Goal: Task Accomplishment & Management: Complete application form

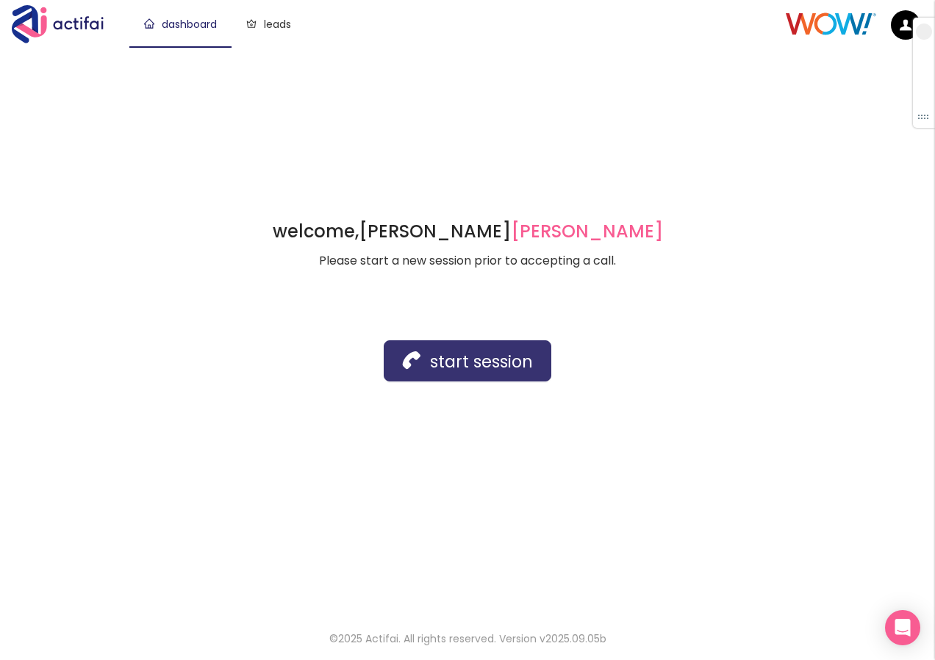
click at [459, 381] on button "start session" at bounding box center [468, 360] width 168 height 41
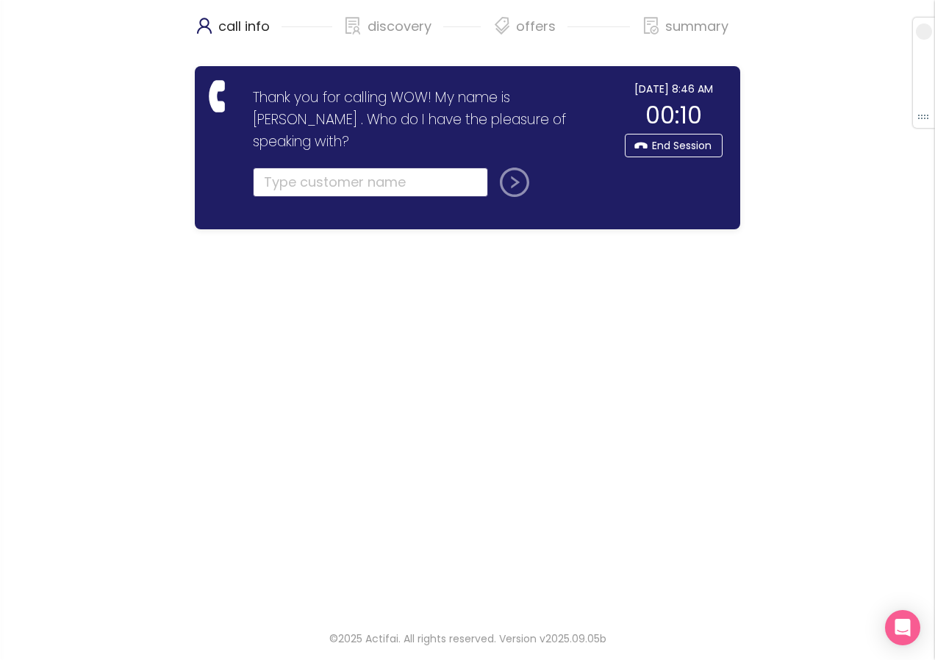
drag, startPoint x: 290, startPoint y: 154, endPoint x: 294, endPoint y: 162, distance: 8.9
click at [291, 168] on input "text" at bounding box center [370, 182] width 235 height 29
type input "[PERSON_NAME]"
click at [494, 168] on button "submit" at bounding box center [511, 182] width 35 height 29
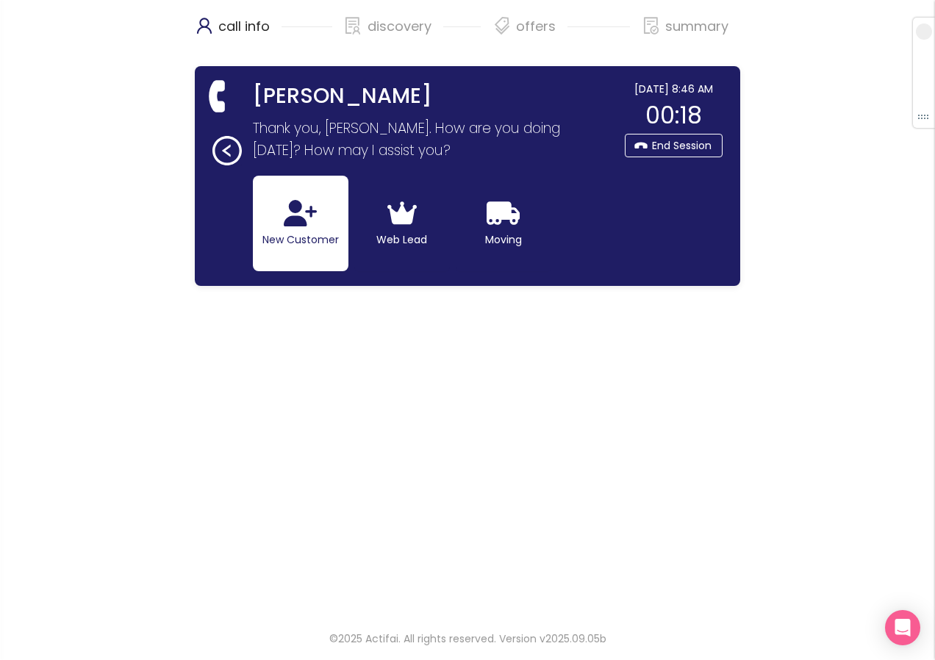
click at [292, 217] on icon "button" at bounding box center [300, 213] width 33 height 26
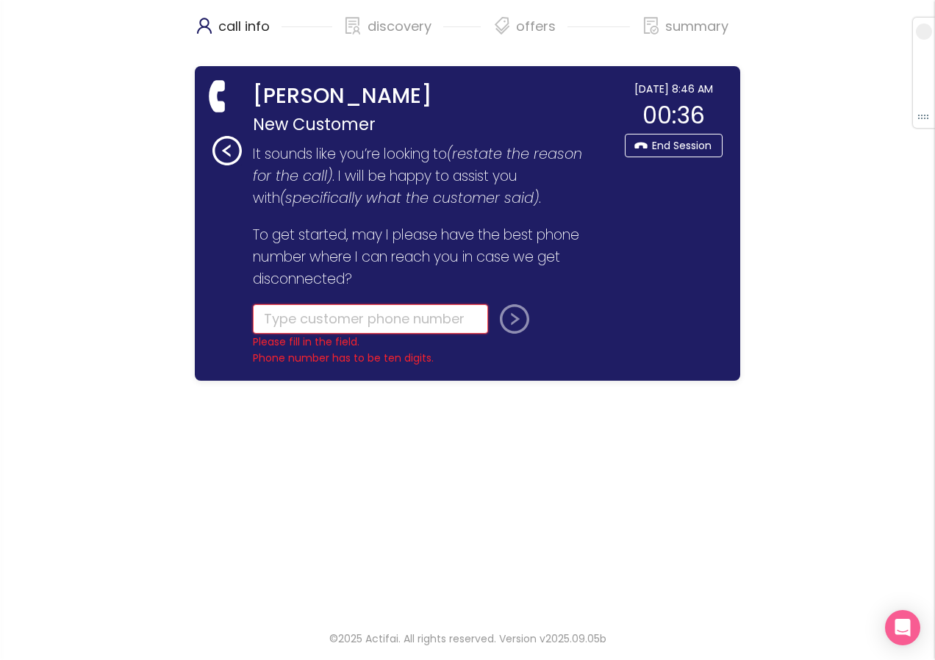
click at [306, 318] on input "tel" at bounding box center [370, 318] width 235 height 29
type input "[PHONE_NUMBER]"
click at [510, 322] on button "submit" at bounding box center [511, 318] width 35 height 29
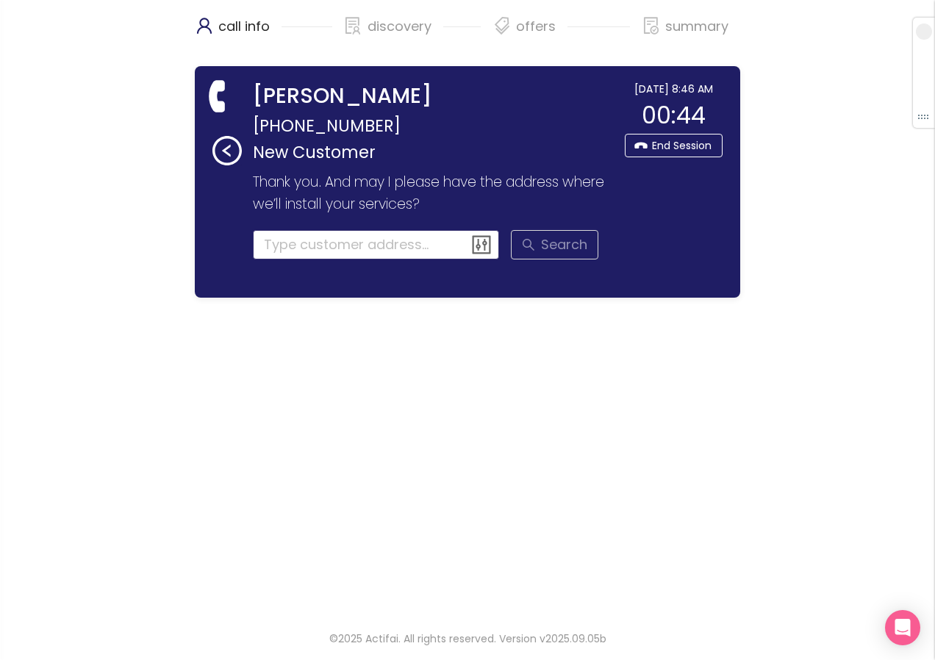
click at [296, 249] on input at bounding box center [376, 244] width 247 height 29
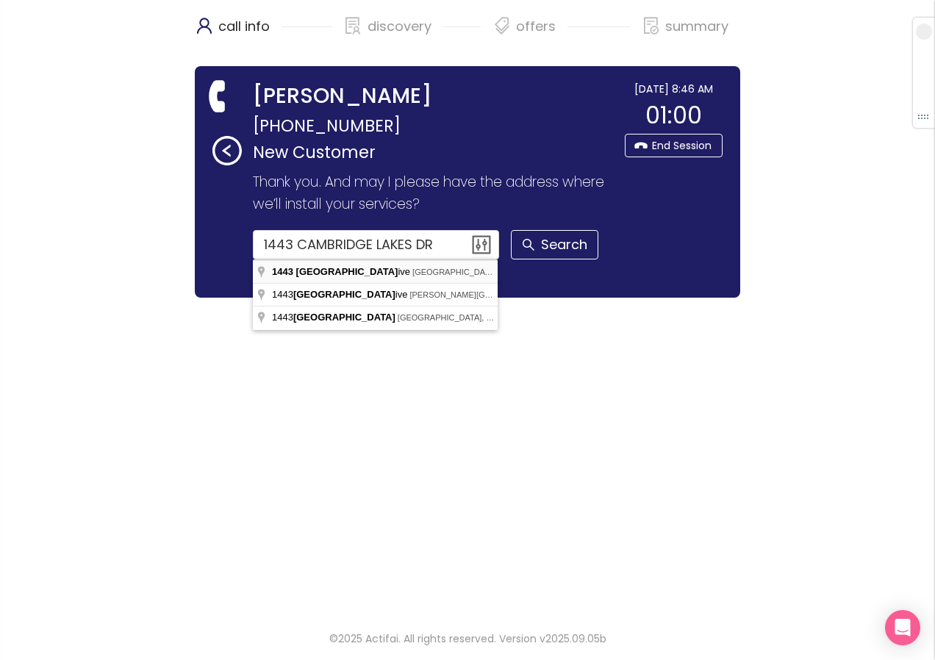
type input "[STREET_ADDRESS]"
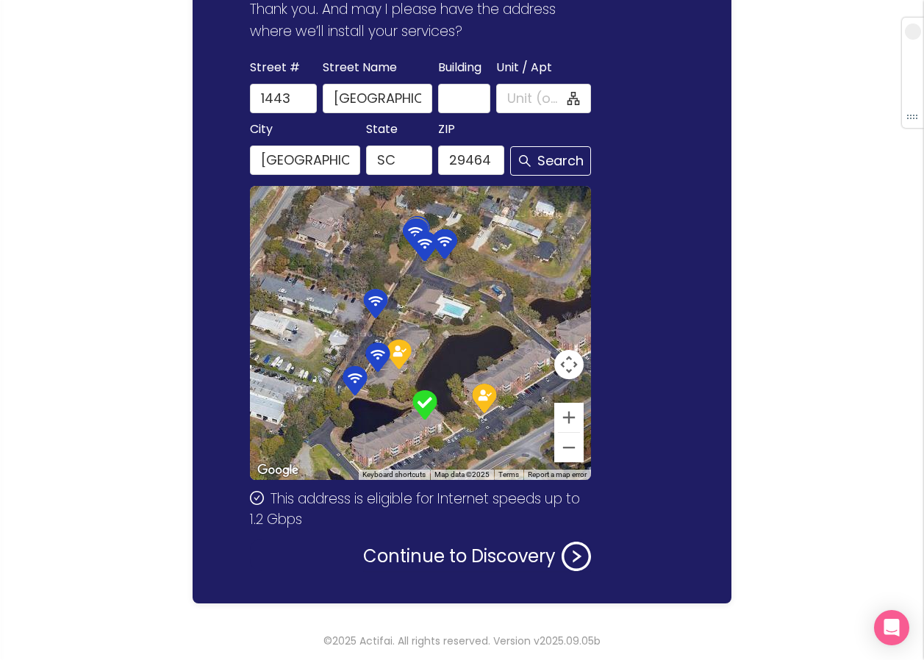
scroll to position [175, 0]
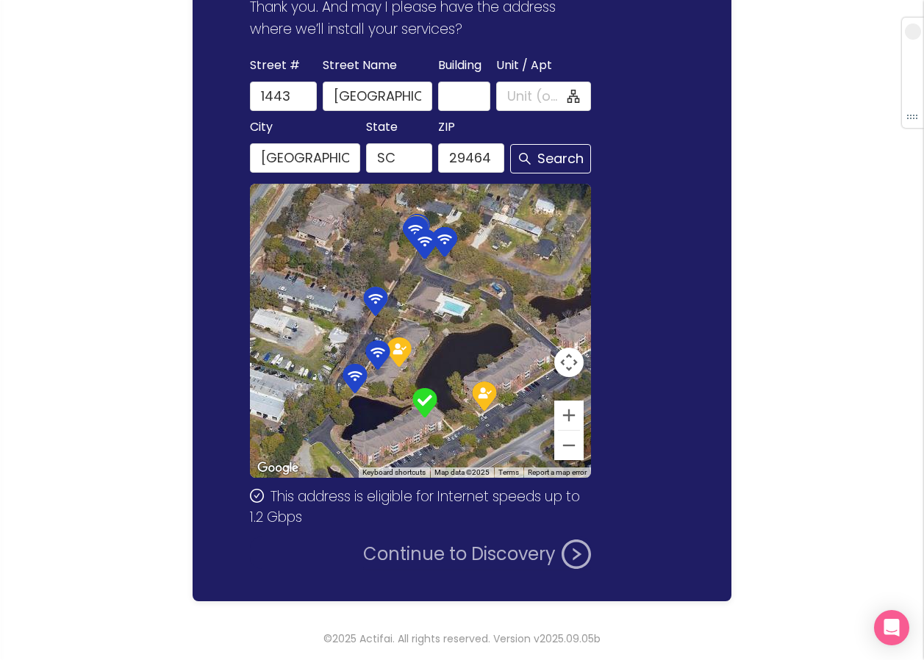
click at [448, 554] on button "Continue to Discovery" at bounding box center [477, 554] width 228 height 29
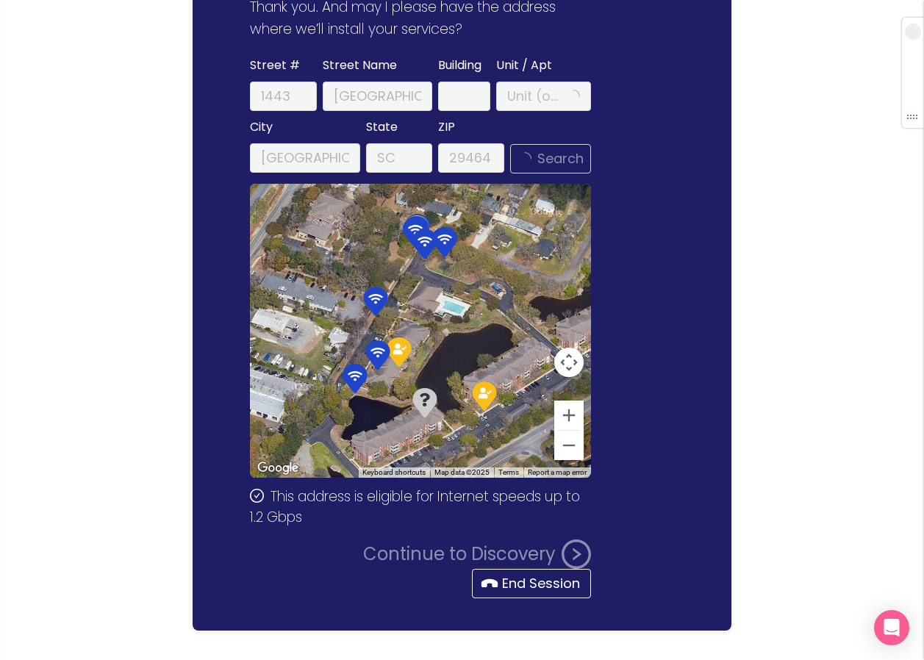
scroll to position [0, 0]
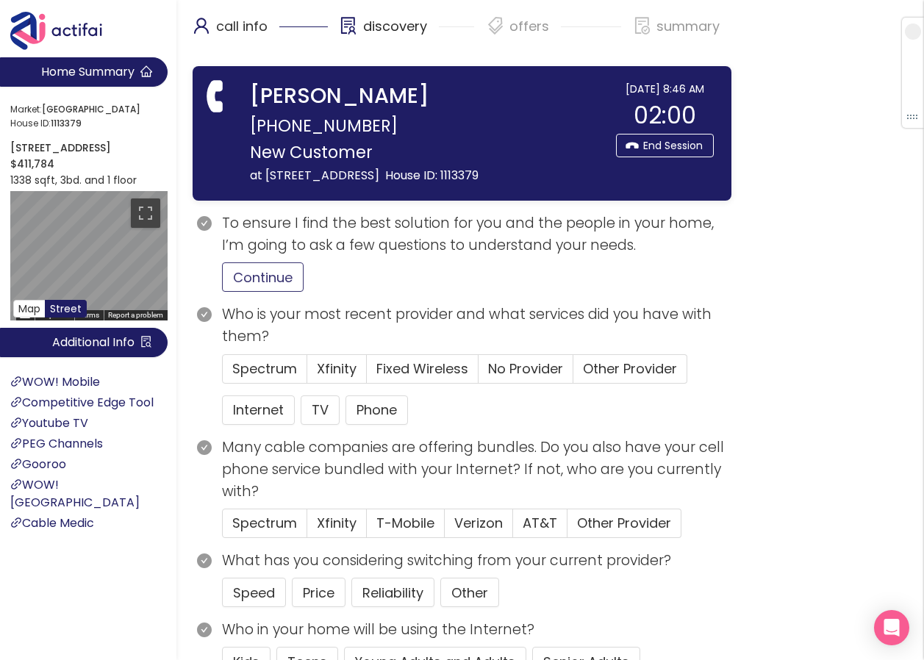
click at [268, 292] on button "Continue" at bounding box center [263, 276] width 82 height 29
click at [624, 378] on span "Other Provider" at bounding box center [630, 369] width 94 height 18
click at [573, 374] on input "Other Provider" at bounding box center [573, 374] width 0 height 0
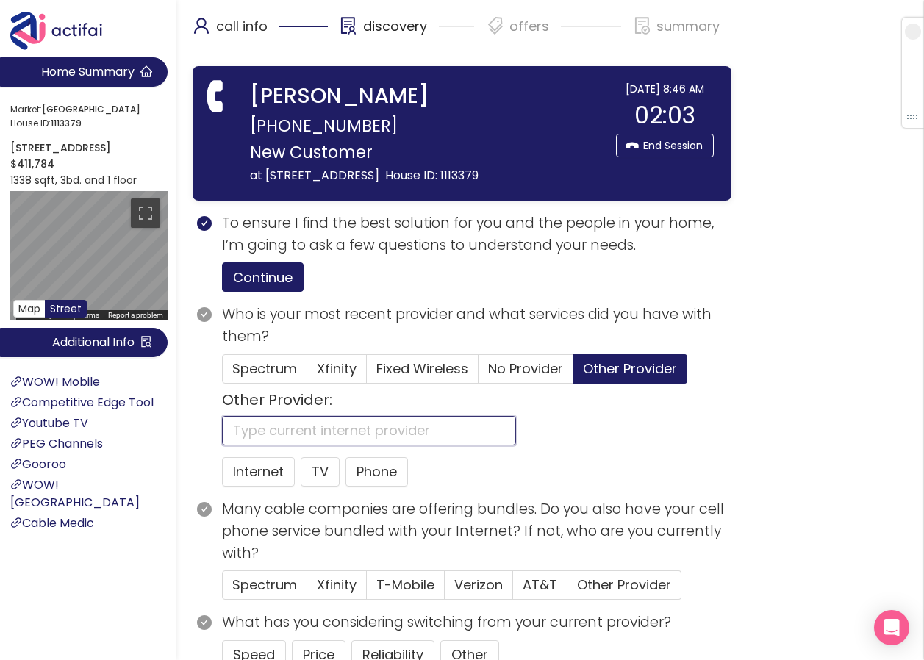
click at [278, 446] on input "text" at bounding box center [369, 430] width 294 height 29
type input "ATT"
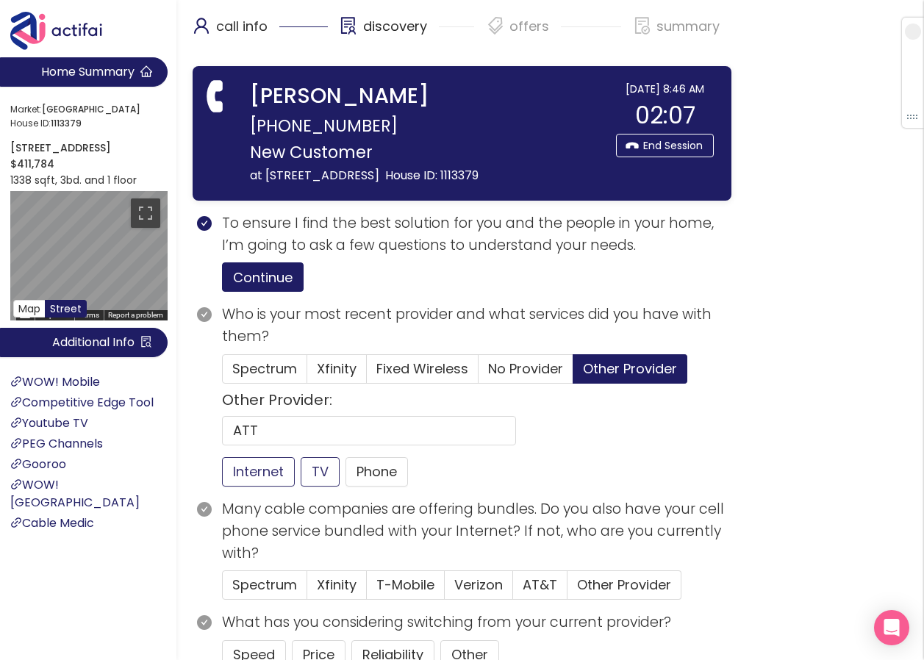
drag, startPoint x: 258, startPoint y: 490, endPoint x: 332, endPoint y: 499, distance: 74.1
click at [258, 487] on button "Internet" at bounding box center [258, 471] width 73 height 29
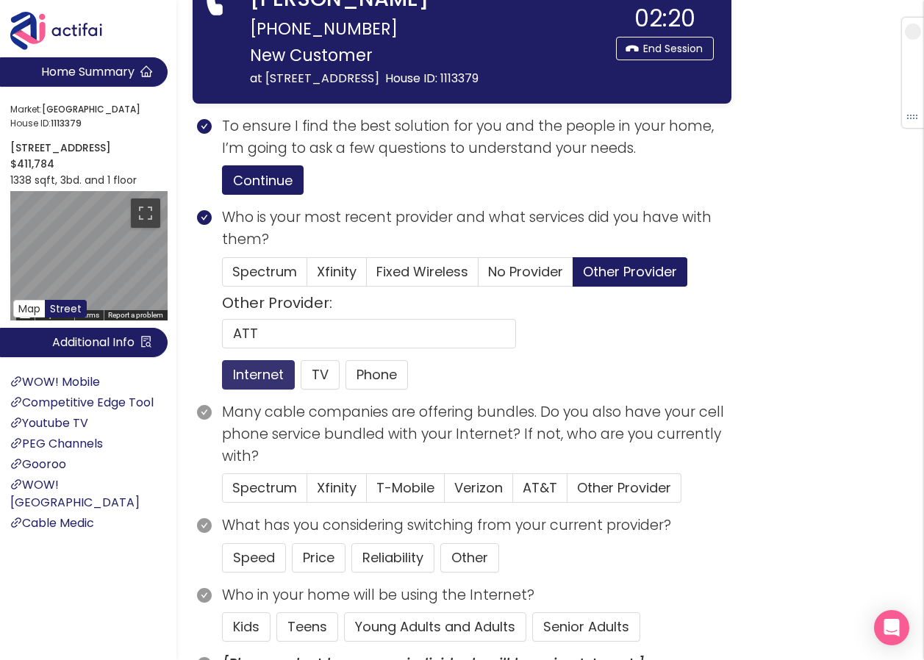
scroll to position [147, 0]
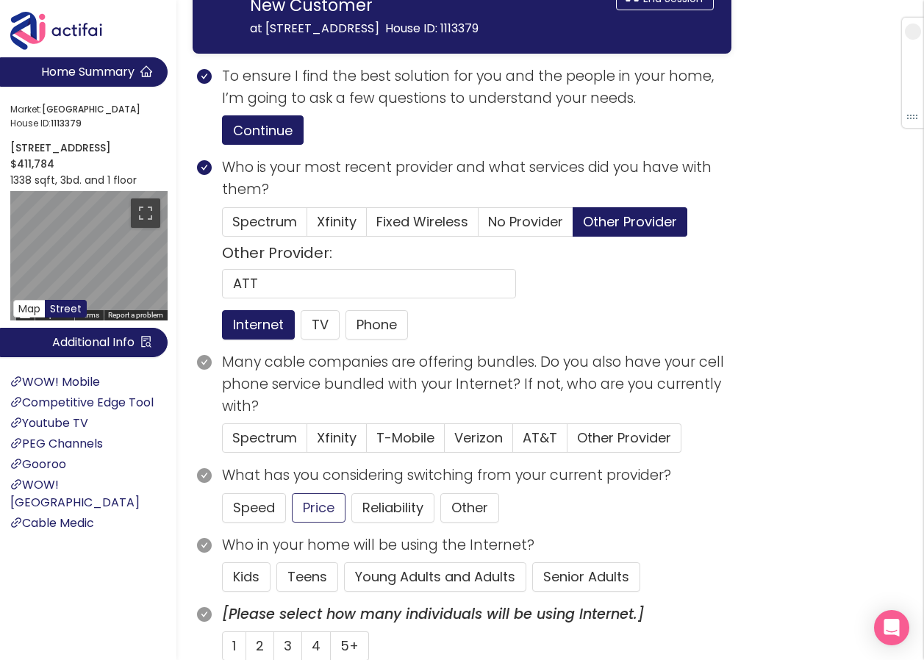
click at [306, 520] on button "Price" at bounding box center [319, 507] width 54 height 29
click at [487, 447] on span "Verizon" at bounding box center [478, 438] width 49 height 18
click at [445, 443] on input "Verizon" at bounding box center [445, 443] width 0 height 0
click at [543, 592] on button "Senior Adults" at bounding box center [586, 576] width 108 height 29
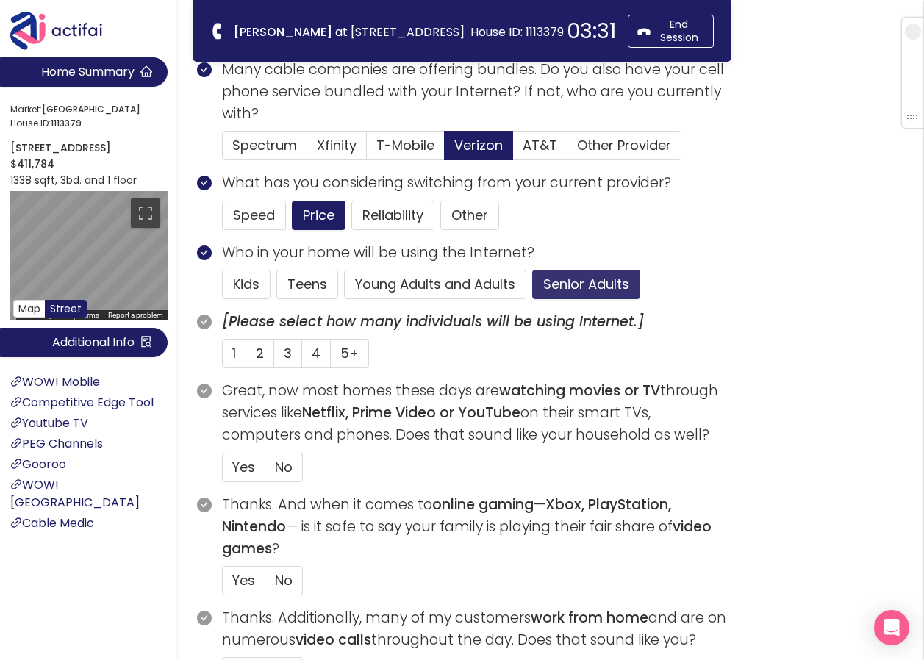
scroll to position [294, 0]
click at [246, 460] on span "Yes" at bounding box center [243, 466] width 23 height 18
click at [223, 471] on input "Yes" at bounding box center [223, 471] width 0 height 0
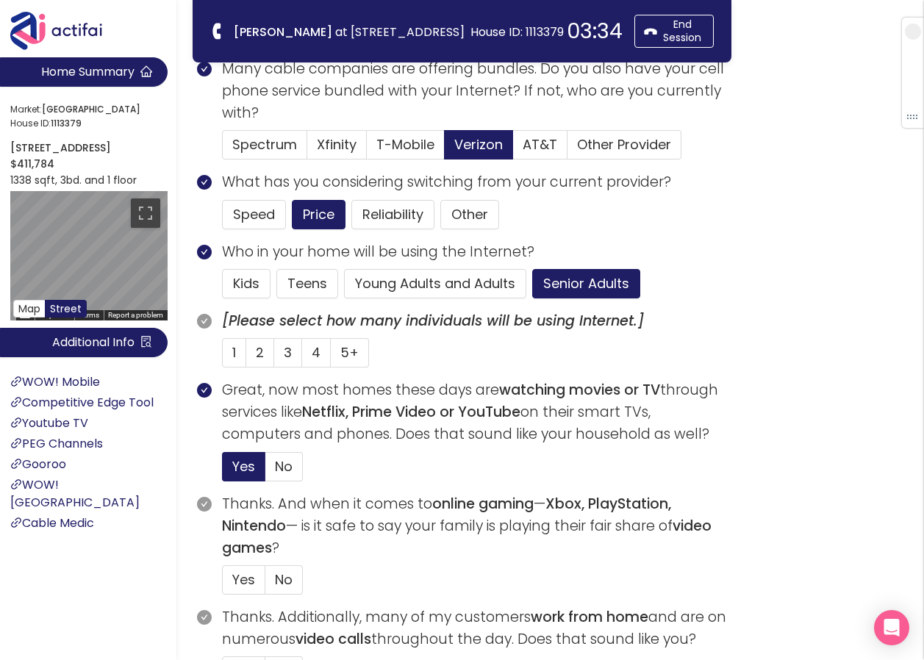
drag, startPoint x: 281, startPoint y: 573, endPoint x: 290, endPoint y: 559, distance: 16.5
click at [282, 573] on span "No" at bounding box center [284, 580] width 18 height 18
click at [265, 585] on input "No" at bounding box center [265, 585] width 0 height 0
click at [232, 351] on span "1" at bounding box center [234, 352] width 4 height 18
click at [223, 357] on input "1" at bounding box center [223, 357] width 0 height 0
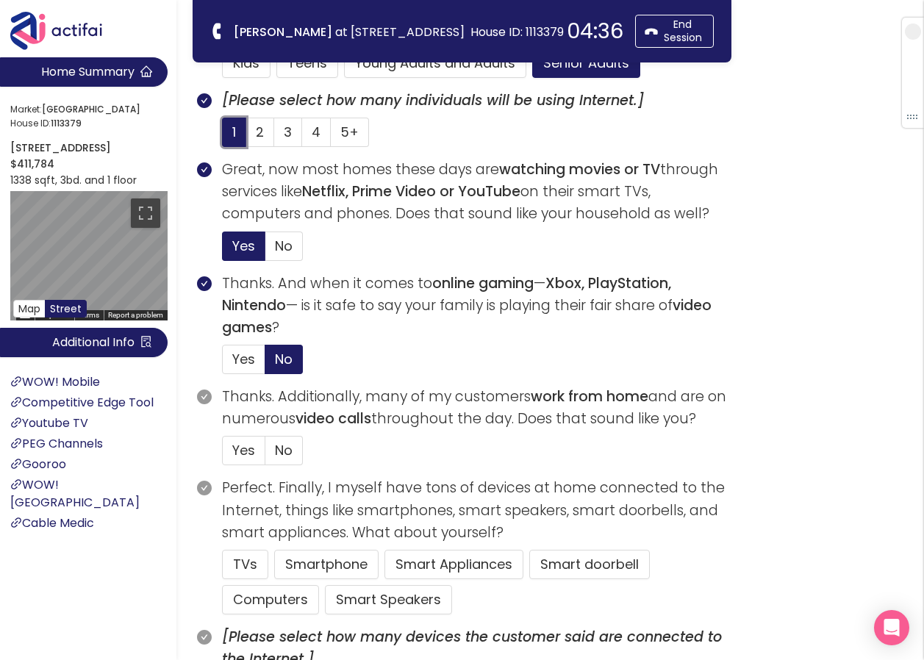
scroll to position [588, 0]
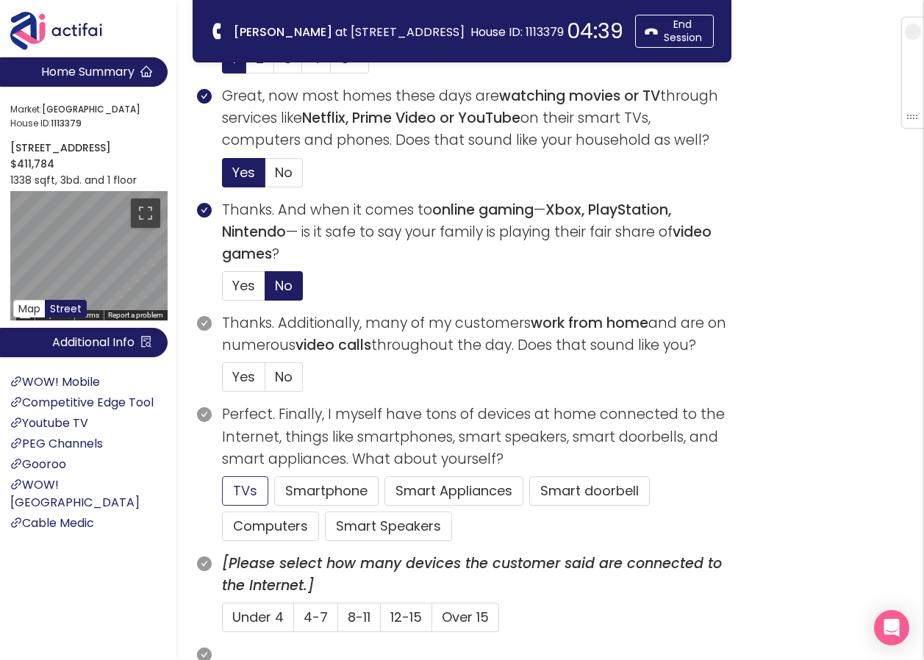
click at [261, 494] on button "TVs" at bounding box center [245, 490] width 46 height 29
click at [276, 521] on button "Computers" at bounding box center [270, 526] width 97 height 29
click at [249, 379] on span "Yes" at bounding box center [243, 377] width 23 height 18
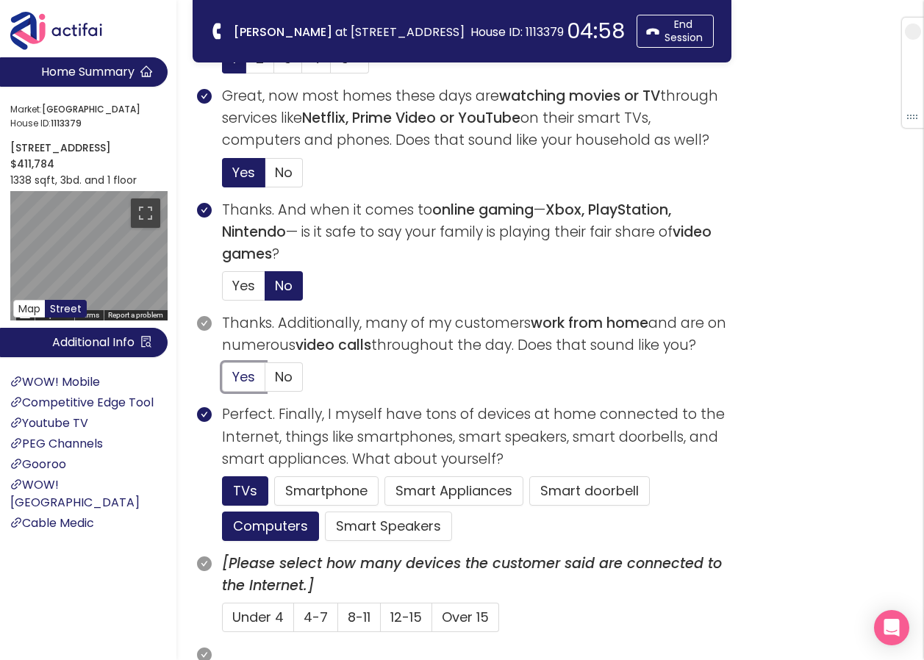
click at [223, 382] on input "Yes" at bounding box center [223, 382] width 0 height 0
click at [382, 529] on button "Smart Speakers" at bounding box center [388, 526] width 127 height 29
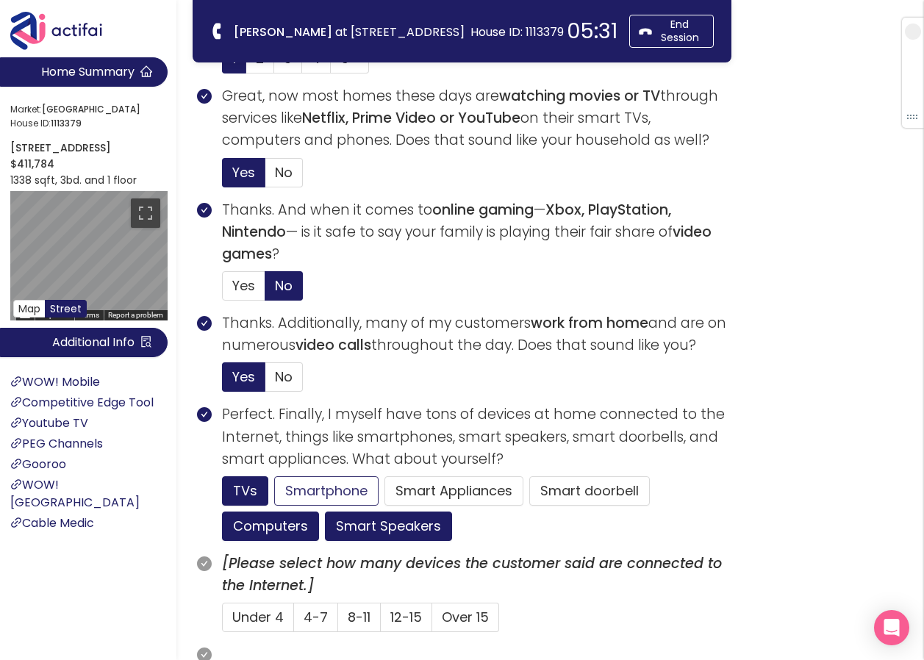
click at [340, 492] on button "Smartphone" at bounding box center [326, 490] width 104 height 29
click at [363, 617] on span "8-11" at bounding box center [359, 617] width 23 height 18
click at [338, 622] on input "8-11" at bounding box center [338, 622] width 0 height 0
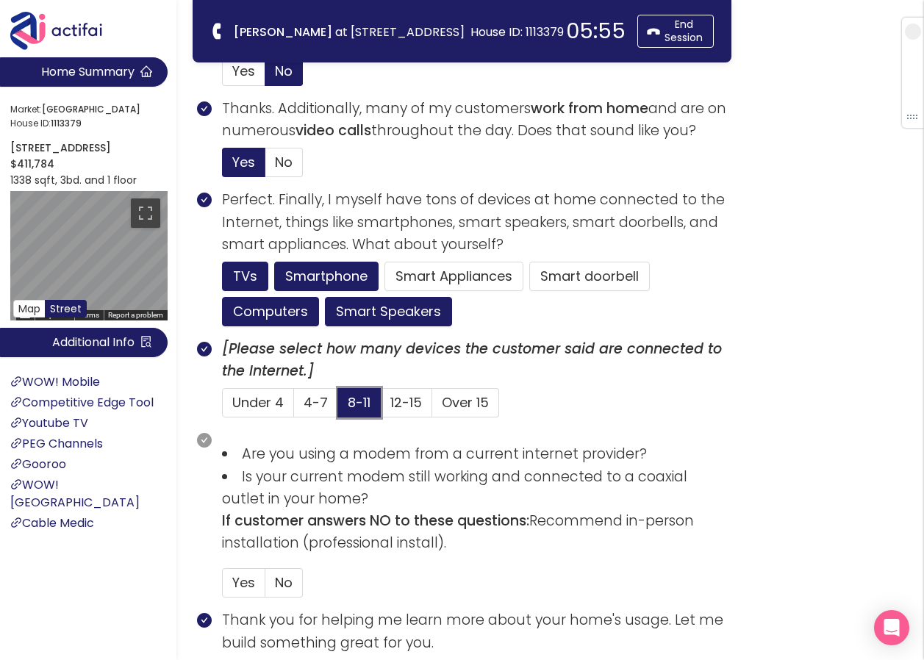
scroll to position [809, 0]
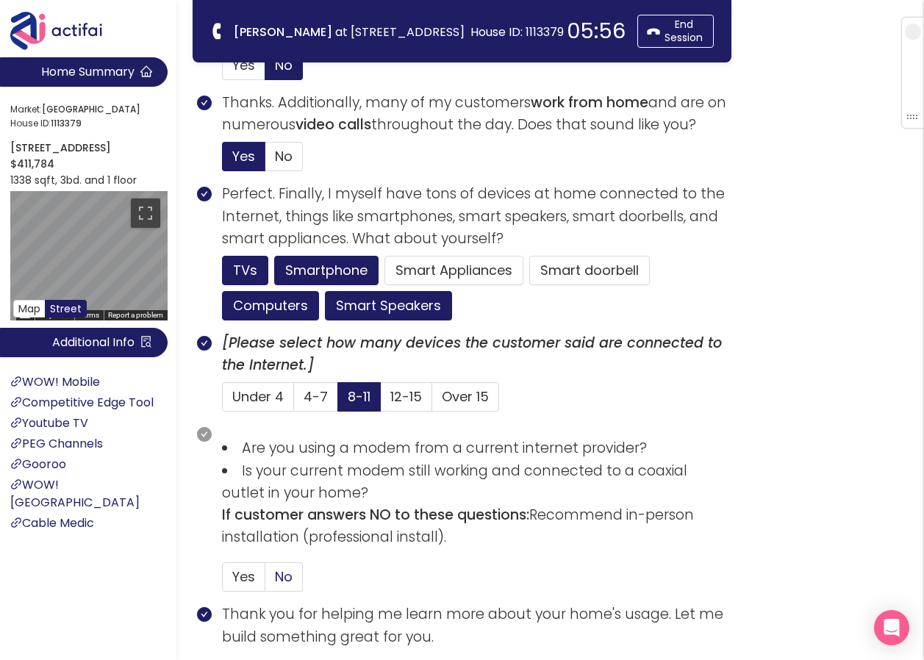
click at [288, 576] on span "No" at bounding box center [284, 577] width 18 height 18
click at [265, 582] on input "No" at bounding box center [265, 582] width 0 height 0
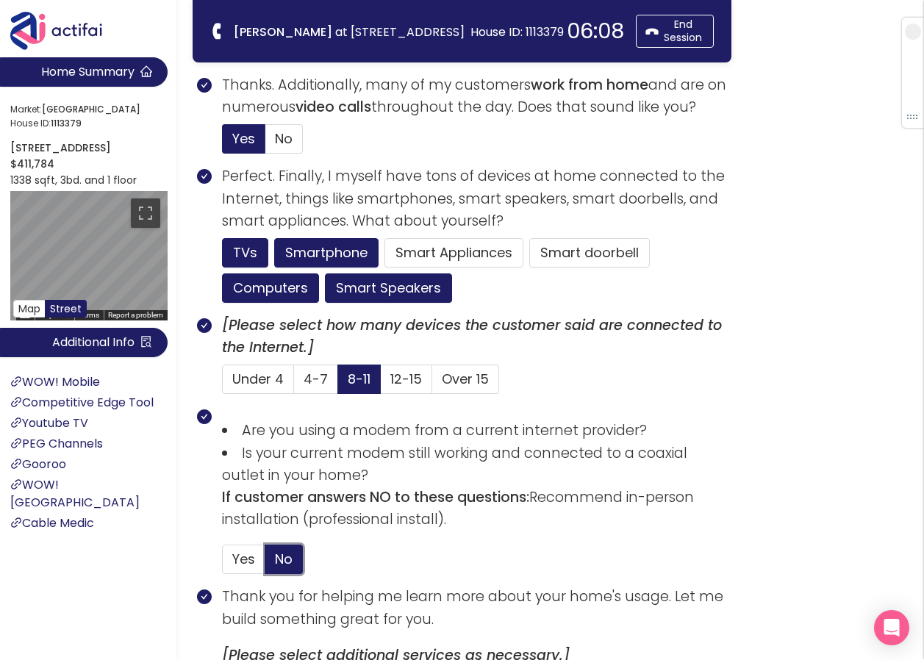
scroll to position [956, 0]
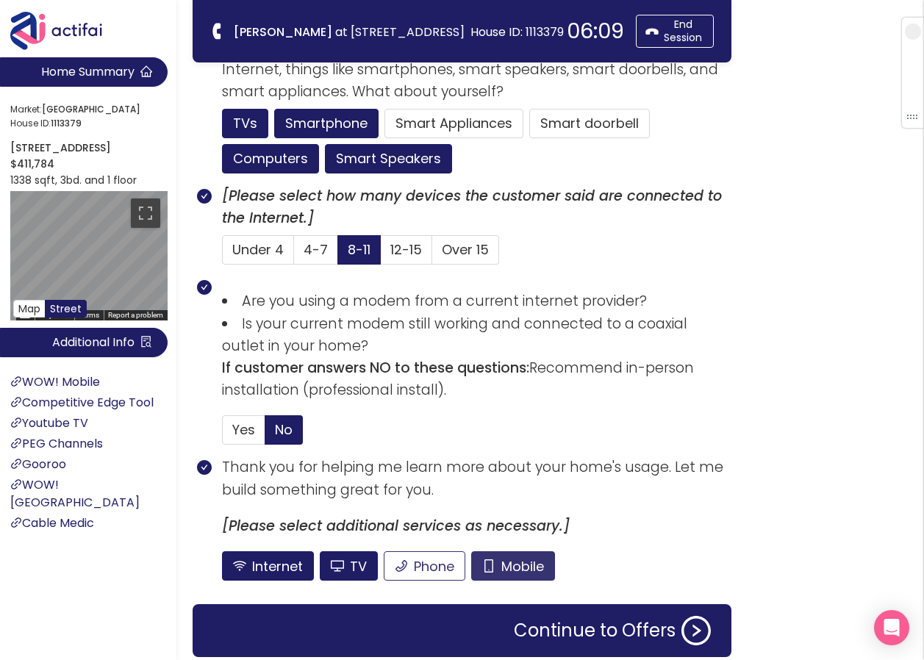
drag, startPoint x: 493, startPoint y: 556, endPoint x: 449, endPoint y: 574, distance: 47.8
click at [493, 556] on button "Mobile" at bounding box center [513, 565] width 84 height 29
click at [352, 555] on button "TV" at bounding box center [349, 565] width 58 height 29
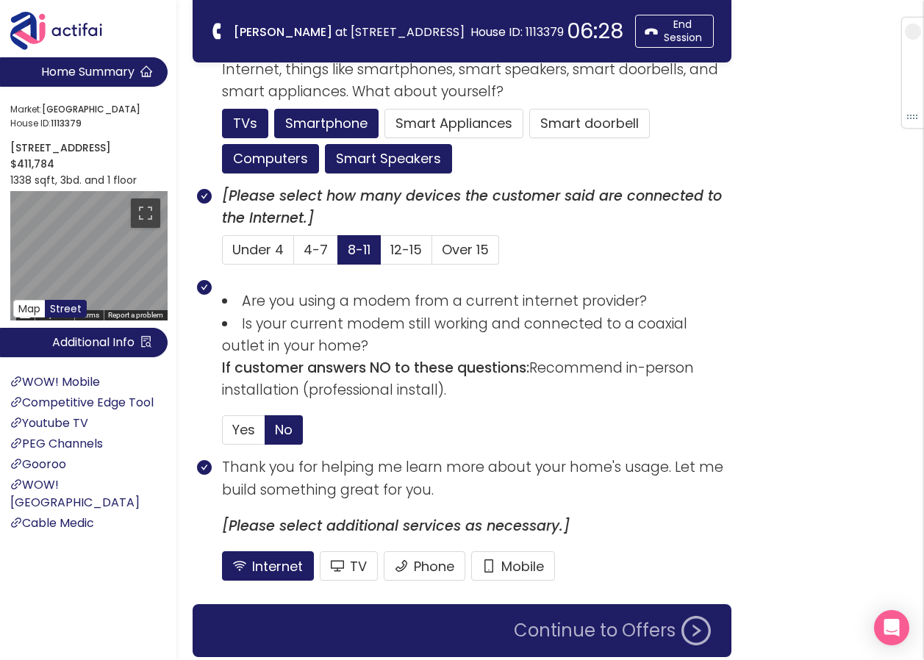
click at [535, 621] on button "Continue to Offers" at bounding box center [612, 630] width 215 height 29
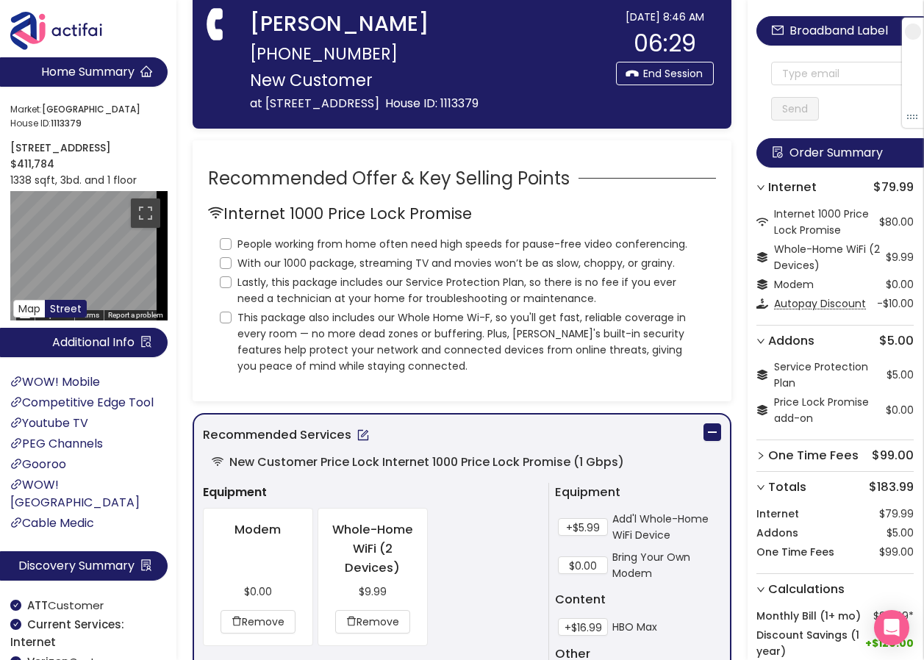
scroll to position [0, 0]
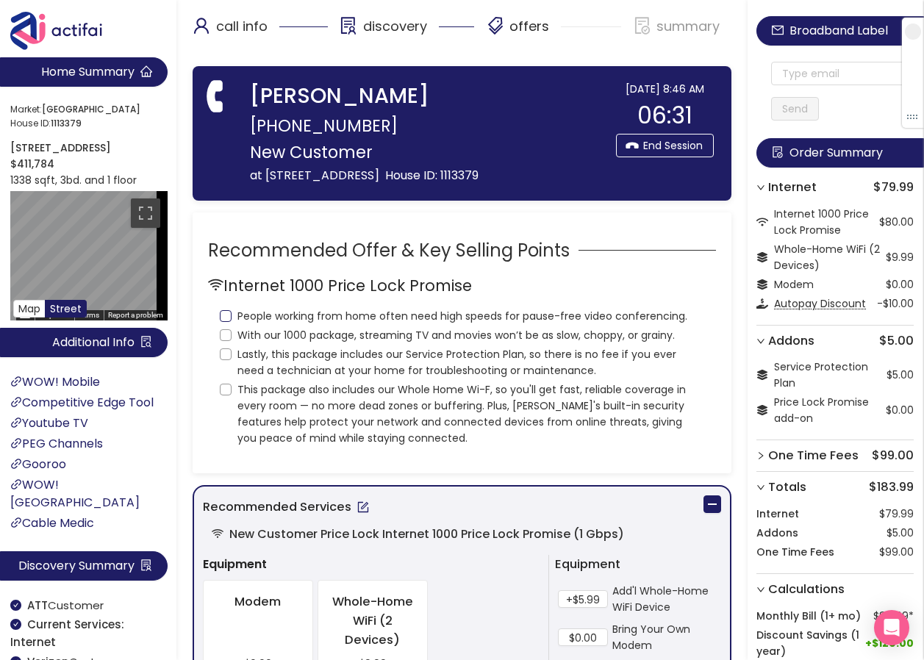
click at [225, 322] on input "People working from home often need high speeds for pause-free video conferenci…" at bounding box center [226, 316] width 12 height 12
checkbox input "true"
click at [229, 341] on input "With our 1000 package, streaming TV and movies won’t be as slow, choppy, or gra…" at bounding box center [226, 335] width 12 height 12
checkbox input "true"
click at [226, 360] on input "Lastly, this package includes our Service Protection Plan, so there is no fee i…" at bounding box center [226, 355] width 12 height 12
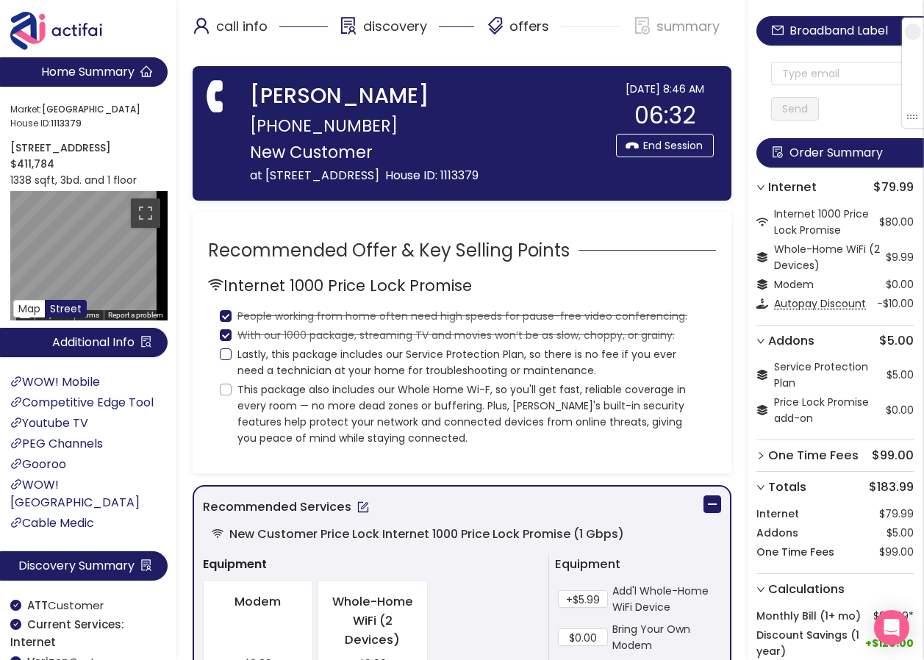
checkbox input "true"
click at [226, 396] on input "This package also includes our Whole Home Wi-F, so you'll get fast, reliable co…" at bounding box center [226, 390] width 12 height 12
checkbox input "true"
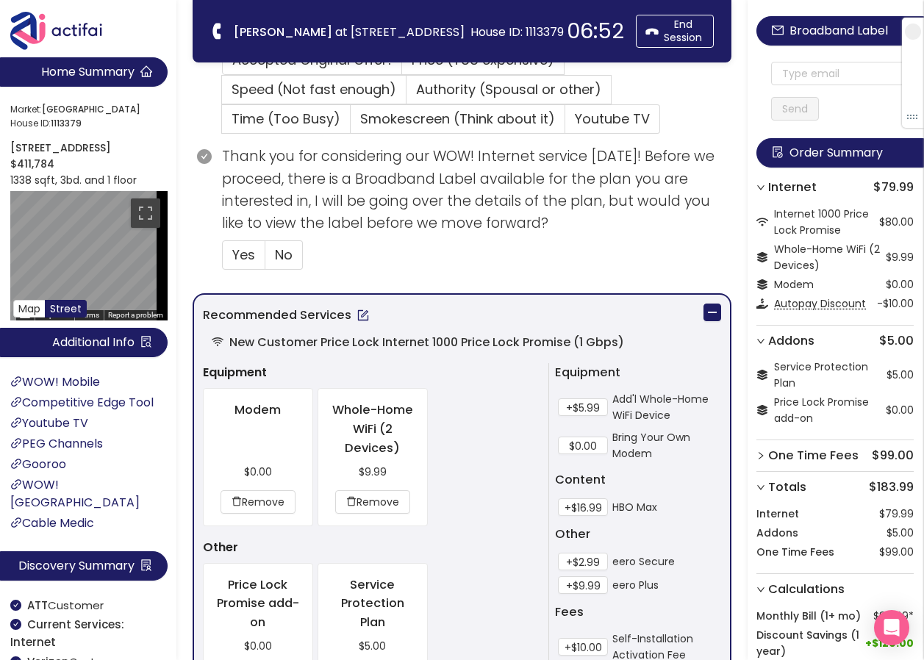
scroll to position [515, 0]
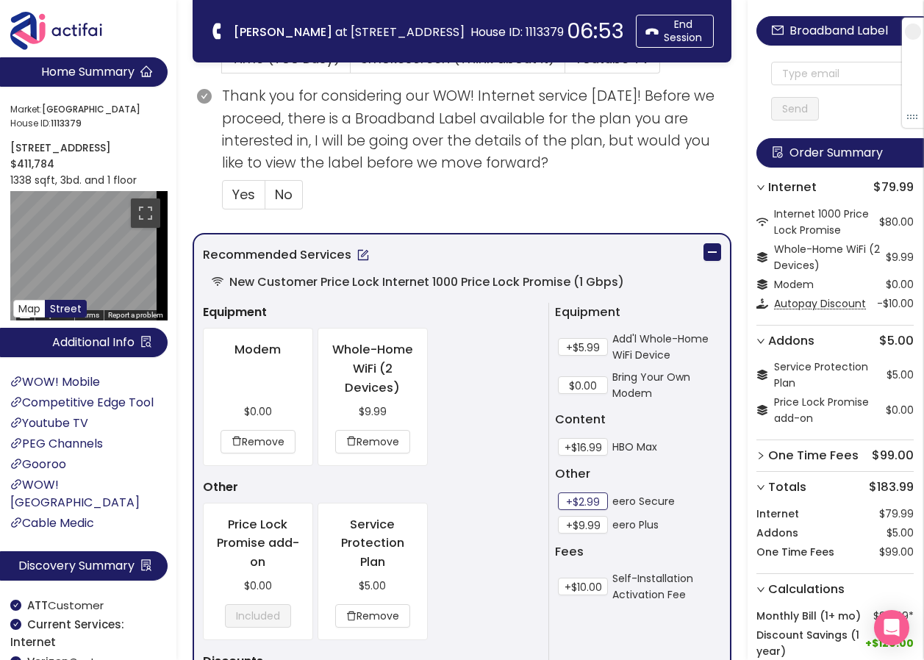
click at [575, 501] on button "+$2.99" at bounding box center [583, 502] width 50 height 18
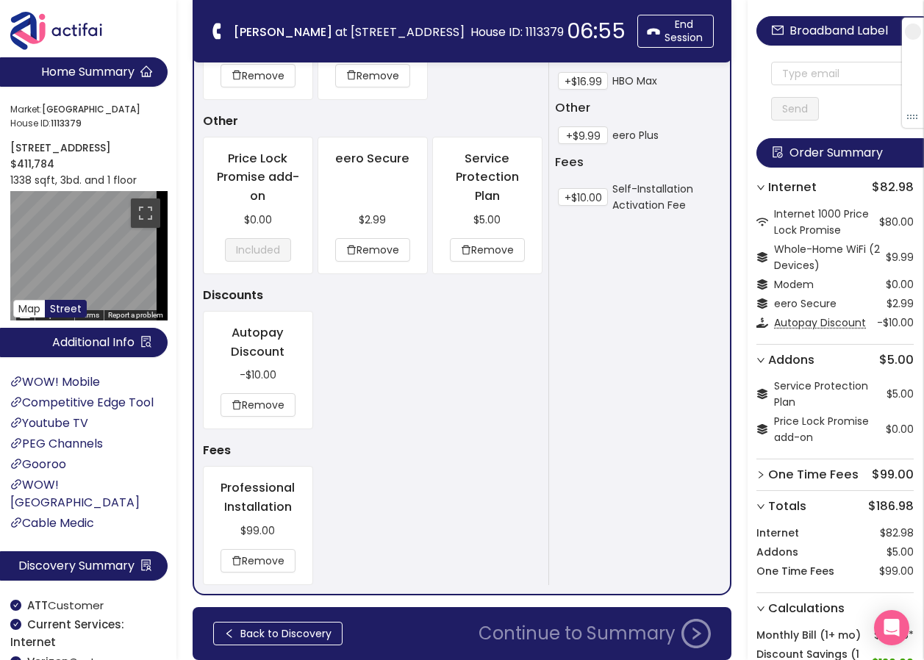
scroll to position [940, 0]
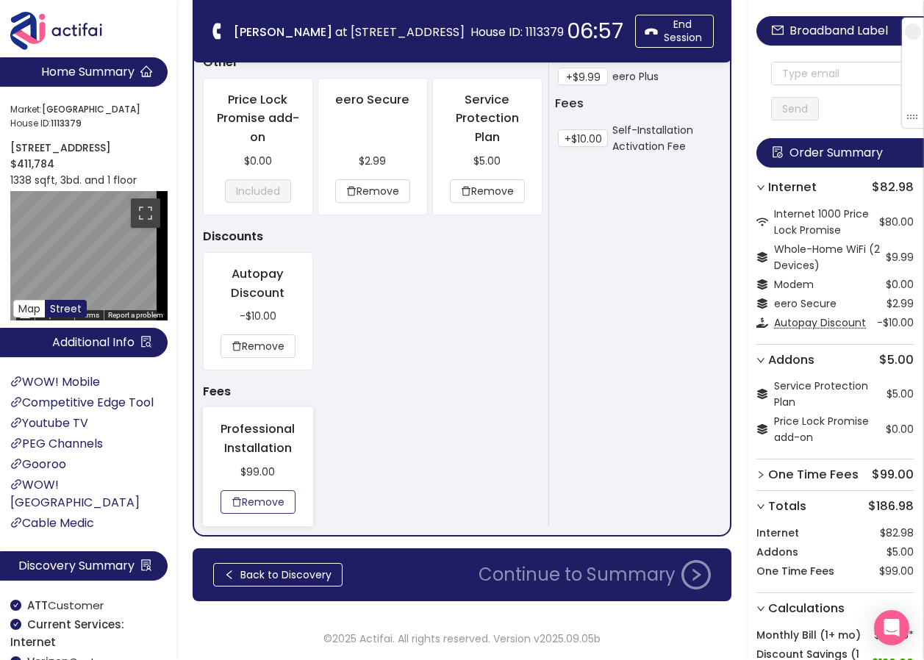
click at [262, 504] on button "Remove" at bounding box center [258, 502] width 75 height 24
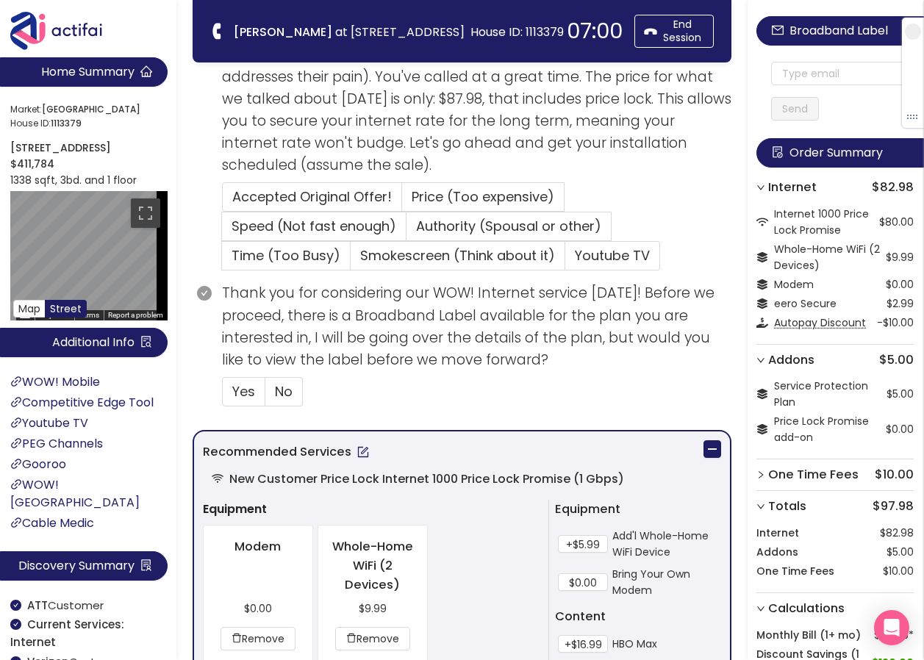
scroll to position [343, 0]
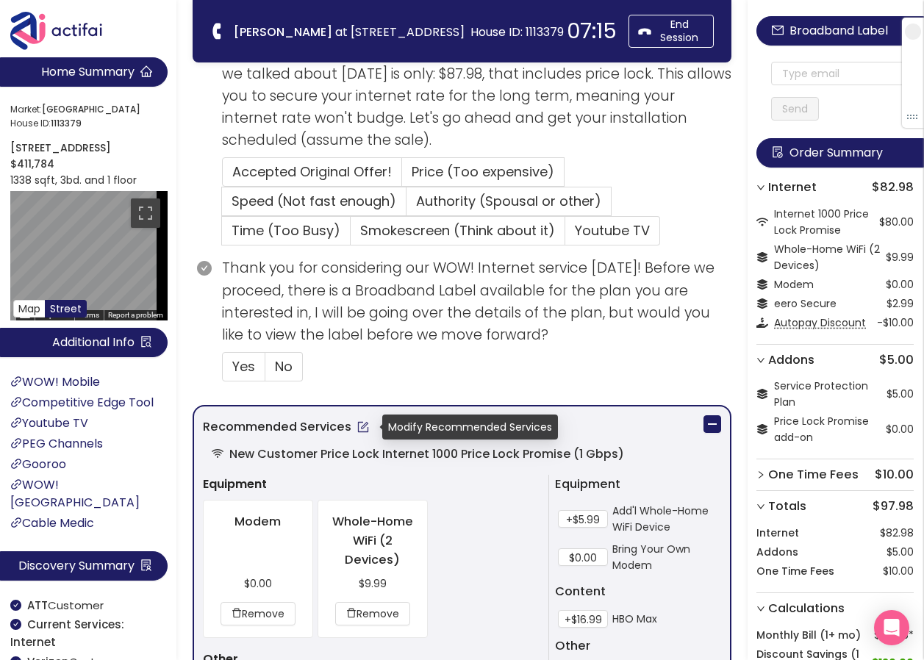
click at [361, 427] on button "button" at bounding box center [363, 427] width 24 height 24
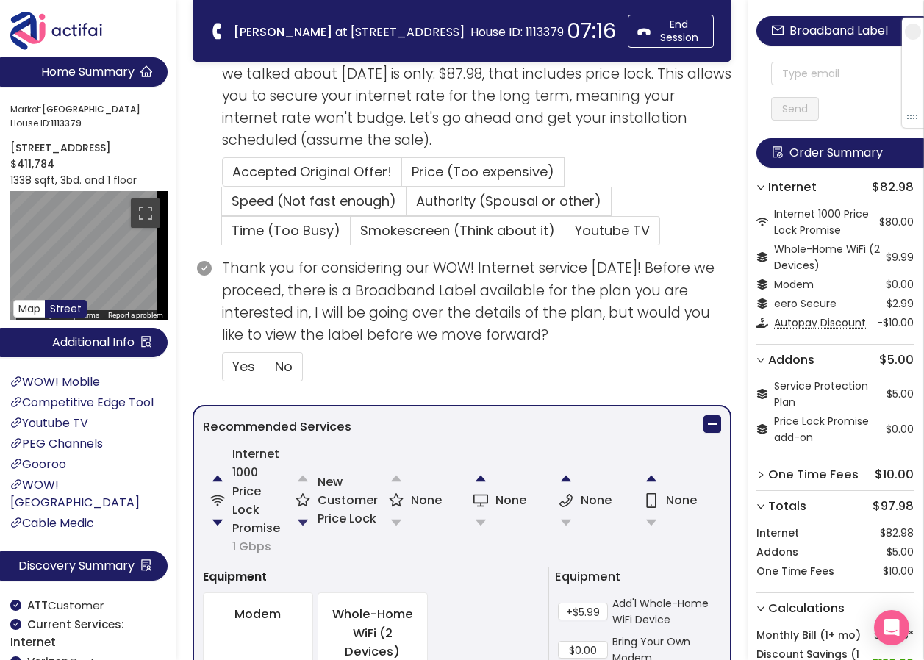
click at [304, 521] on button "button" at bounding box center [302, 522] width 29 height 29
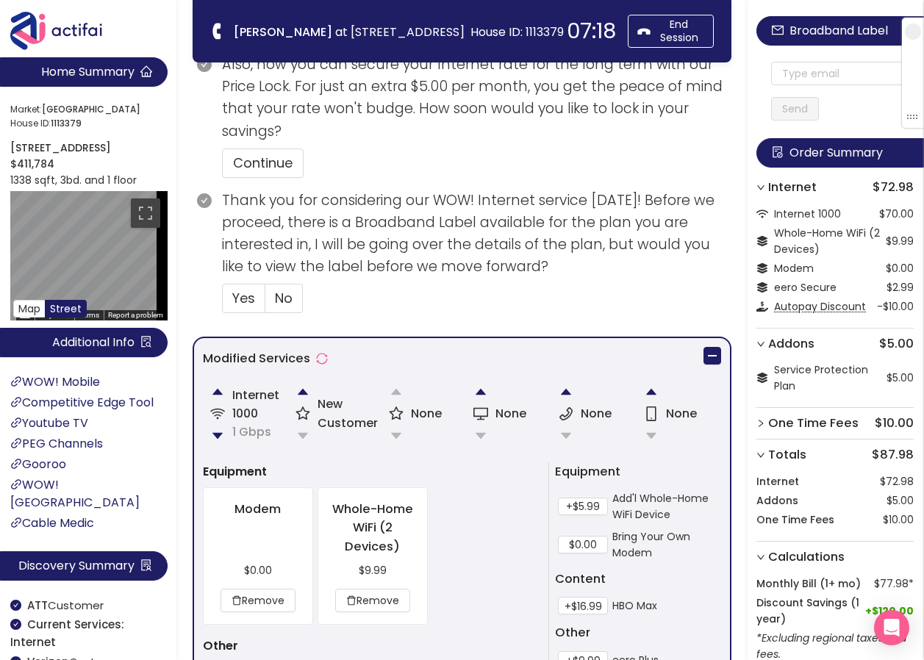
scroll to position [508, 0]
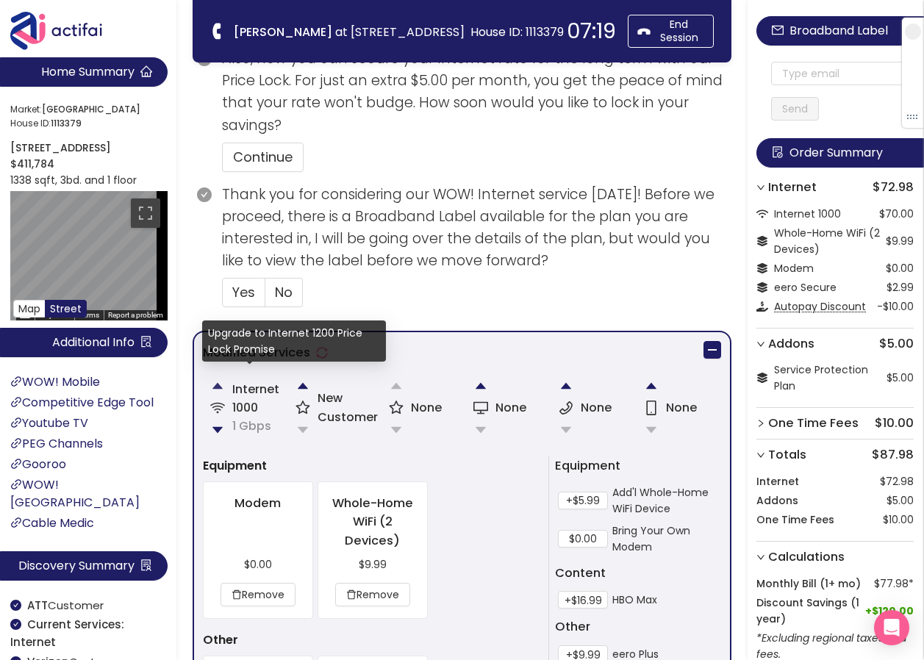
click at [216, 385] on button "button" at bounding box center [217, 385] width 29 height 29
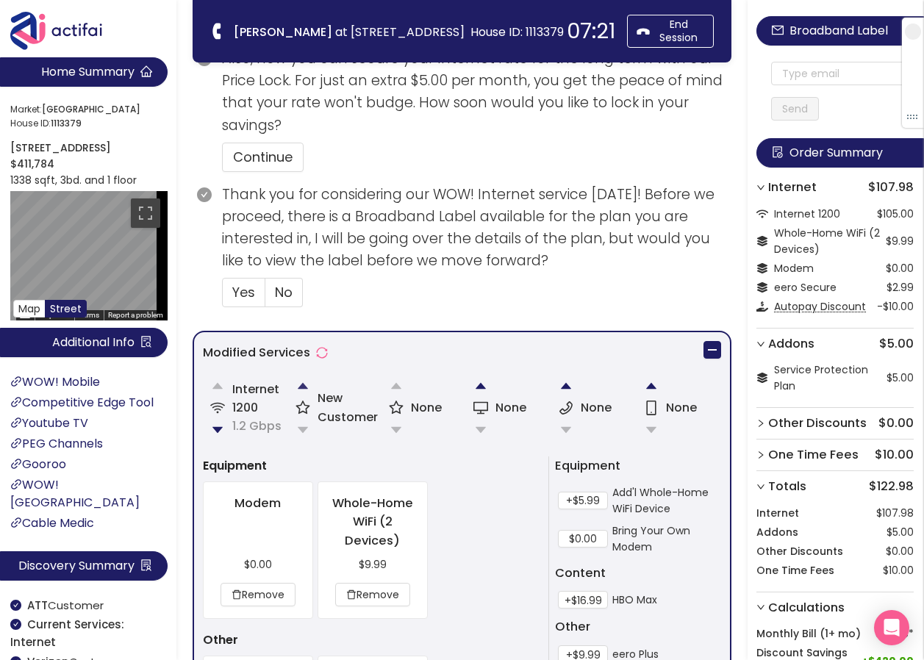
click at [300, 384] on button "button" at bounding box center [302, 385] width 29 height 29
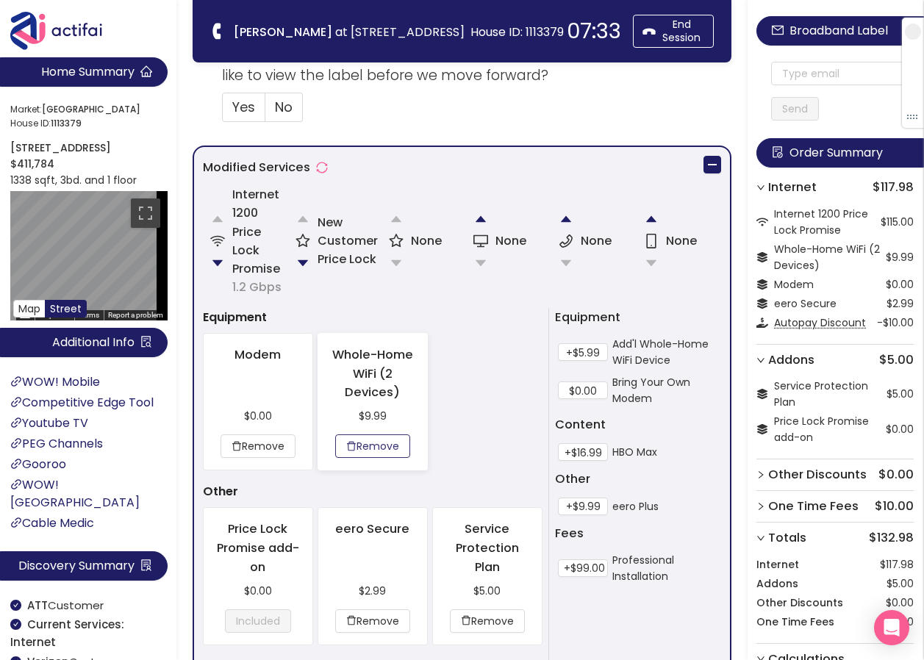
scroll to position [637, 0]
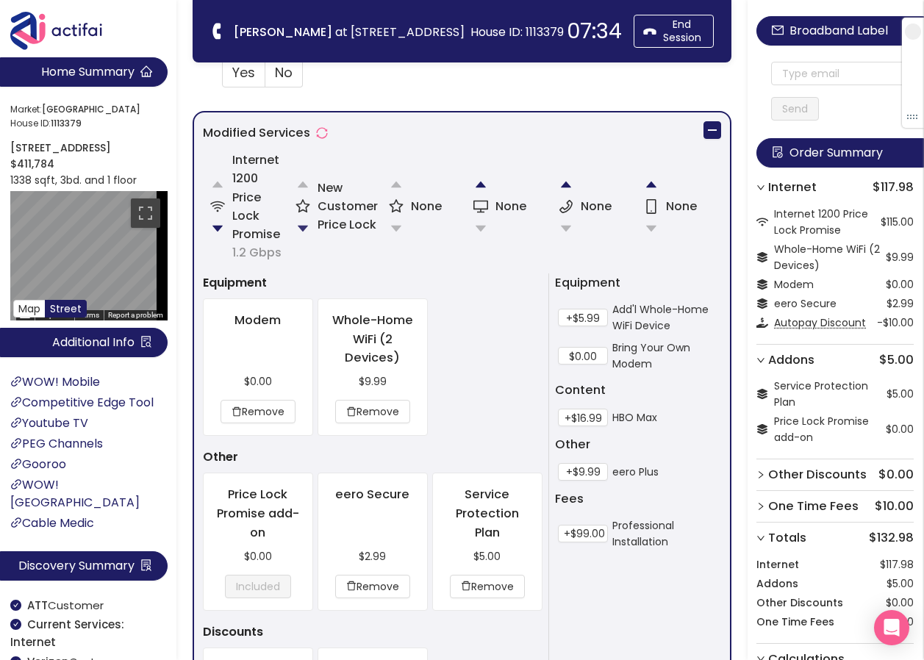
click at [301, 229] on button "button" at bounding box center [302, 228] width 29 height 29
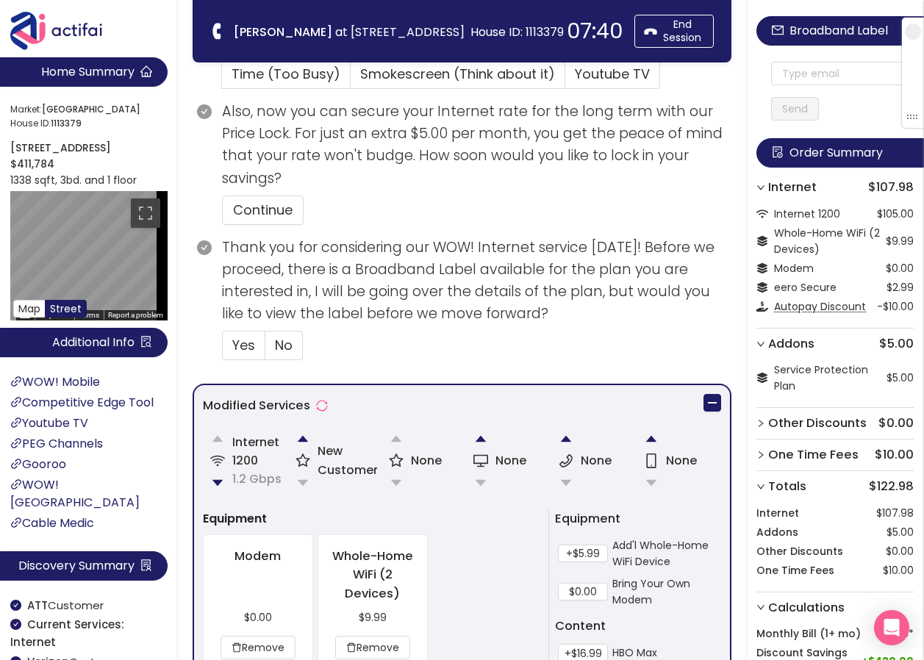
scroll to position [508, 0]
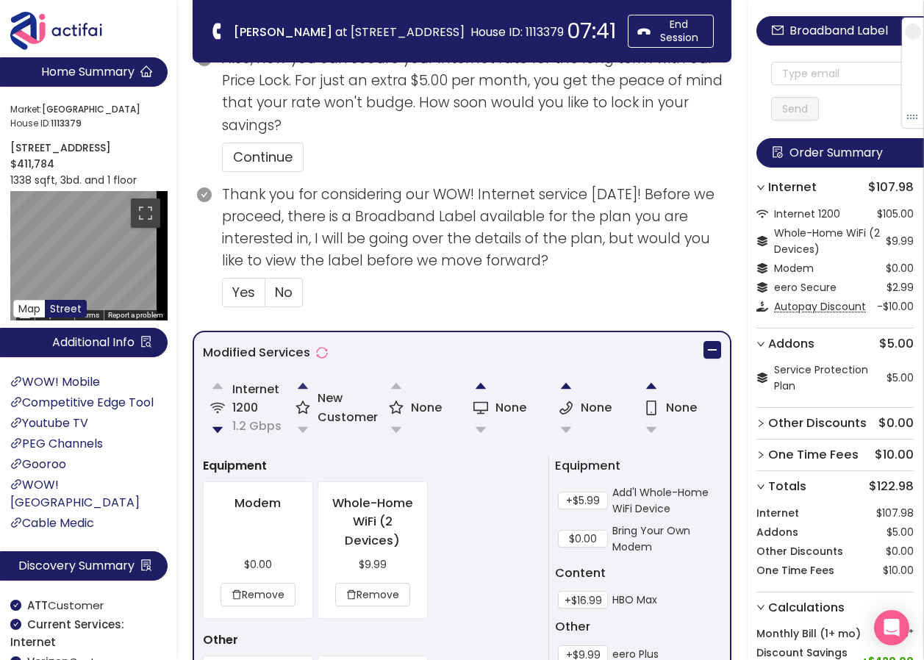
click at [299, 384] on button "button" at bounding box center [302, 385] width 29 height 29
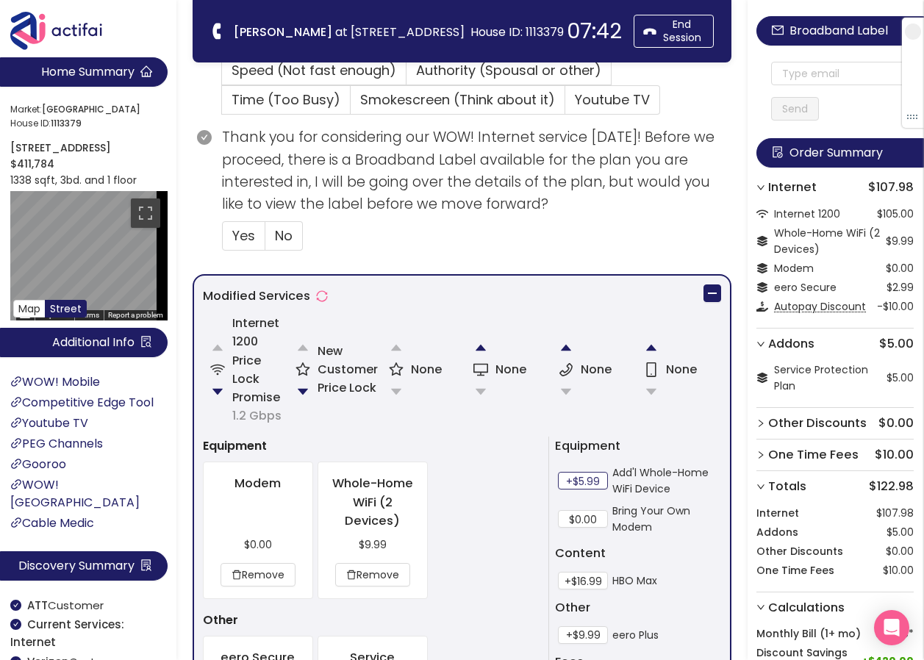
scroll to position [637, 0]
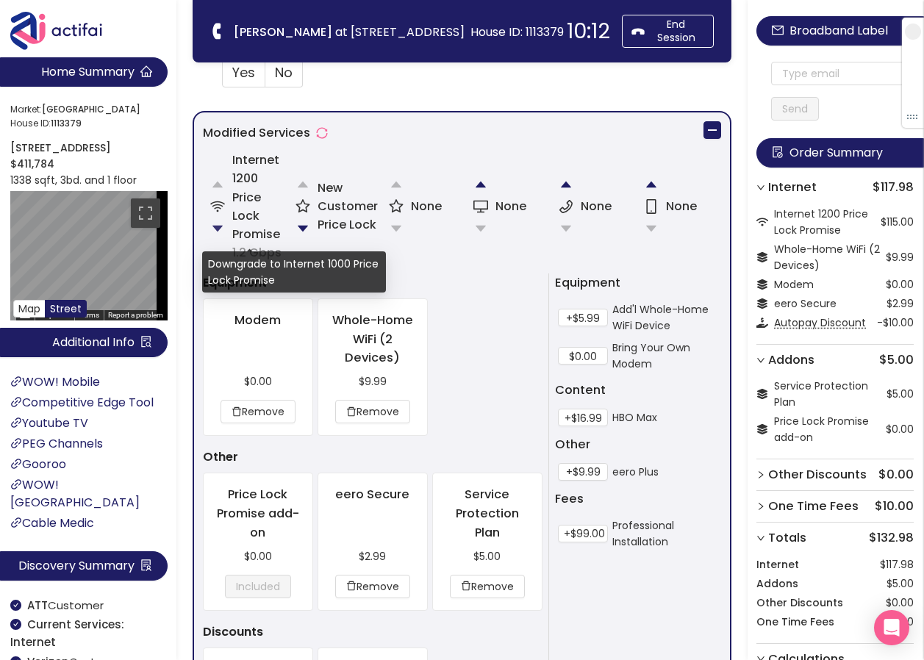
click at [215, 230] on button "button" at bounding box center [217, 228] width 29 height 29
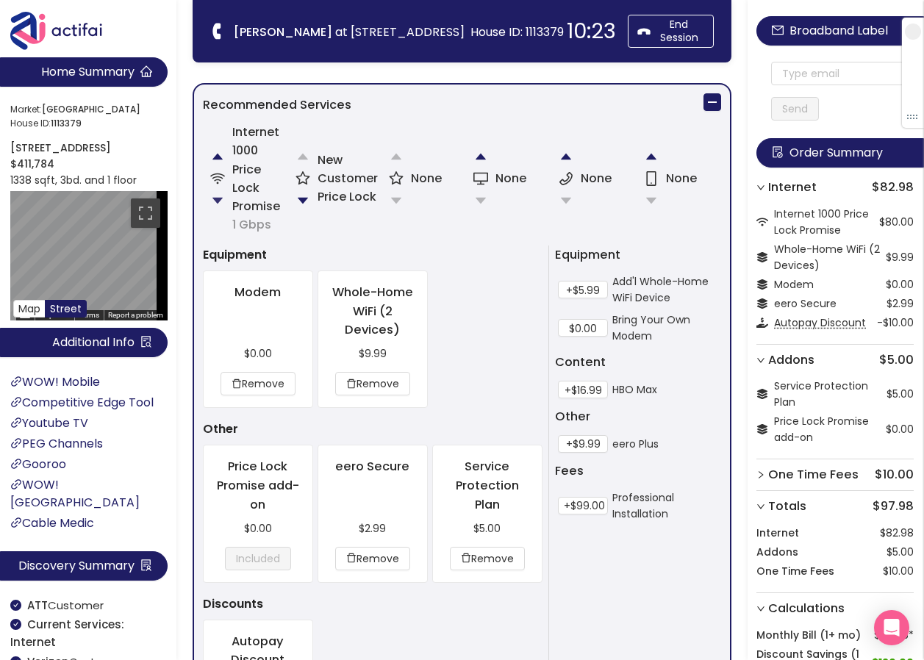
scroll to position [335, 0]
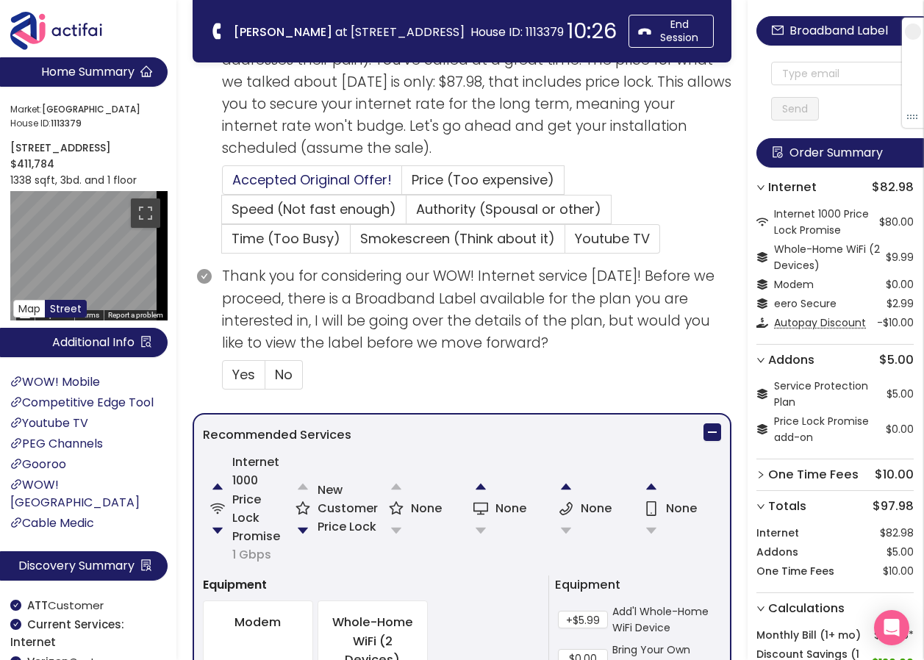
click at [304, 179] on span "Accepted Original Offer!" at bounding box center [312, 180] width 160 height 18
click at [223, 185] on input "Accepted Original Offer!" at bounding box center [223, 185] width 0 height 0
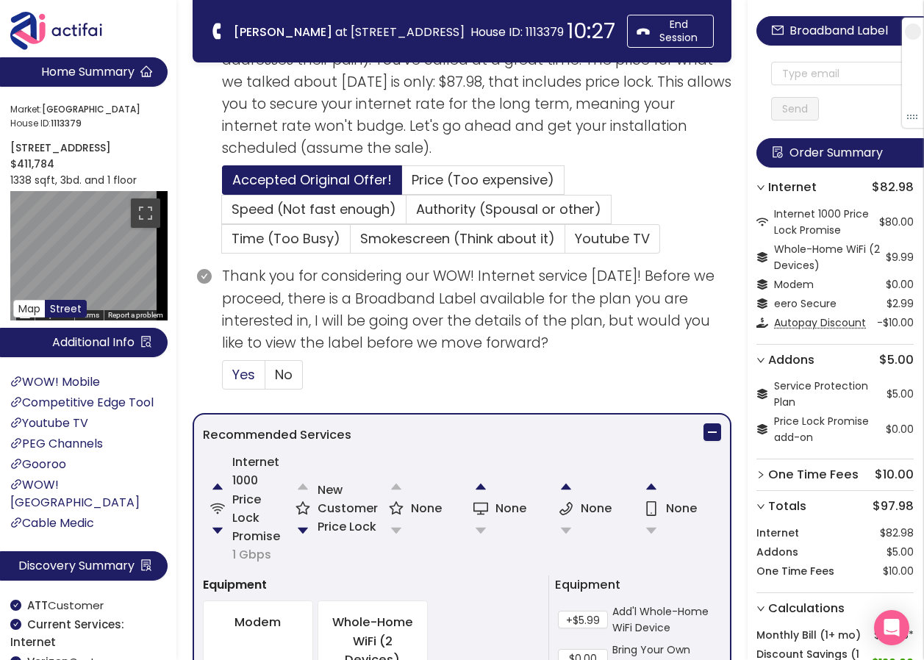
click at [249, 374] on span "Yes" at bounding box center [243, 374] width 23 height 18
click at [223, 379] on input "Yes" at bounding box center [223, 379] width 0 height 0
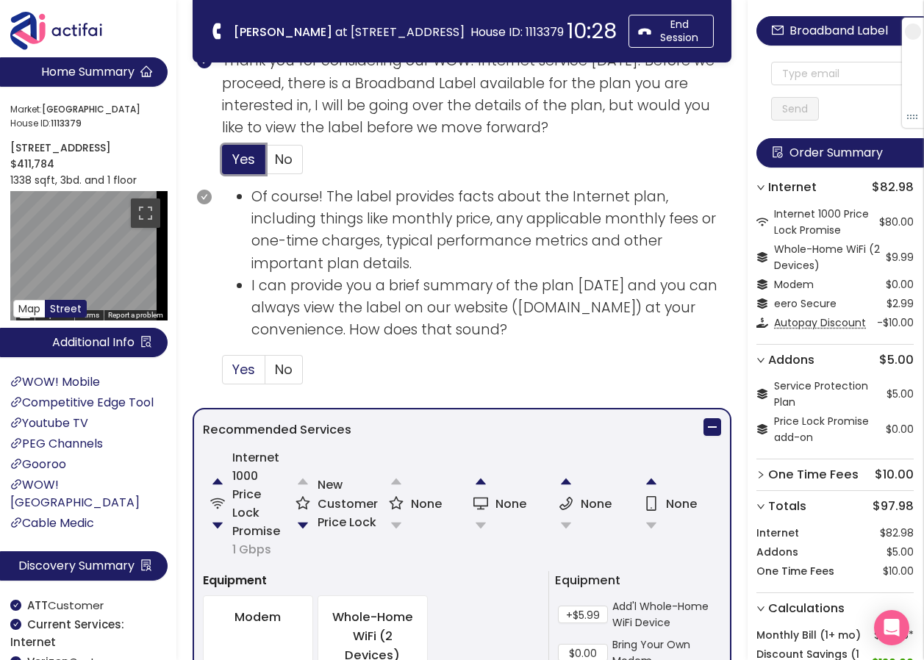
scroll to position [555, 0]
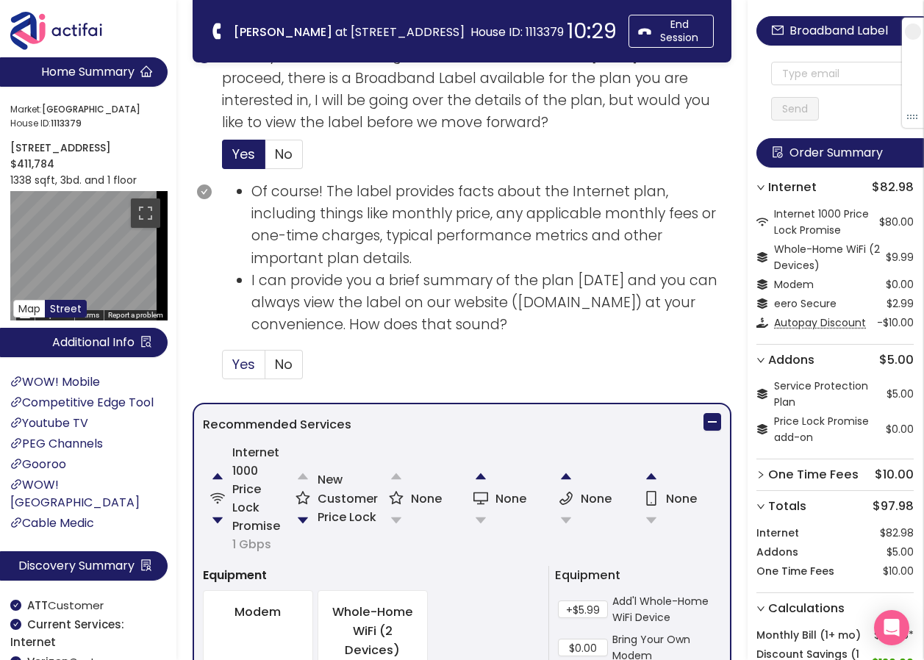
click at [245, 362] on span "Yes" at bounding box center [243, 364] width 23 height 18
click at [223, 369] on input "Yes" at bounding box center [223, 369] width 0 height 0
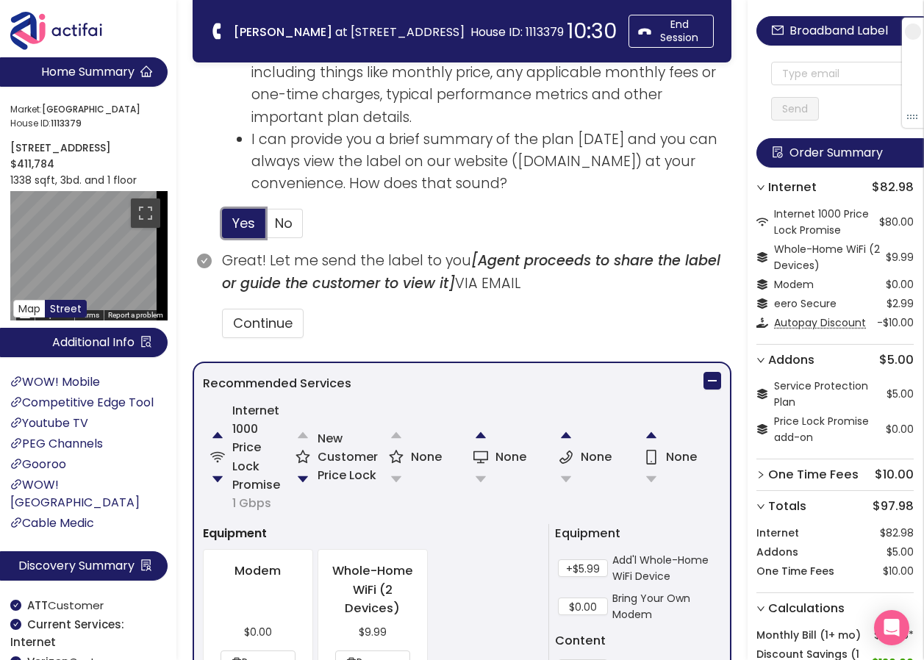
scroll to position [702, 0]
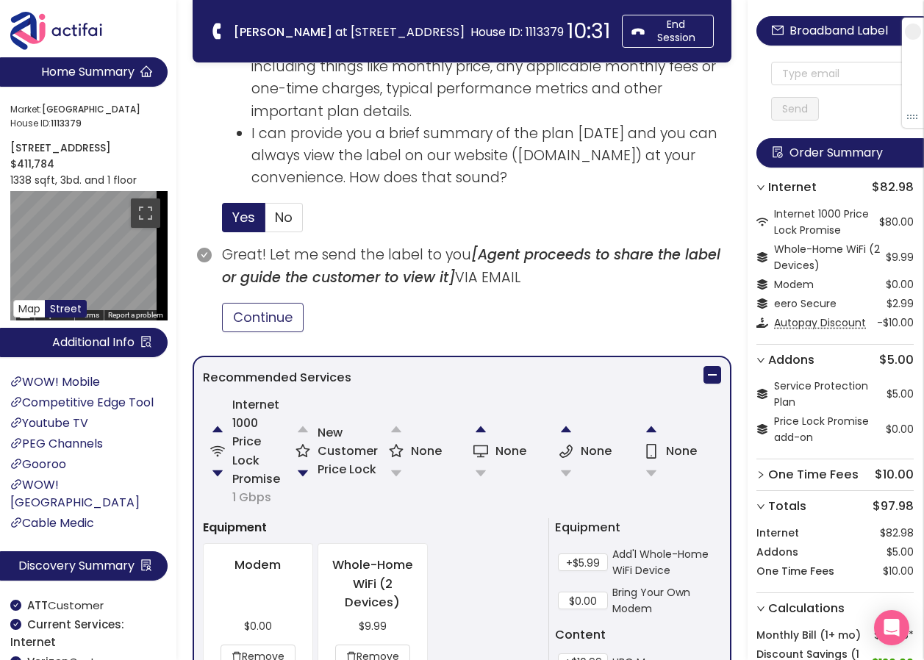
click at [279, 323] on button "Continue" at bounding box center [263, 317] width 82 height 29
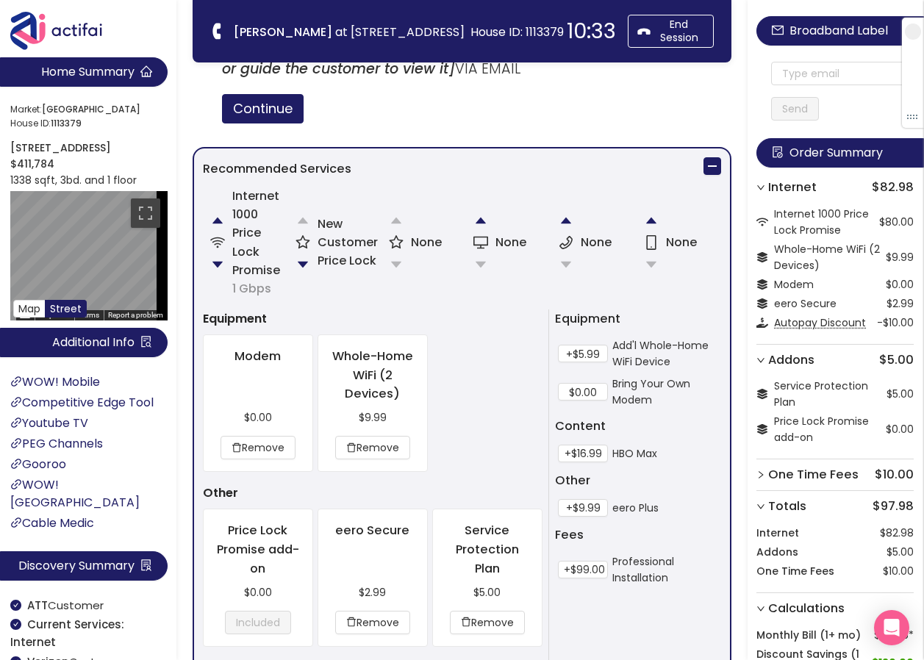
scroll to position [996, 0]
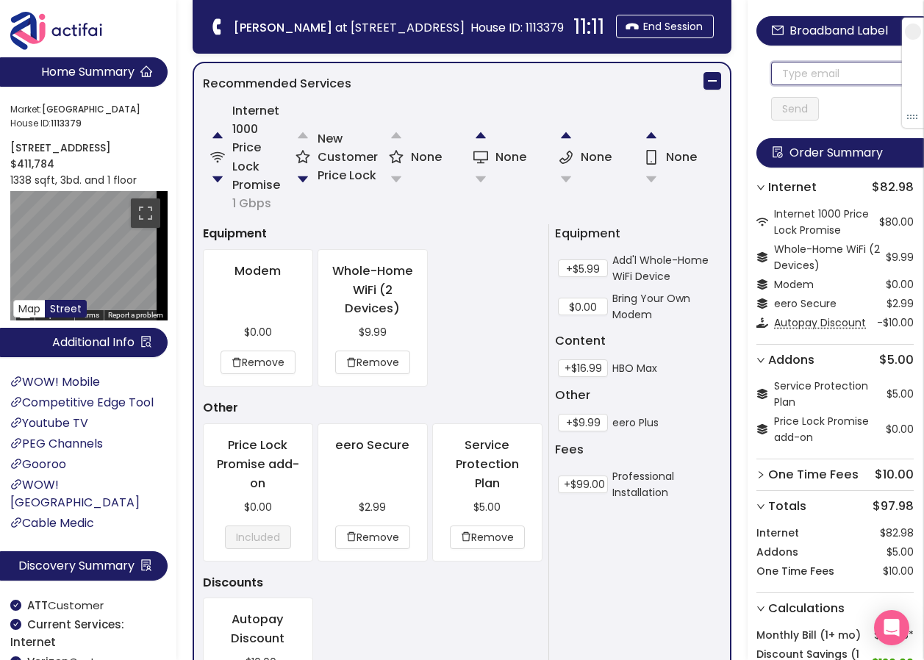
click at [816, 70] on input "text" at bounding box center [842, 74] width 143 height 24
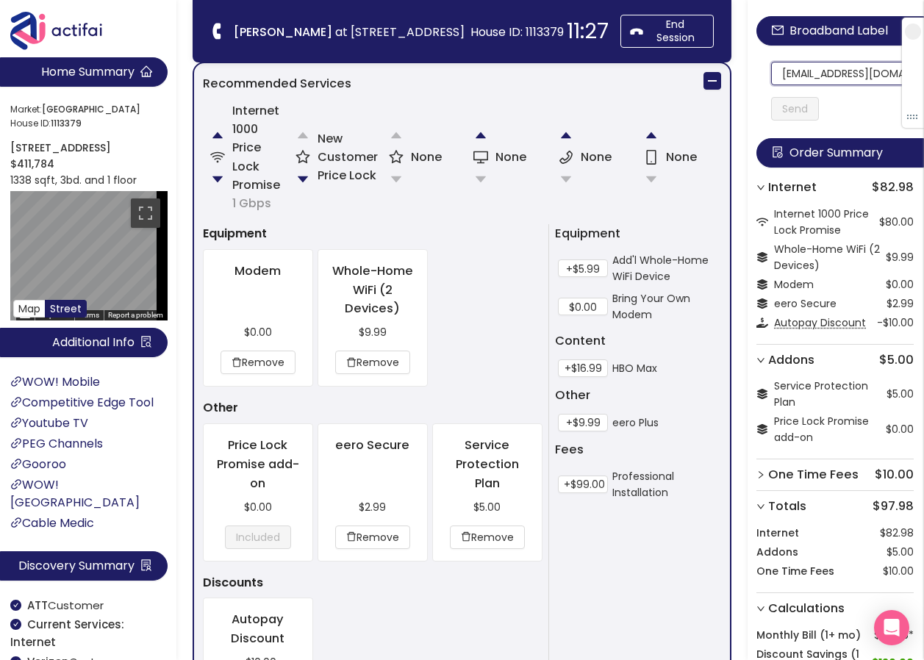
scroll to position [0, 1]
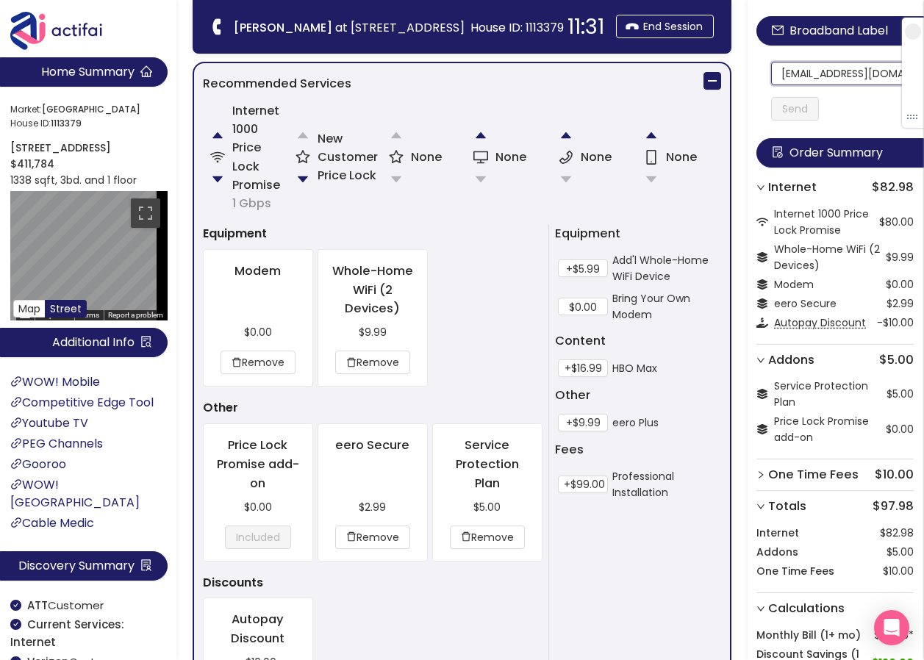
click at [787, 74] on input "[EMAIL_ADDRESS][DOMAIN_NAME]" at bounding box center [842, 74] width 143 height 24
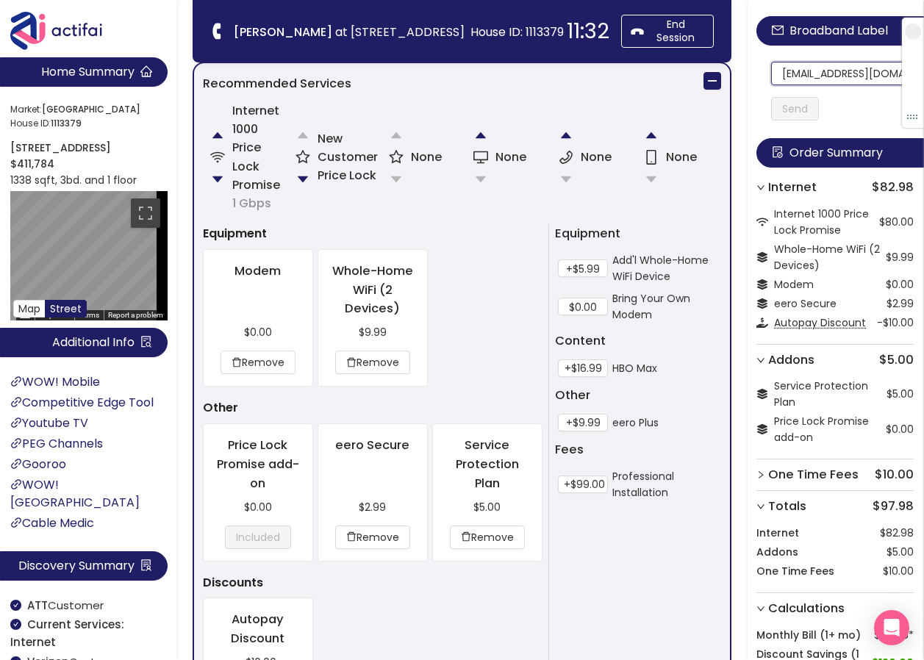
scroll to position [0, 1]
drag, startPoint x: 787, startPoint y: 74, endPoint x: 900, endPoint y: 85, distance: 113.0
click at [377, 65] on section "Home Summary Market: [GEOGRAPHIC_DATA] ID: [GEOGRAPHIC_DATA][STREET_ADDRESS] $4…" at bounding box center [462, 24] width 924 height 2040
type input "[EMAIL_ADDRESS][DOMAIN_NAME]"
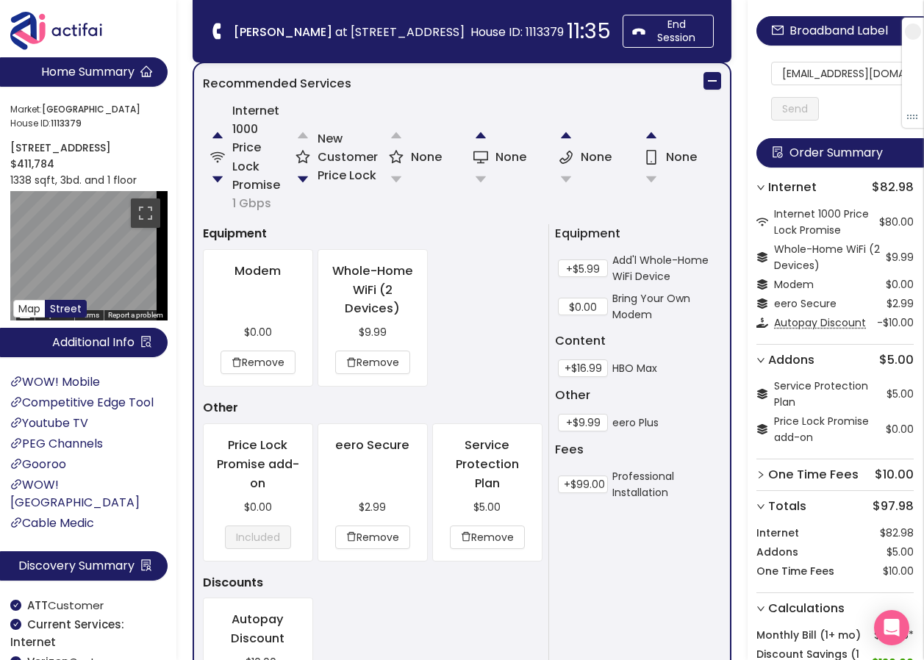
click at [818, 111] on button "Send" at bounding box center [795, 109] width 48 height 24
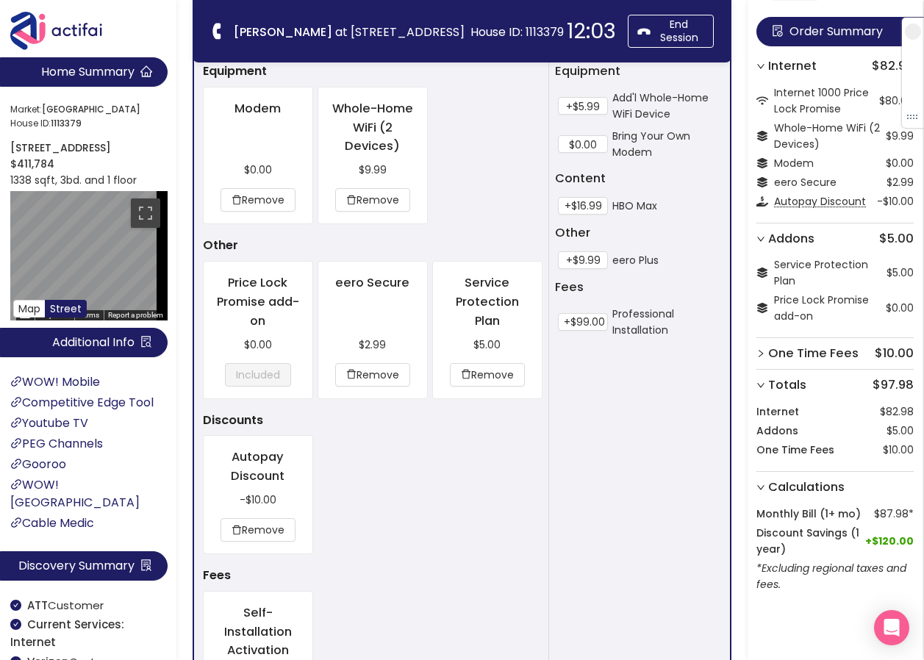
scroll to position [1380, 0]
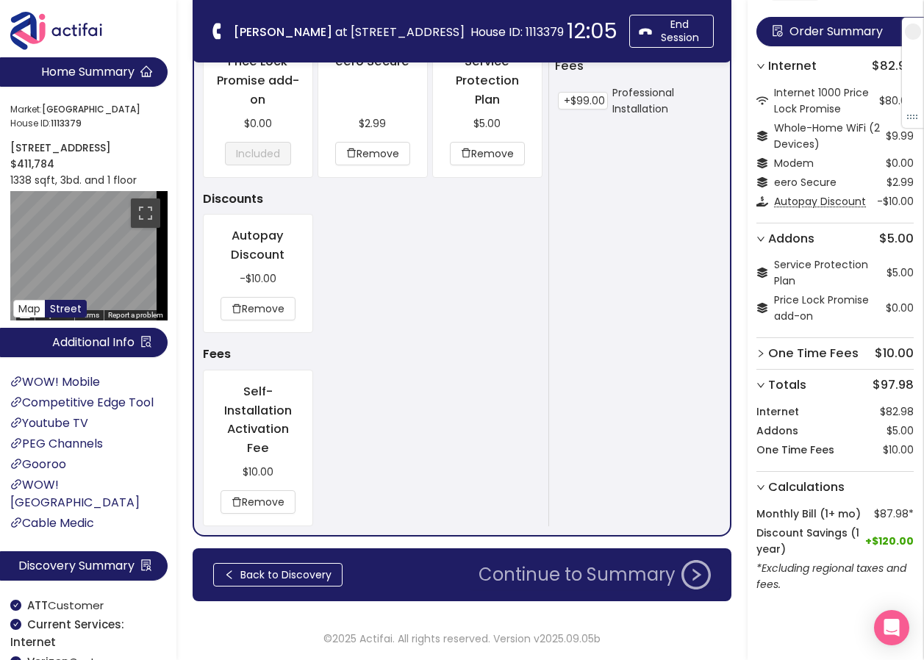
click at [546, 568] on button "Continue to Summary" at bounding box center [595, 574] width 250 height 29
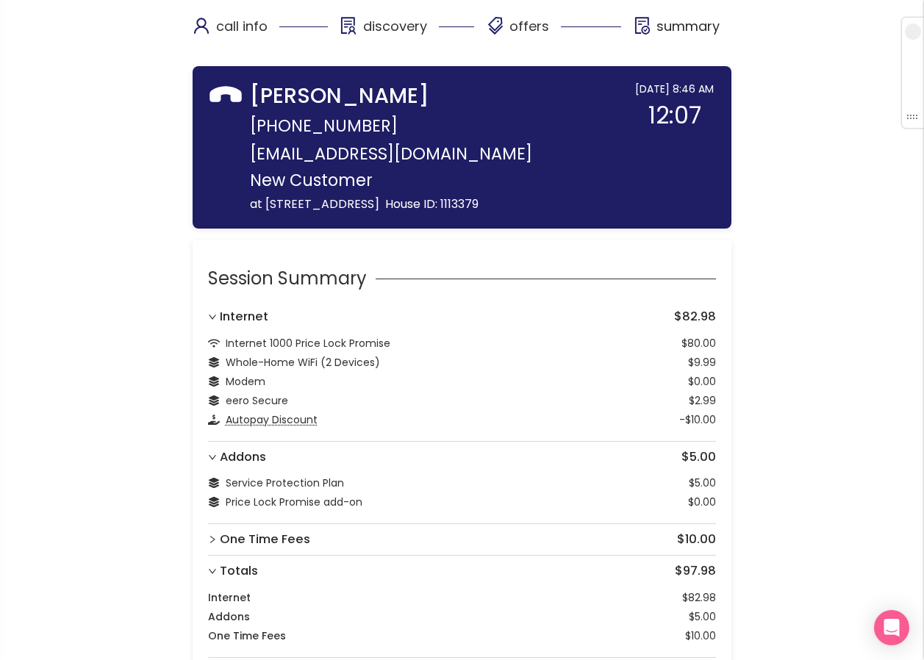
scroll to position [135, 0]
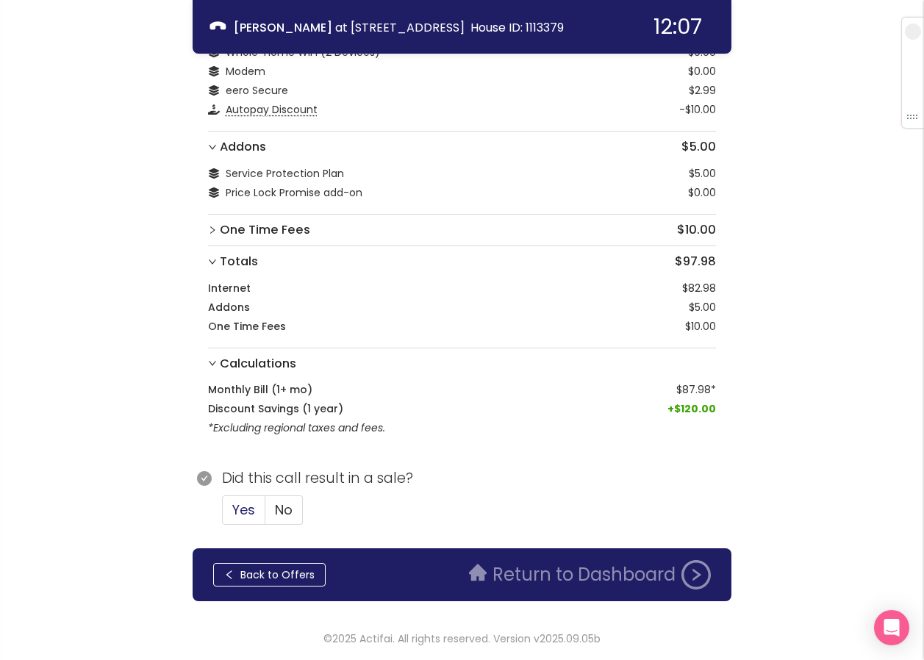
click at [246, 505] on span "Yes" at bounding box center [243, 510] width 23 height 18
click at [223, 515] on input "Yes" at bounding box center [223, 515] width 0 height 0
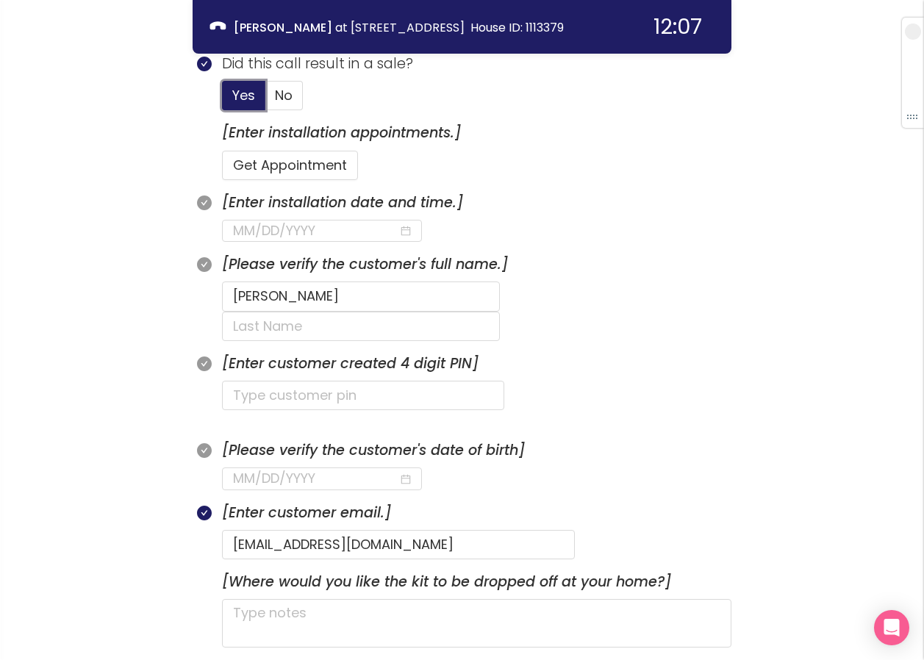
scroll to position [576, 0]
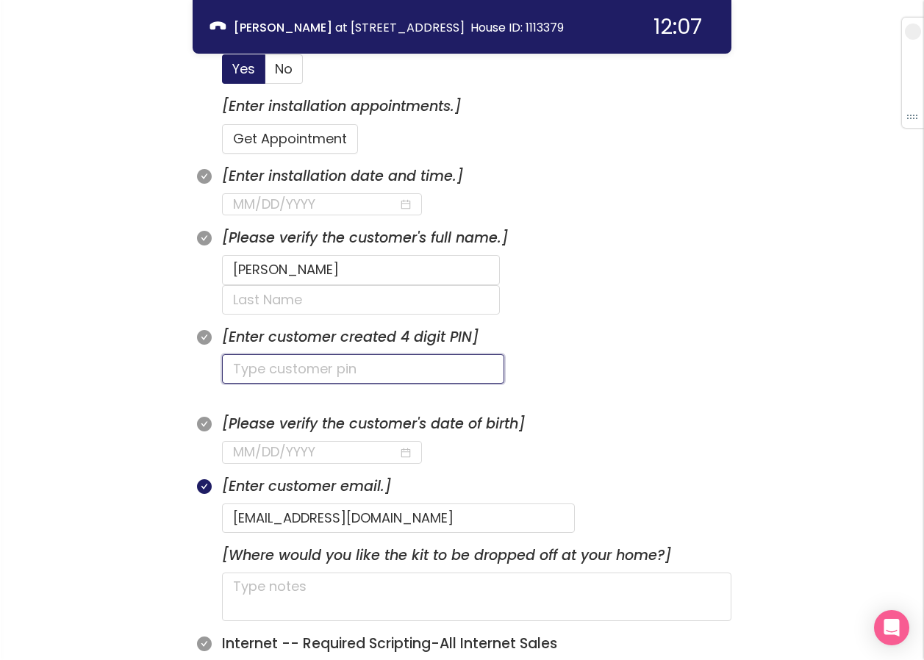
click at [270, 354] on input "text" at bounding box center [363, 368] width 282 height 29
type input "0413"
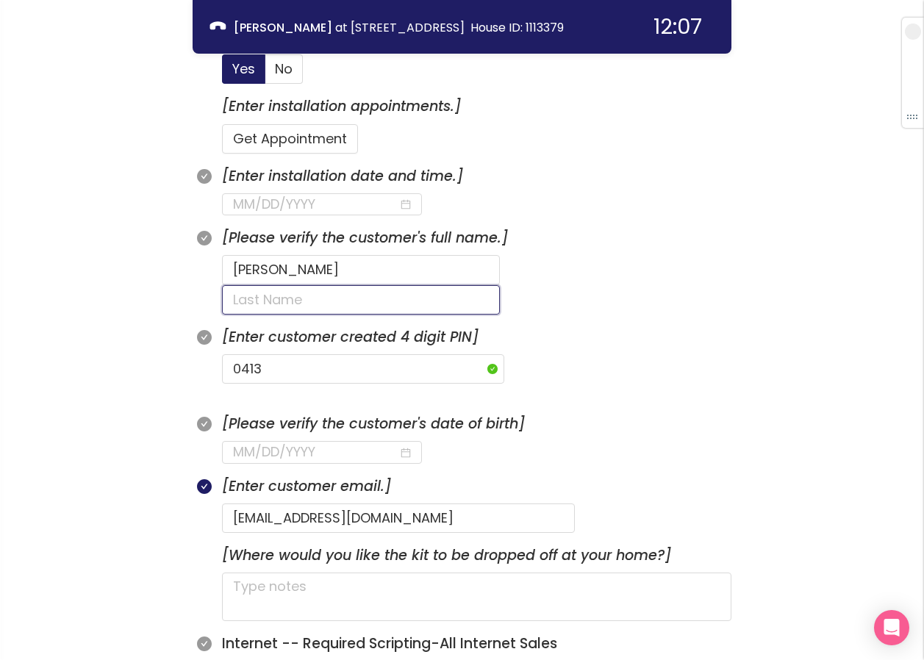
click at [443, 285] on input "text" at bounding box center [361, 299] width 278 height 29
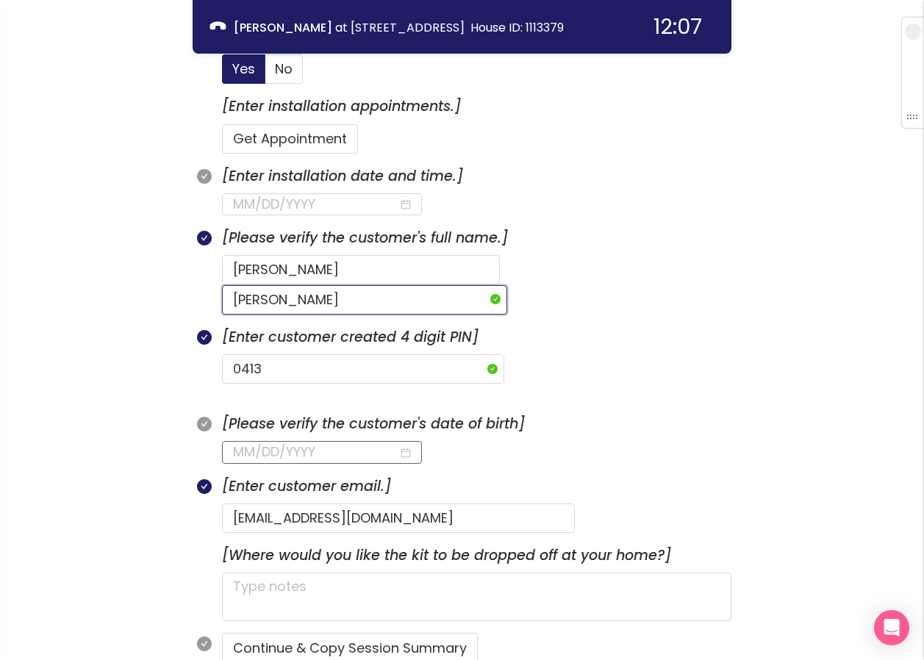
type input "[PERSON_NAME]"
click at [294, 442] on input at bounding box center [315, 452] width 165 height 21
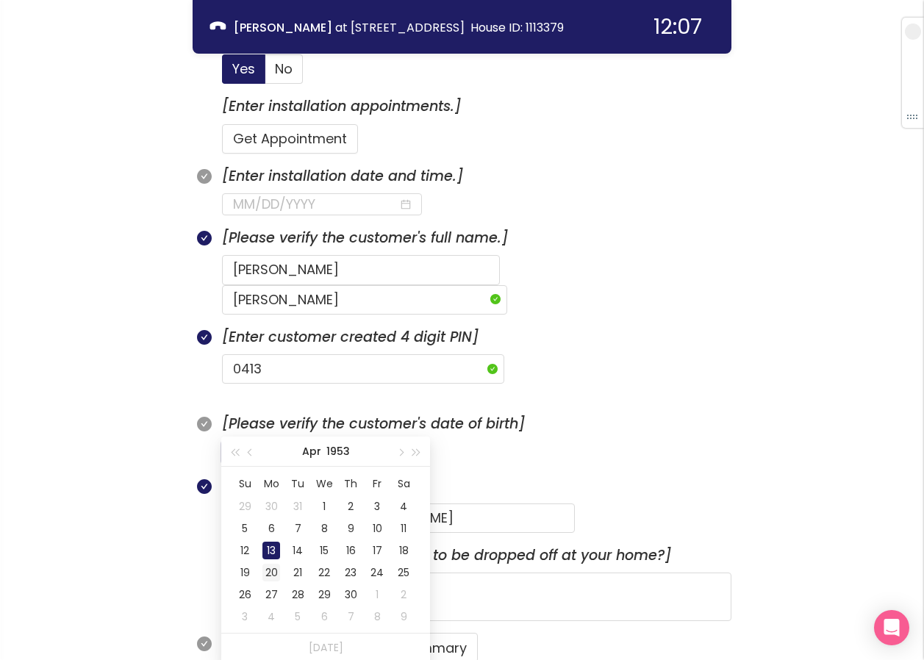
click at [271, 562] on td "20" at bounding box center [271, 573] width 26 height 22
click at [262, 442] on input "[DATE]" at bounding box center [315, 452] width 165 height 21
click at [275, 546] on div "13" at bounding box center [271, 551] width 18 height 18
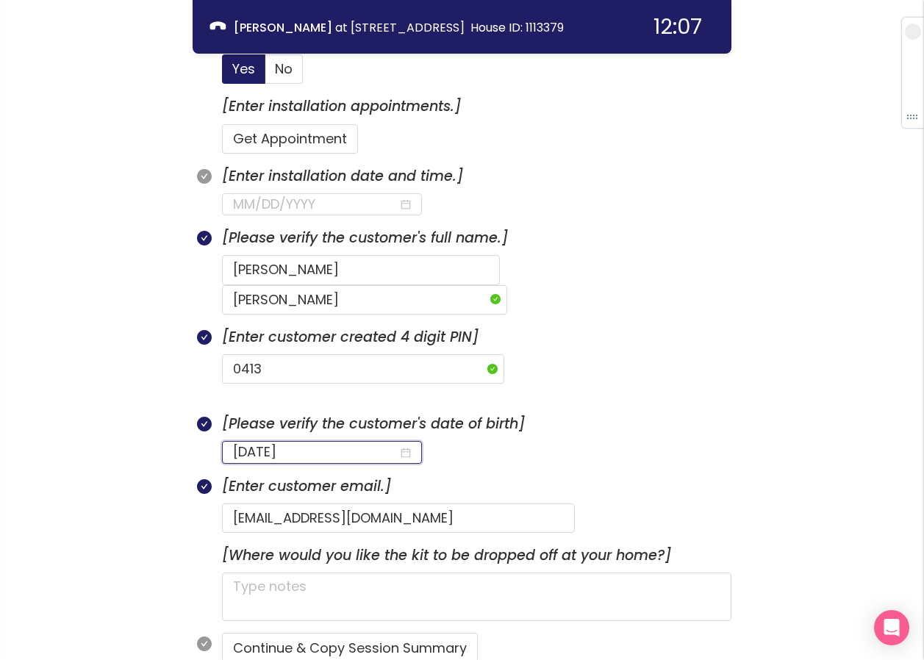
type input "[DATE]"
click at [307, 206] on input at bounding box center [315, 204] width 165 height 21
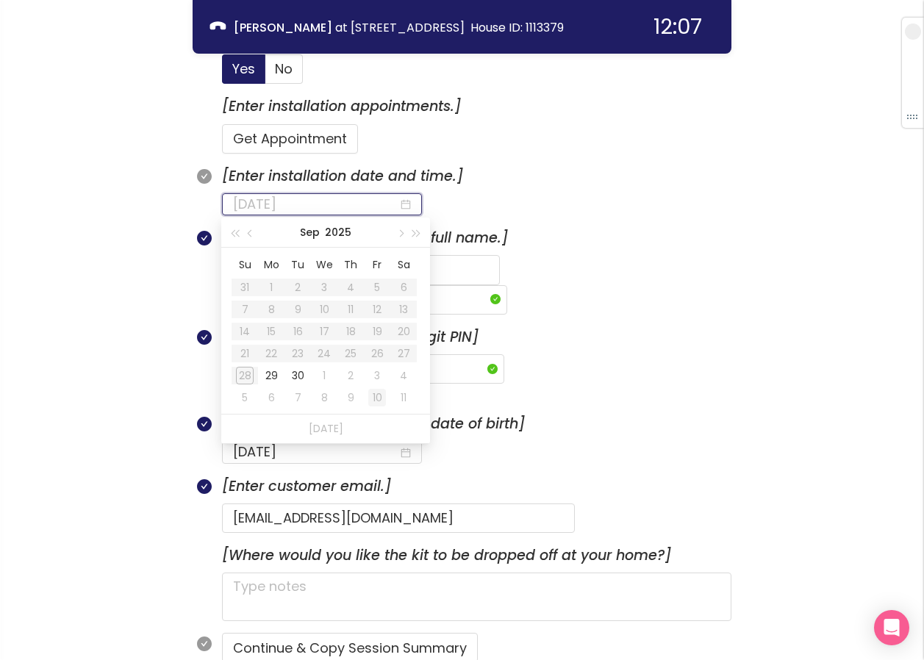
type input "[DATE]"
click at [325, 397] on div "8" at bounding box center [324, 398] width 18 height 18
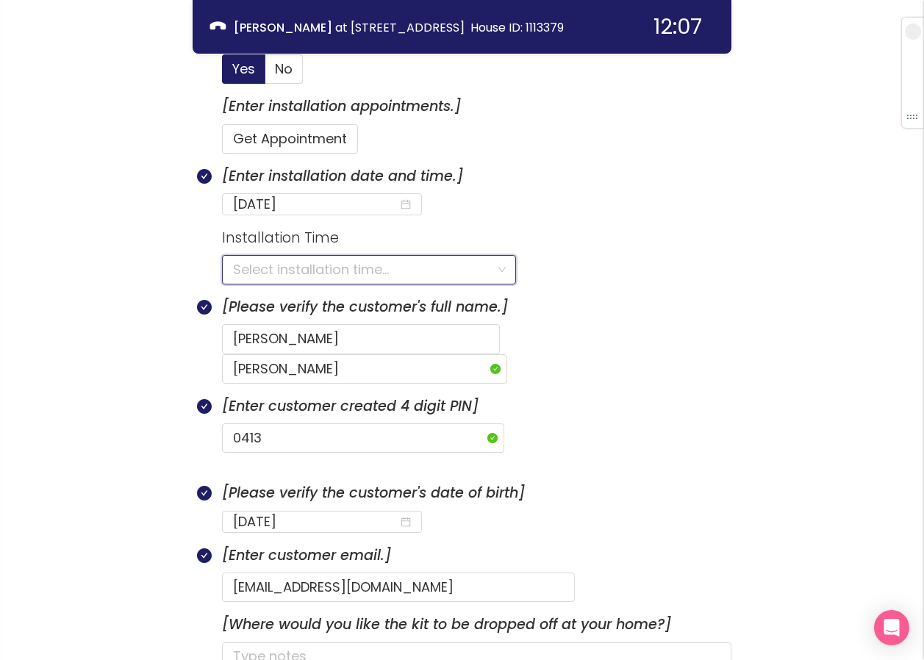
click at [269, 267] on input "search" at bounding box center [364, 270] width 262 height 28
click at [297, 302] on div "8:00AM - 9:00PM" at bounding box center [369, 302] width 274 height 16
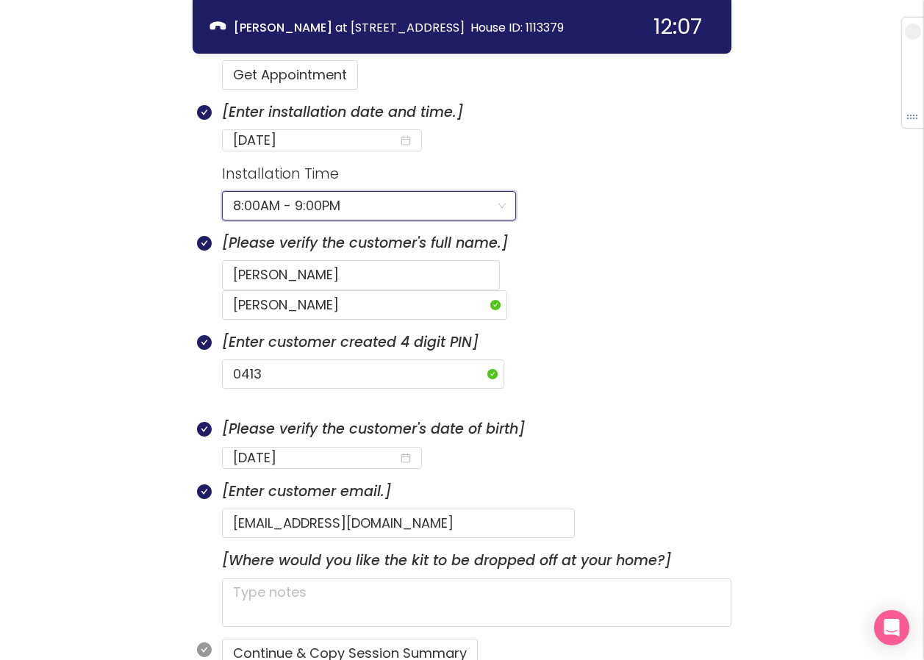
scroll to position [723, 0]
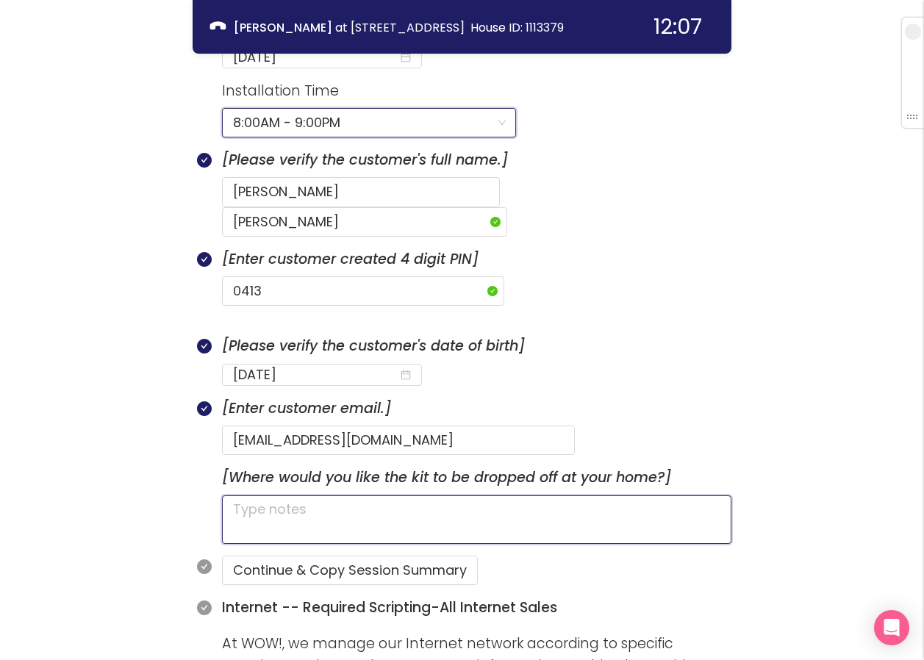
click at [287, 496] on textarea at bounding box center [477, 520] width 510 height 49
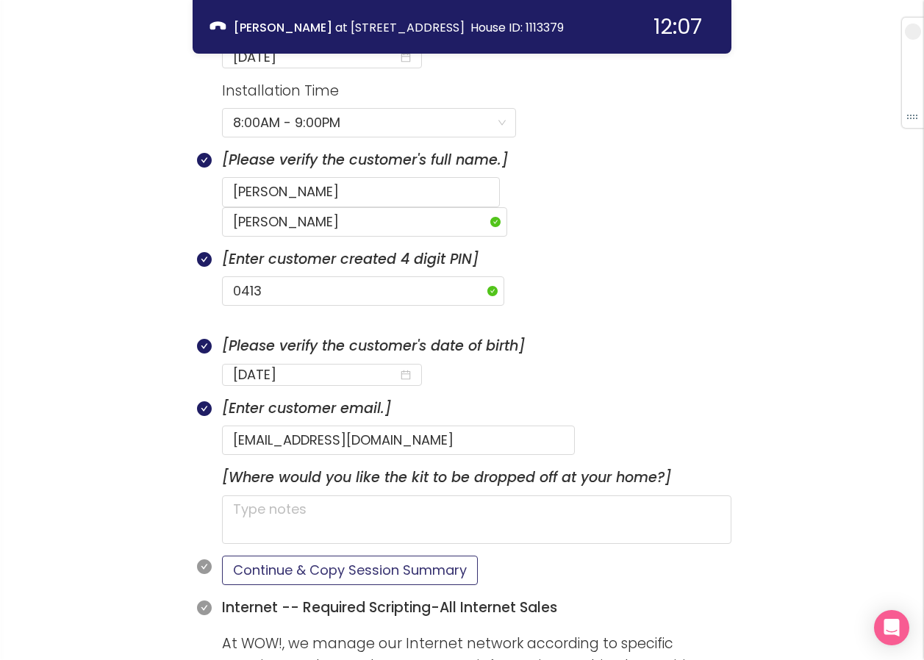
click at [357, 556] on button "Continue & Copy Session Summary" at bounding box center [350, 570] width 256 height 29
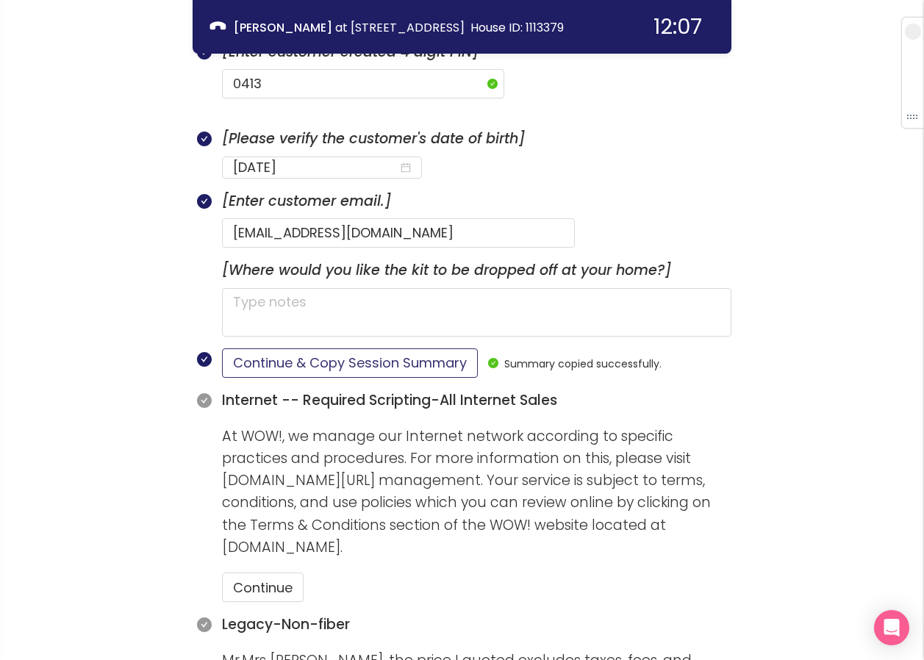
scroll to position [944, 0]
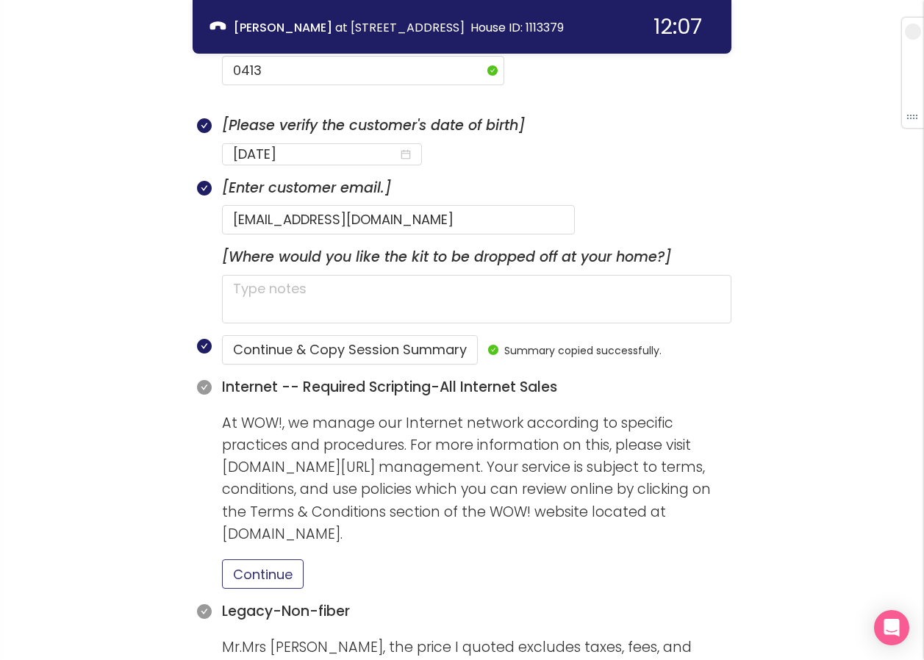
drag, startPoint x: 286, startPoint y: 546, endPoint x: 310, endPoint y: 546, distance: 23.5
click at [290, 560] on button "Continue" at bounding box center [263, 574] width 82 height 29
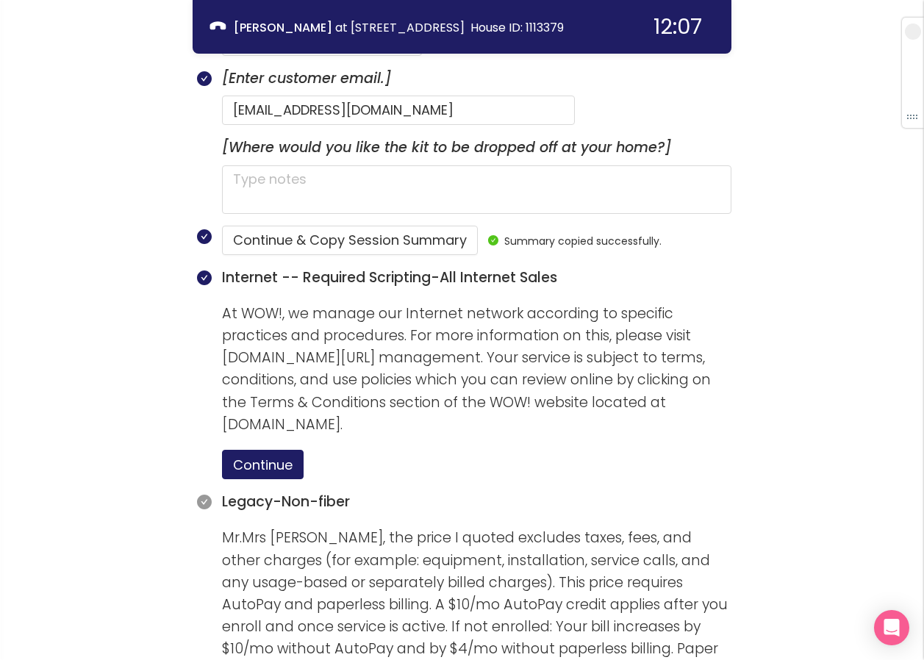
scroll to position [1238, 0]
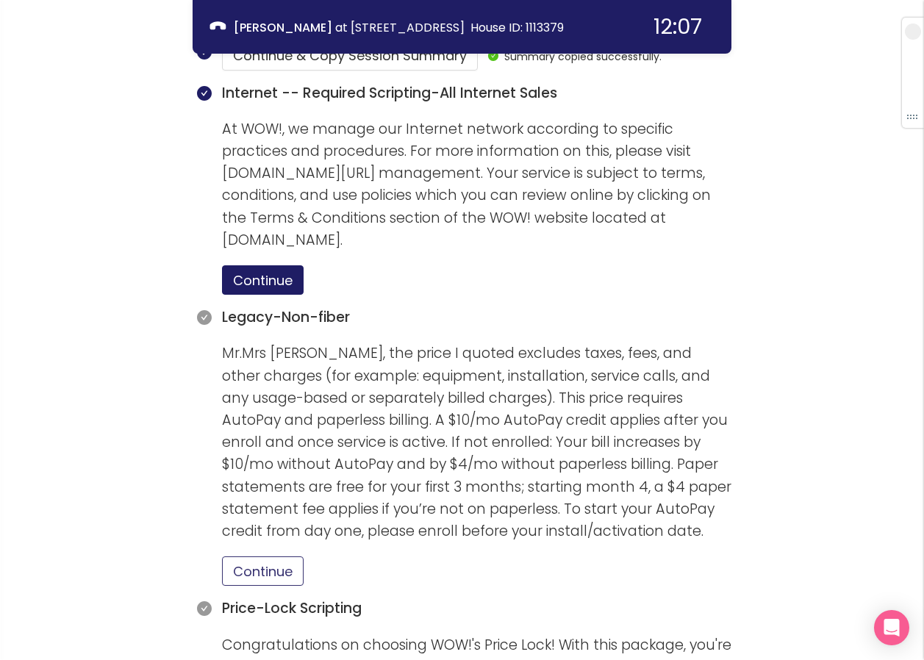
drag, startPoint x: 265, startPoint y: 533, endPoint x: 334, endPoint y: 515, distance: 71.5
click at [264, 557] on button "Continue" at bounding box center [263, 571] width 82 height 29
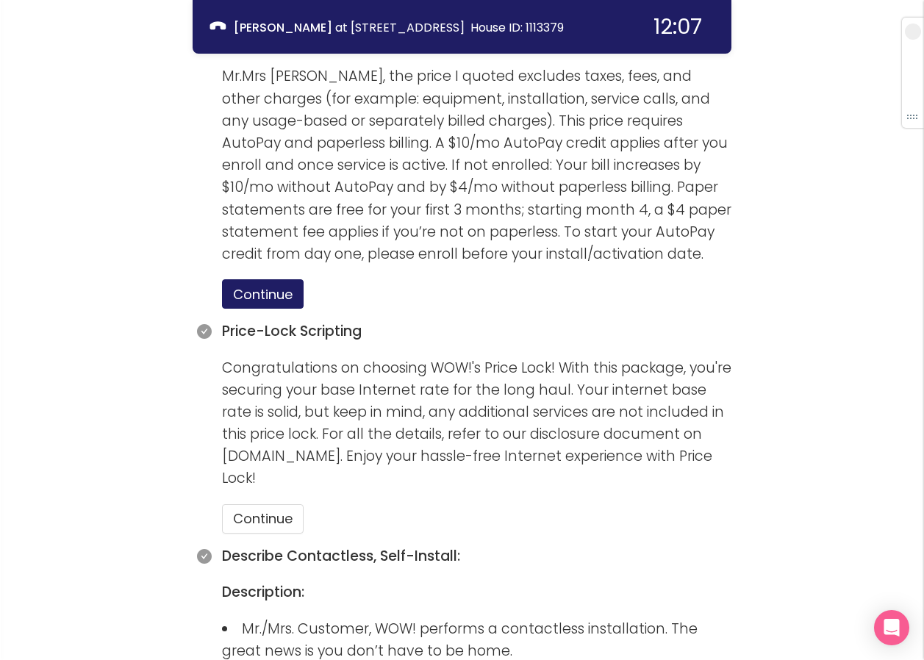
scroll to position [1532, 0]
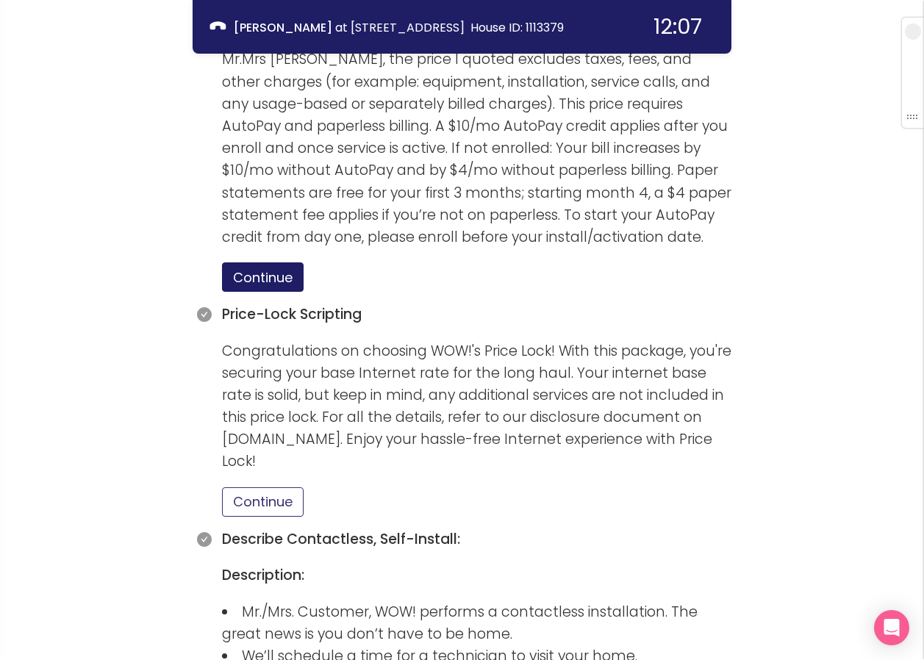
click at [297, 487] on button "Continue" at bounding box center [263, 501] width 82 height 29
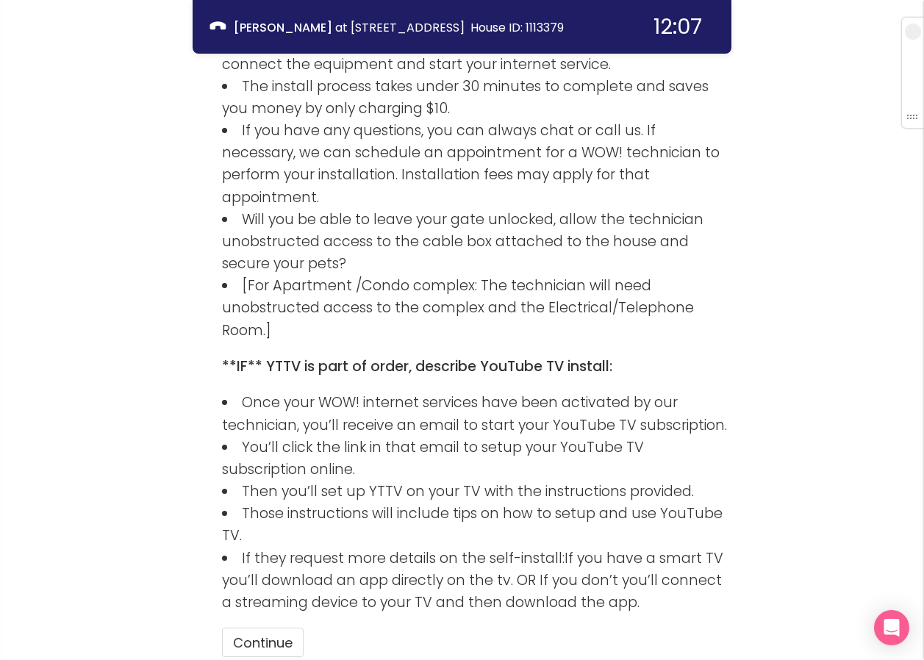
scroll to position [2360, 0]
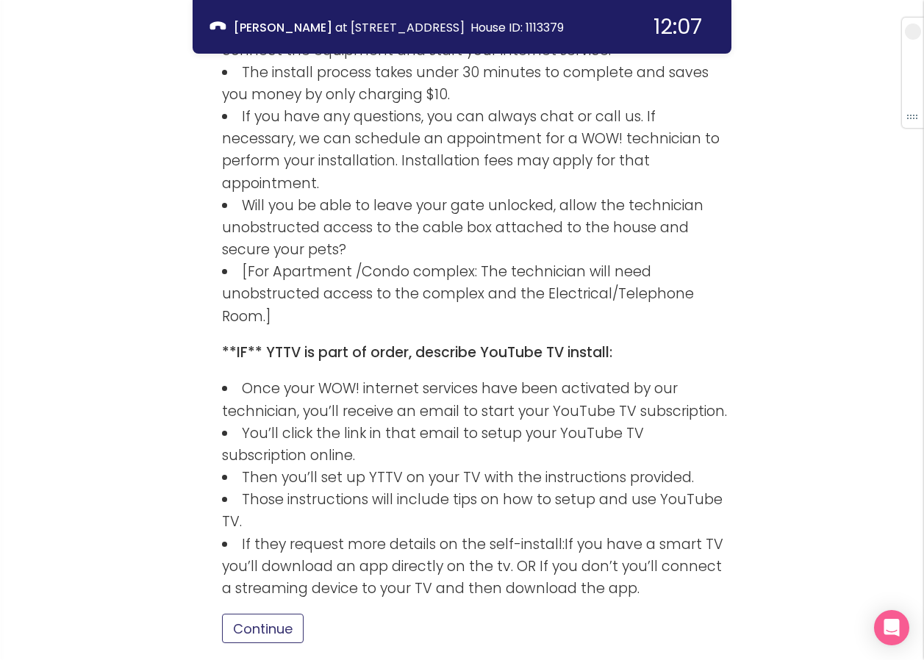
drag, startPoint x: 268, startPoint y: 518, endPoint x: 262, endPoint y: 523, distance: 8.3
click at [262, 614] on button "Continue" at bounding box center [263, 628] width 82 height 29
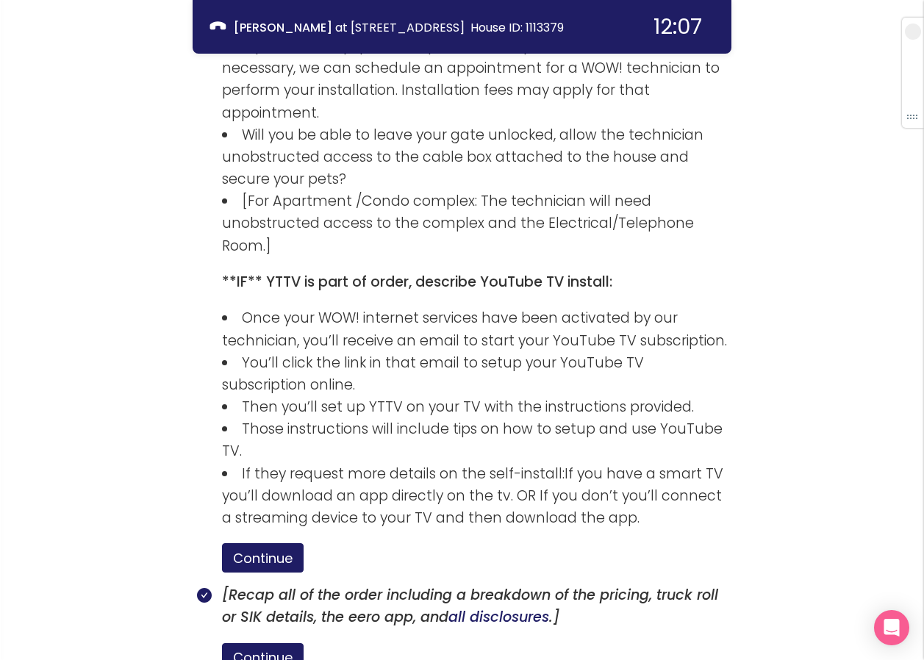
scroll to position [2529, 0]
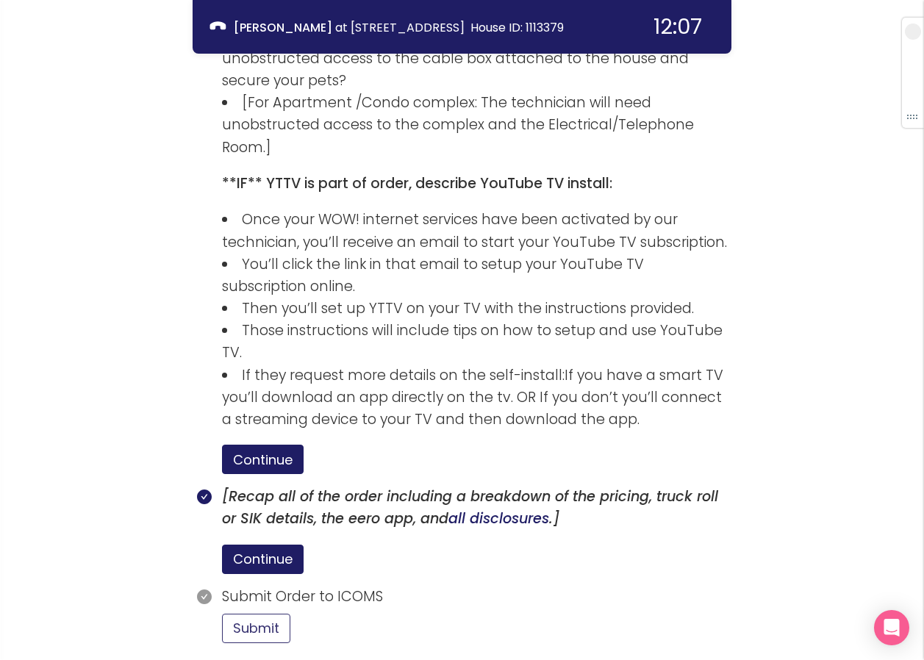
click at [265, 614] on button "Submit" at bounding box center [256, 628] width 68 height 29
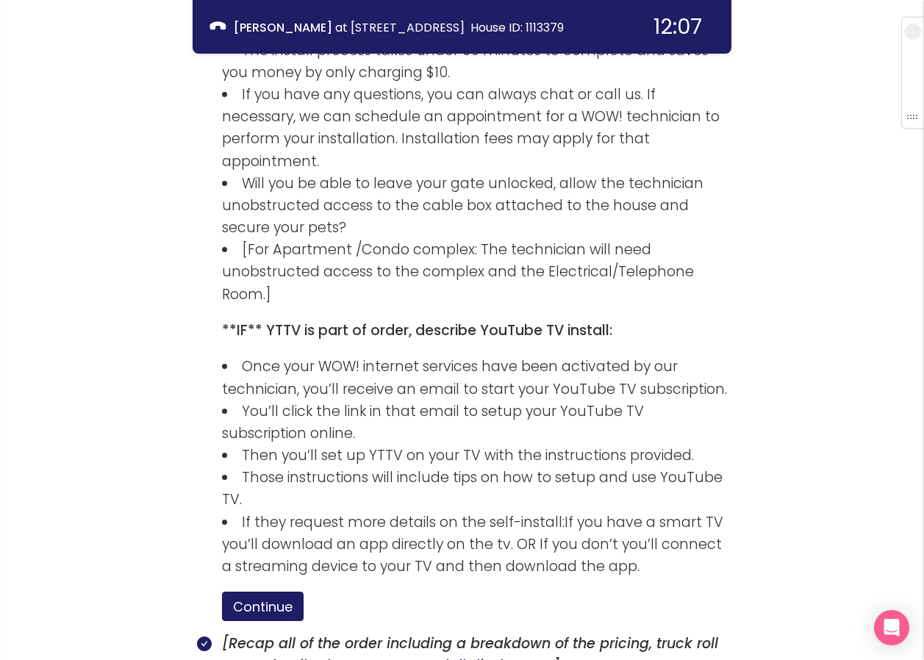
scroll to position [2665, 0]
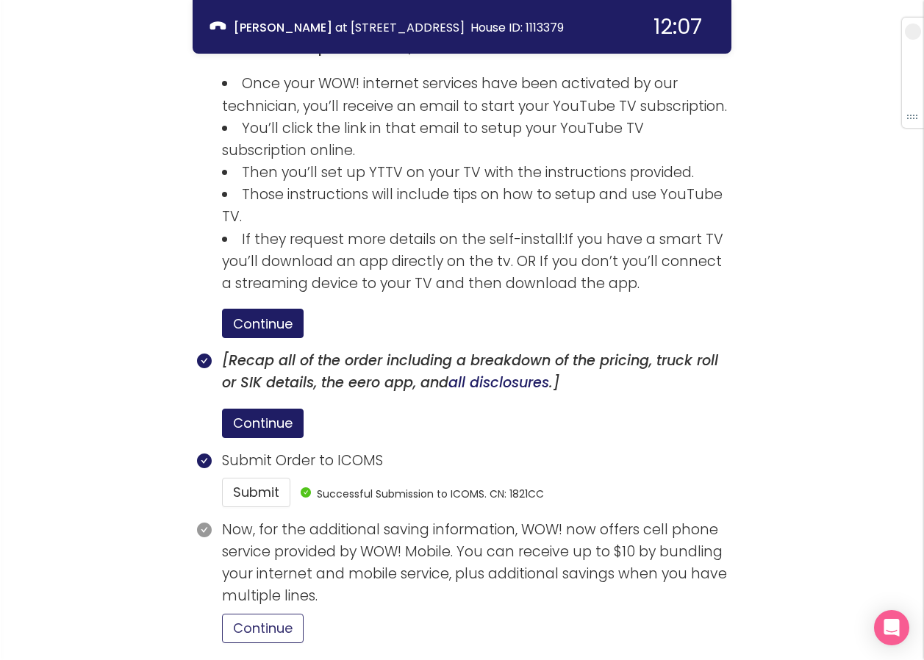
click at [261, 614] on button "Continue" at bounding box center [263, 628] width 82 height 29
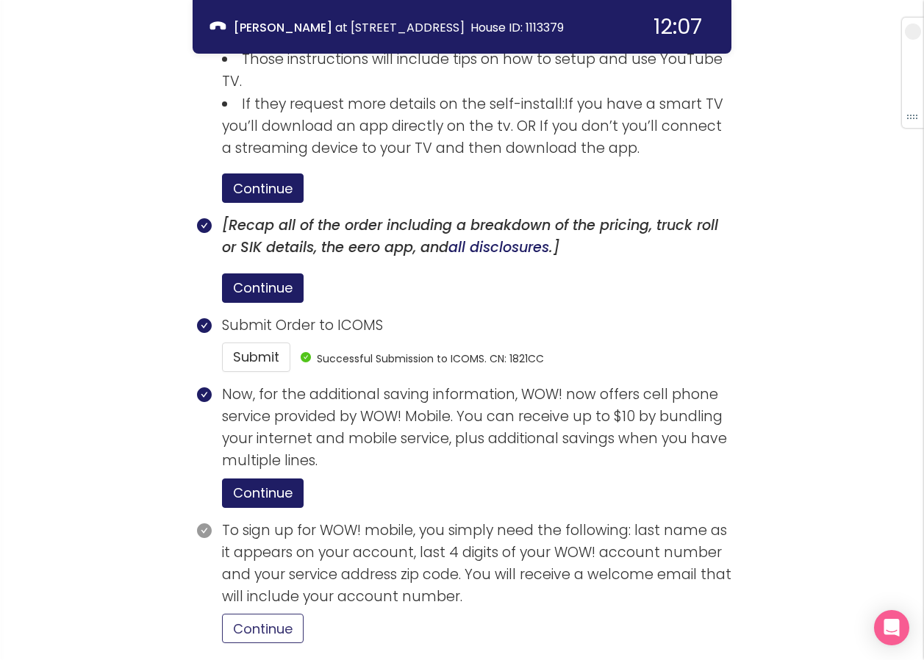
click at [256, 614] on button "Continue" at bounding box center [263, 628] width 82 height 29
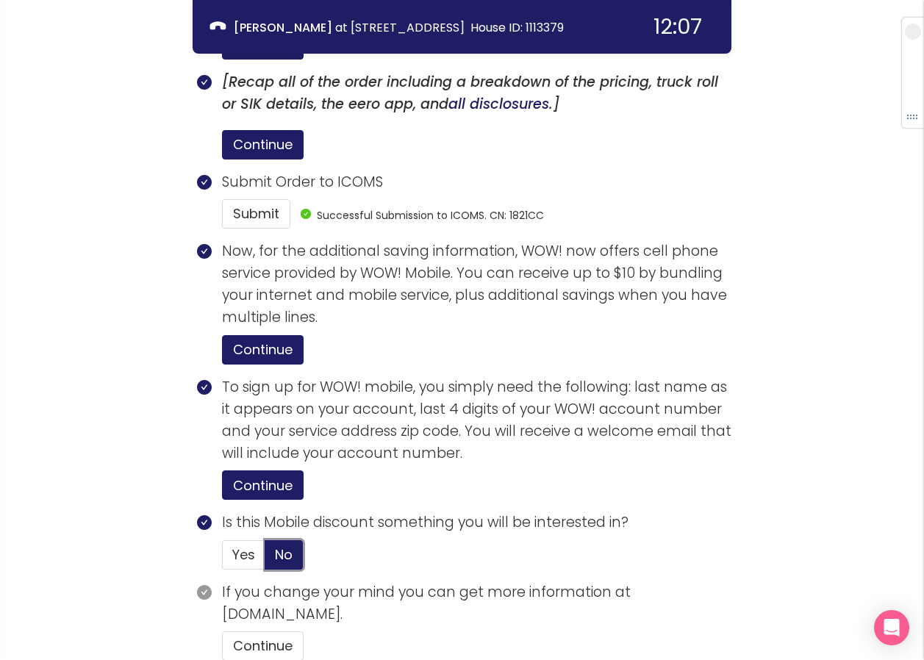
scroll to position [2948, 0]
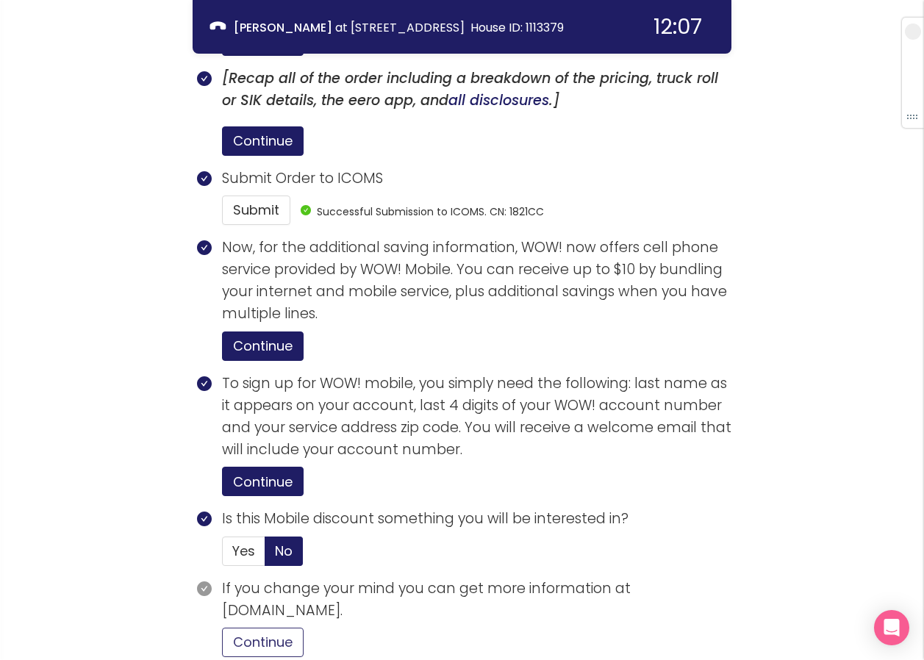
click at [258, 628] on button "Continue" at bounding box center [263, 642] width 82 height 29
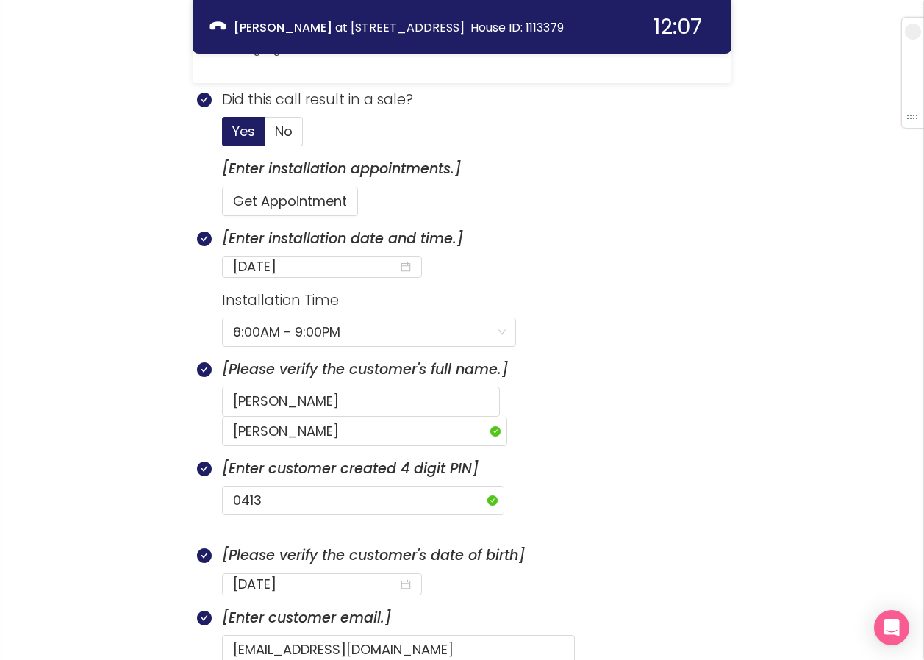
scroll to position [515, 0]
click at [554, 139] on section "Did this call result in a sale? Yes No" at bounding box center [477, 122] width 510 height 69
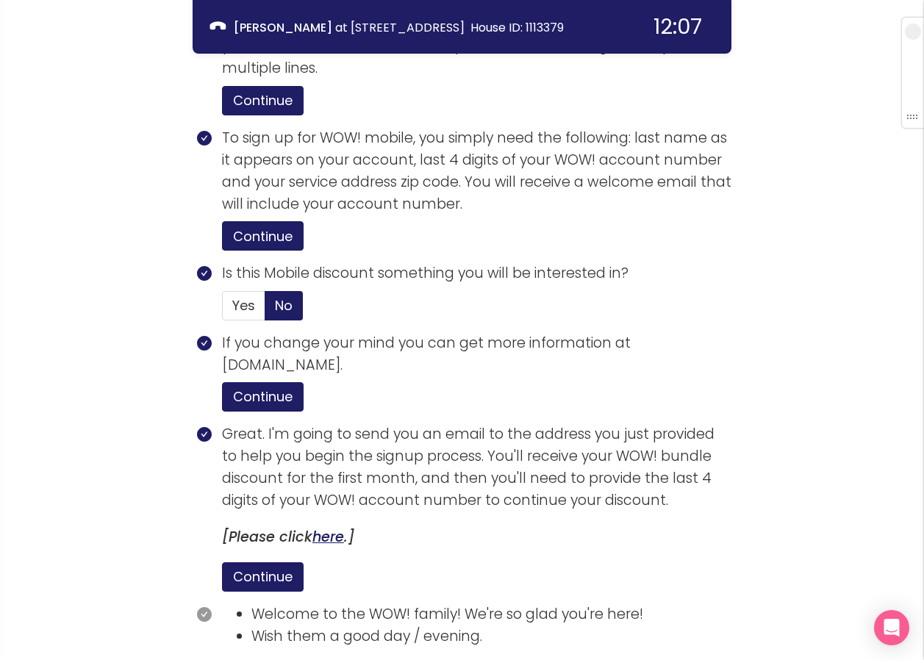
scroll to position [3242, 0]
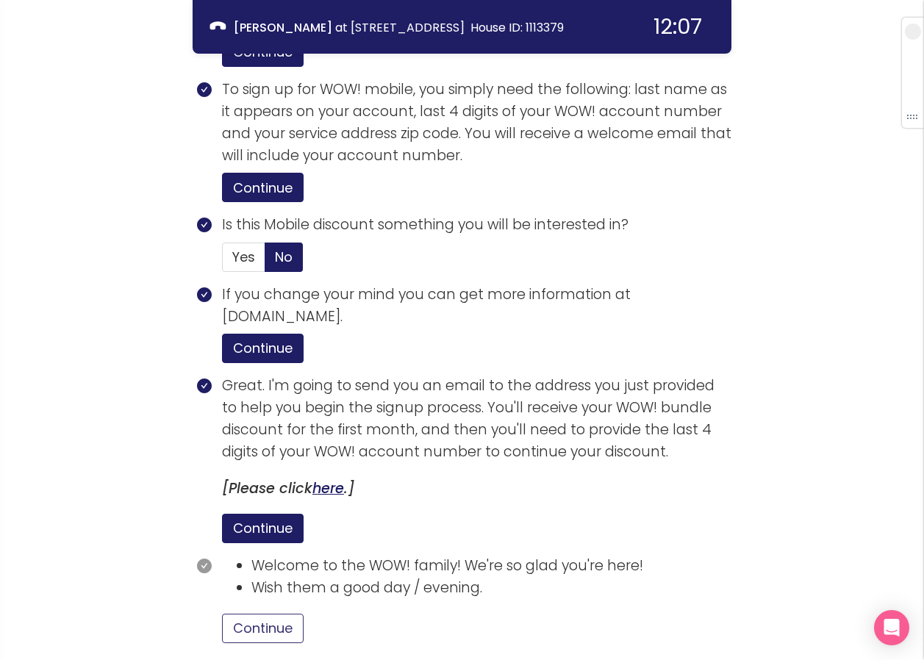
click at [286, 614] on button "Continue" at bounding box center [263, 628] width 82 height 29
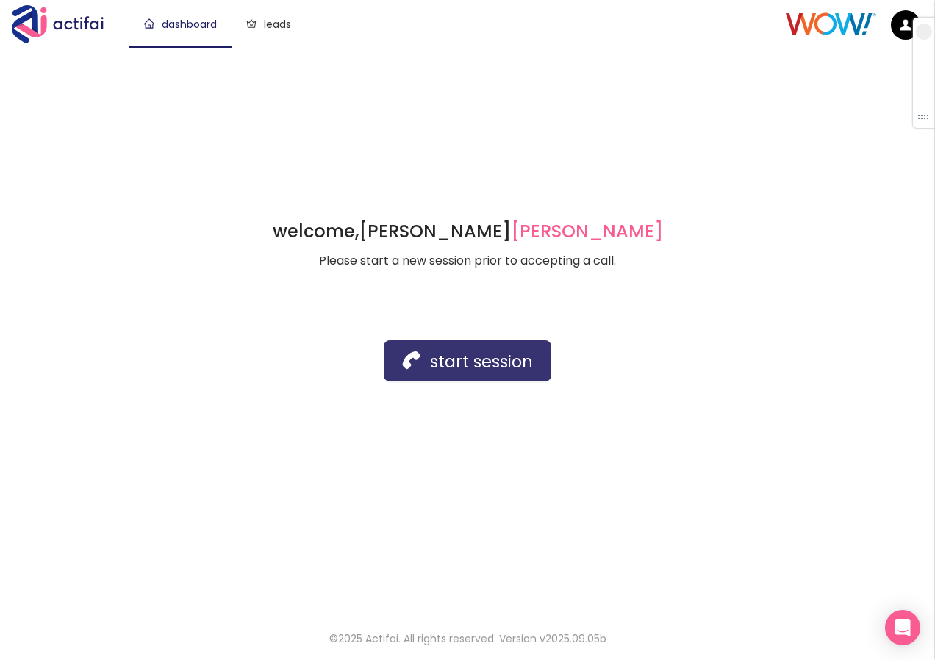
click at [410, 356] on button "start session" at bounding box center [468, 360] width 168 height 41
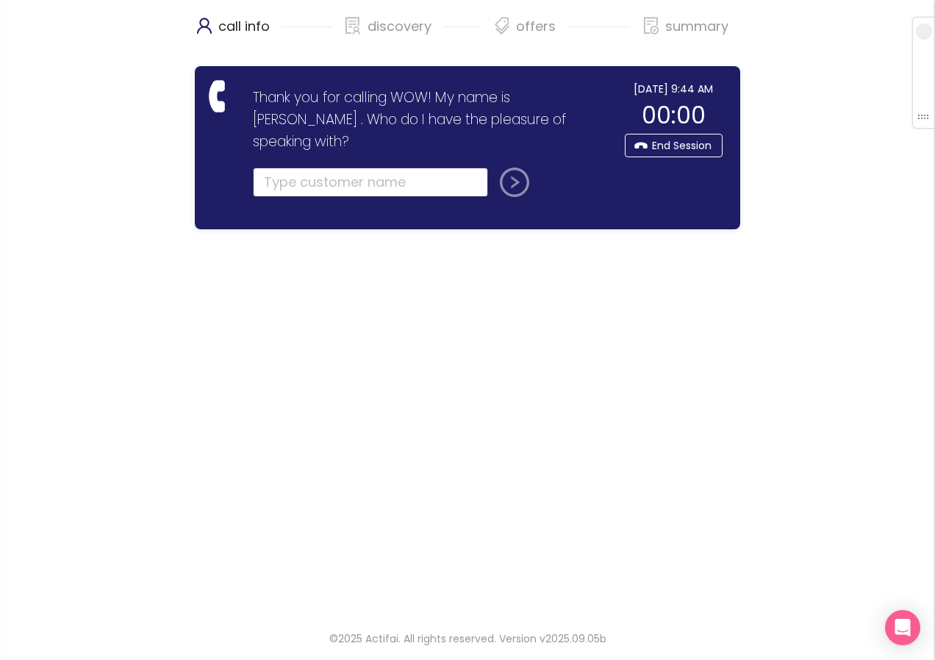
drag, startPoint x: 298, startPoint y: 165, endPoint x: 315, endPoint y: 164, distance: 16.9
click at [299, 168] on input "text" at bounding box center [370, 182] width 235 height 29
type input "[PERSON_NAME]"
click at [529, 168] on button "submit" at bounding box center [511, 182] width 35 height 29
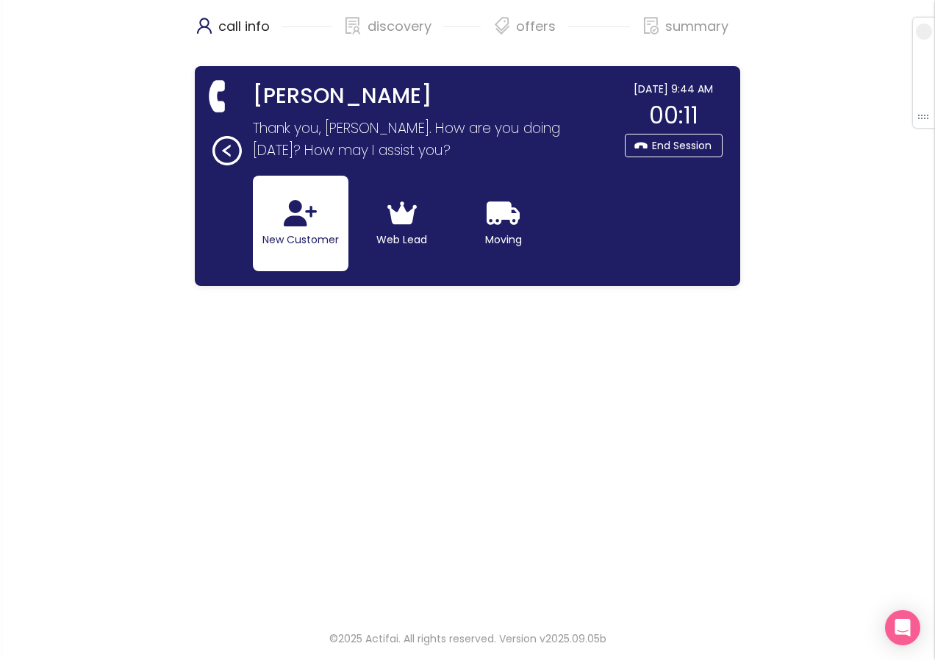
drag, startPoint x: 290, startPoint y: 218, endPoint x: 321, endPoint y: 232, distance: 33.6
click at [292, 220] on icon "button" at bounding box center [300, 213] width 33 height 26
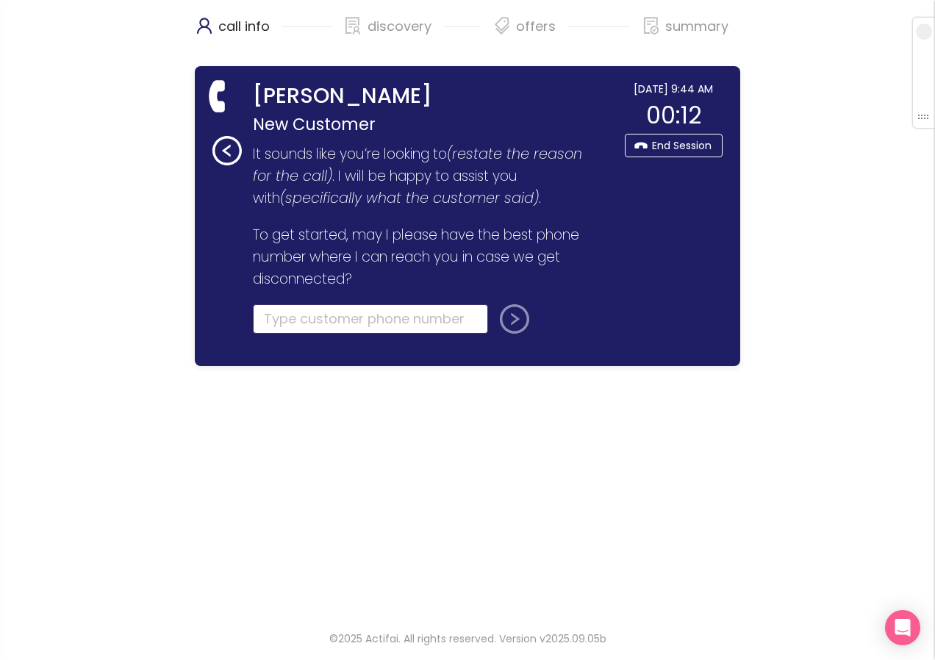
click at [283, 323] on input "tel" at bounding box center [370, 318] width 235 height 29
type input "[PHONE_NUMBER]"
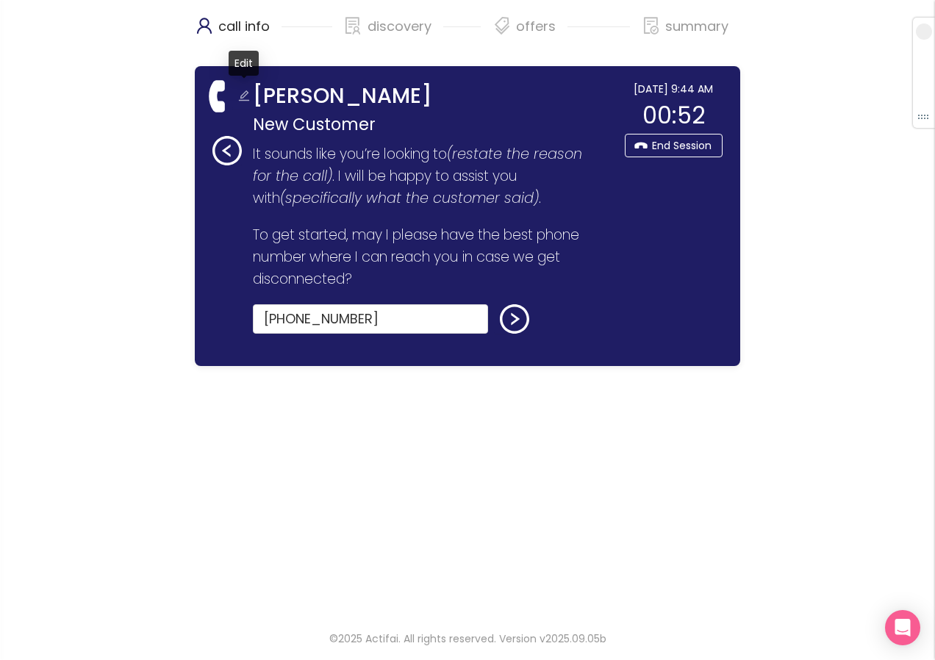
click at [240, 90] on button "button" at bounding box center [244, 97] width 24 height 24
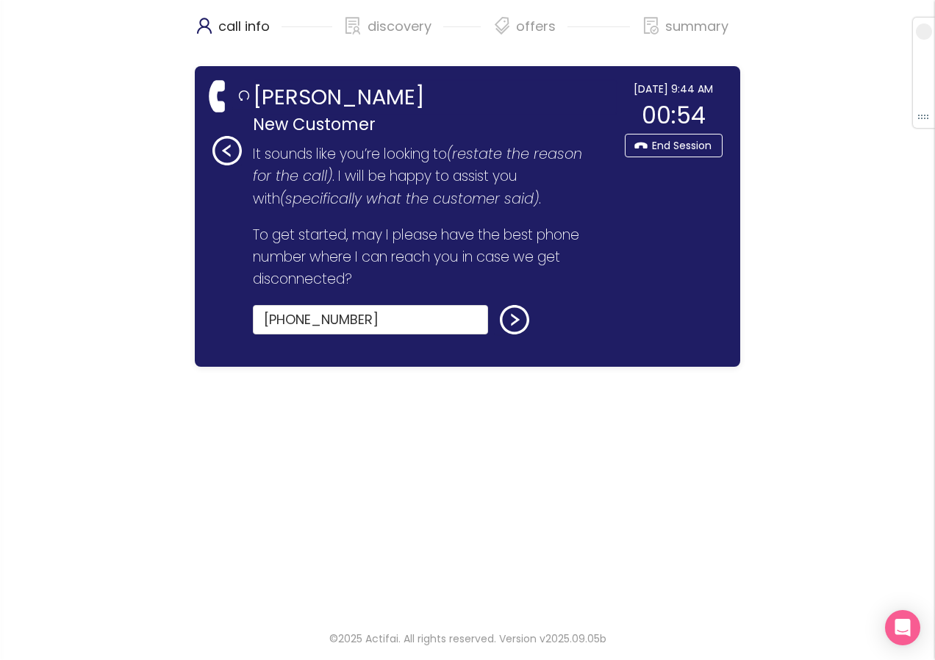
click at [326, 94] on input "[PERSON_NAME]" at bounding box center [435, 97] width 364 height 33
click at [323, 94] on input "[PERSON_NAME]" at bounding box center [435, 97] width 364 height 33
click at [321, 94] on input "[PERSON_NAME]" at bounding box center [435, 97] width 364 height 33
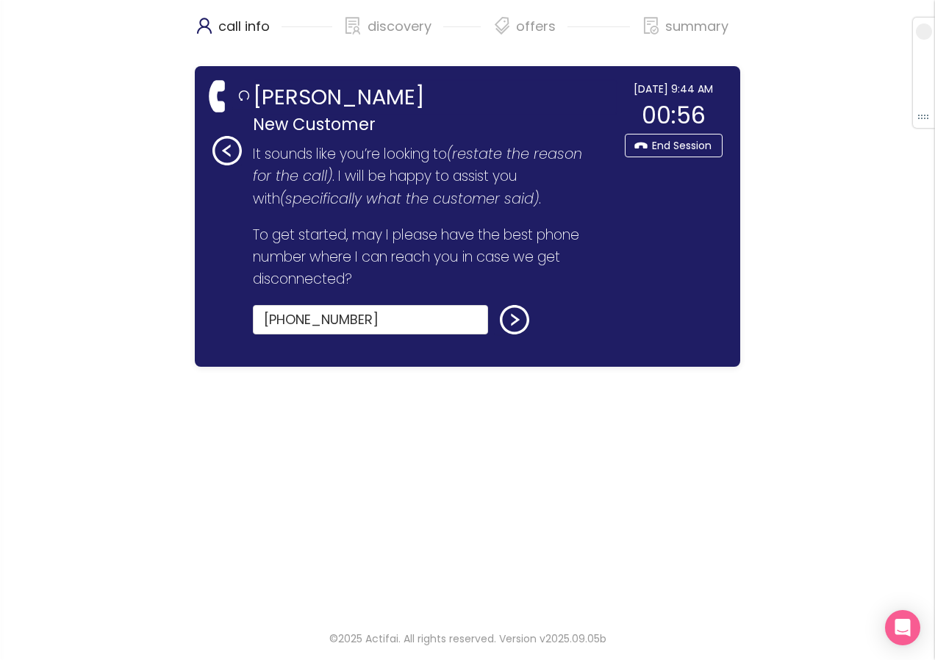
click at [318, 96] on input "[PERSON_NAME]" at bounding box center [435, 97] width 364 height 33
type input "[PERSON_NAME]"
click at [523, 331] on button "submit" at bounding box center [511, 319] width 35 height 29
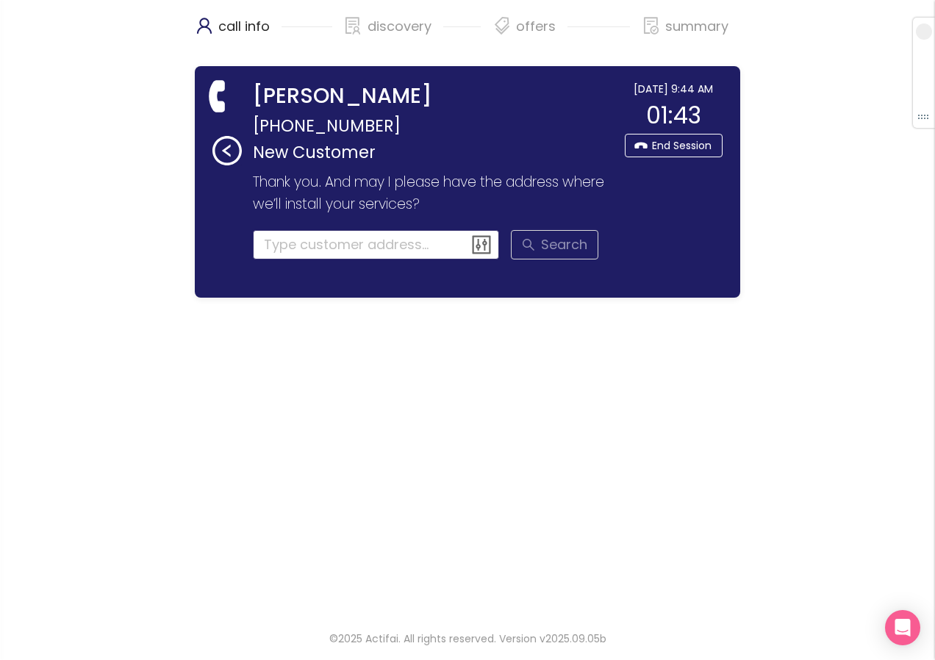
click at [351, 251] on input at bounding box center [376, 244] width 247 height 29
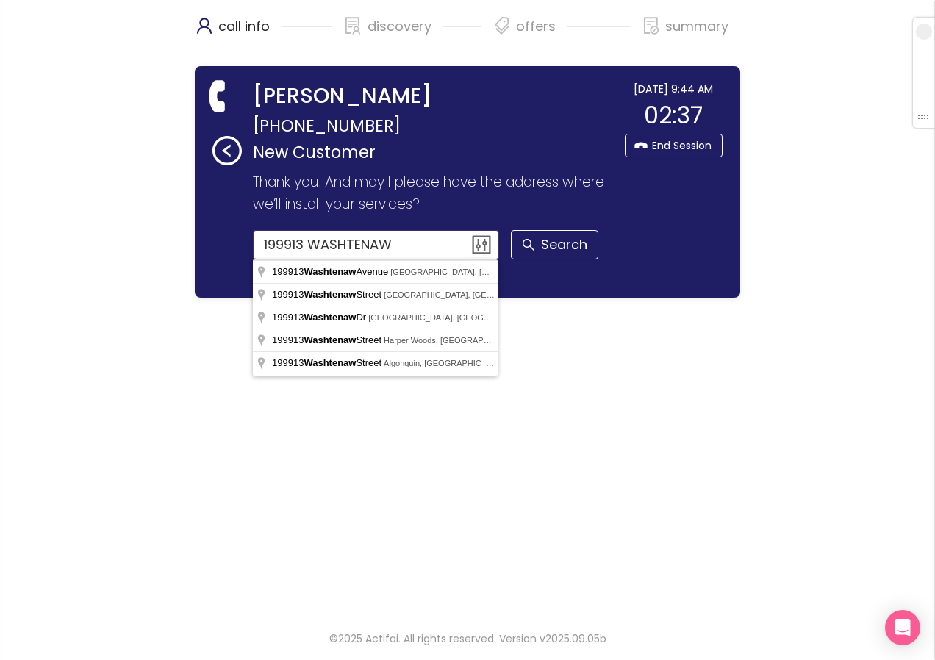
click at [286, 249] on input "199913 WASHTENAW" at bounding box center [376, 244] width 247 height 29
type input "[STREET_ADDRESS]"
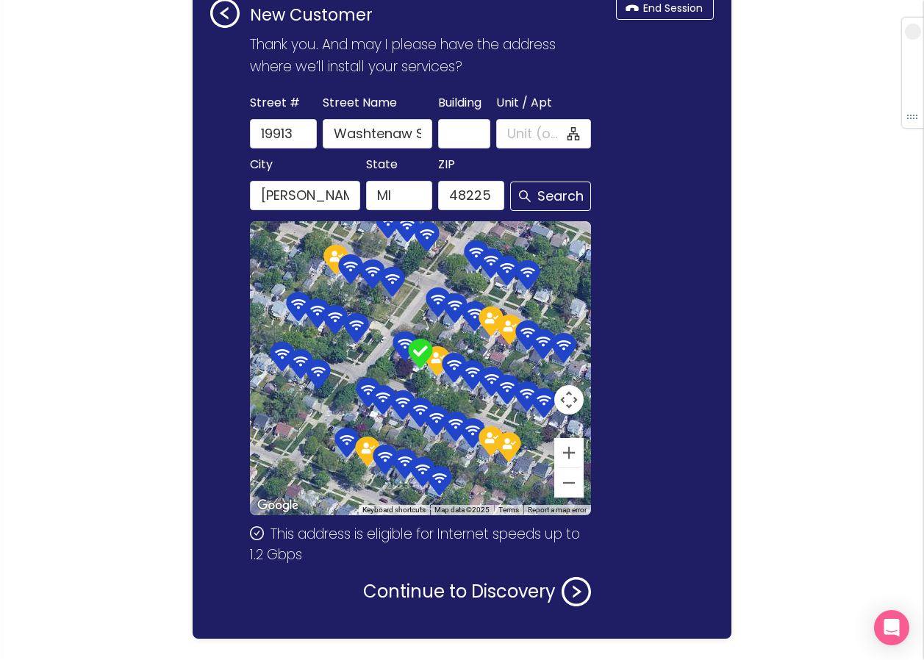
scroll to position [175, 0]
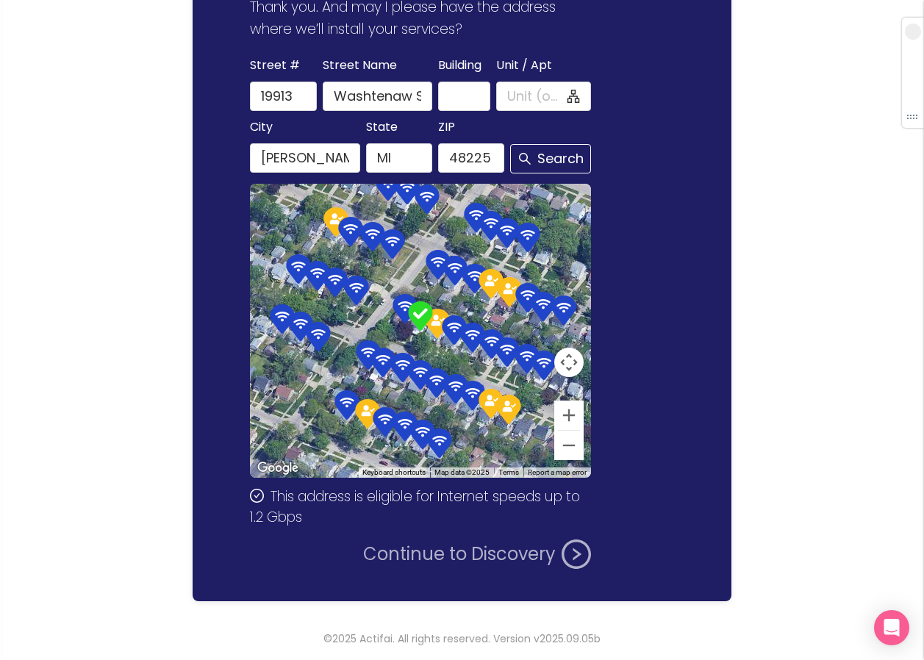
click at [454, 554] on button "Continue to Discovery" at bounding box center [477, 554] width 228 height 29
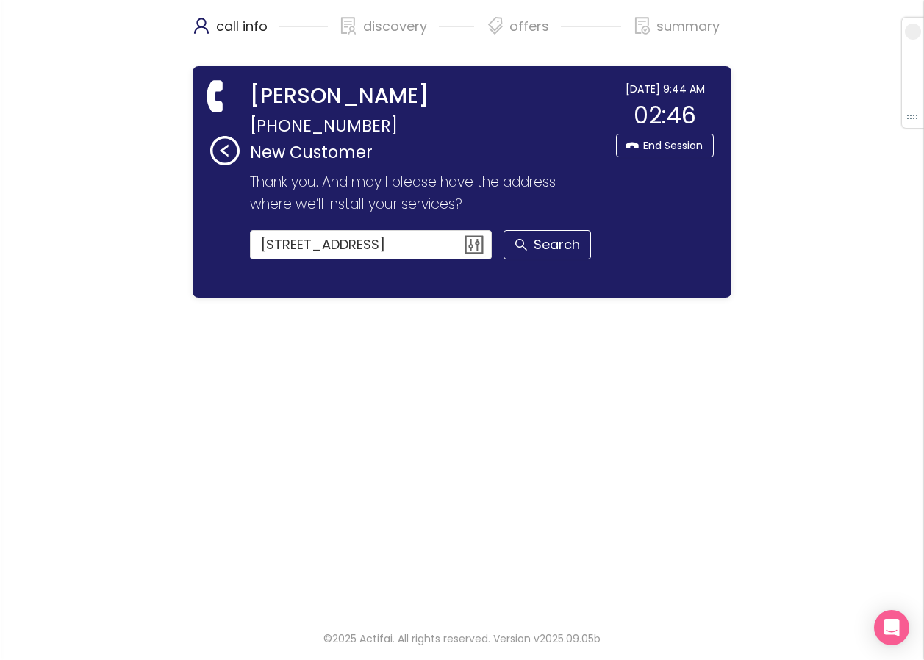
scroll to position [0, 0]
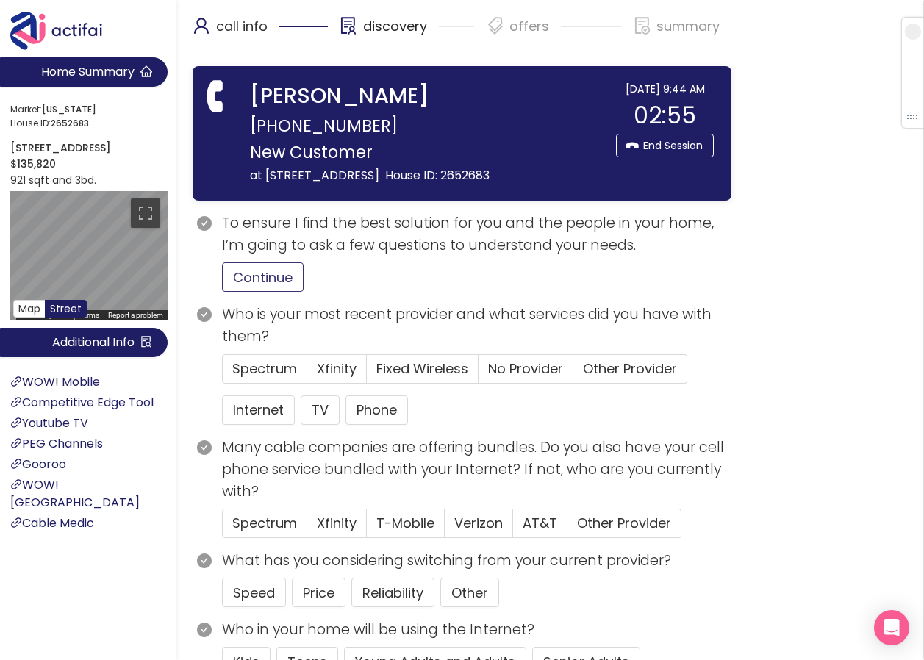
click at [265, 292] on button "Continue" at bounding box center [263, 276] width 82 height 29
click at [599, 378] on span "Other Provider" at bounding box center [630, 369] width 94 height 18
click at [573, 374] on input "Other Provider" at bounding box center [573, 374] width 0 height 0
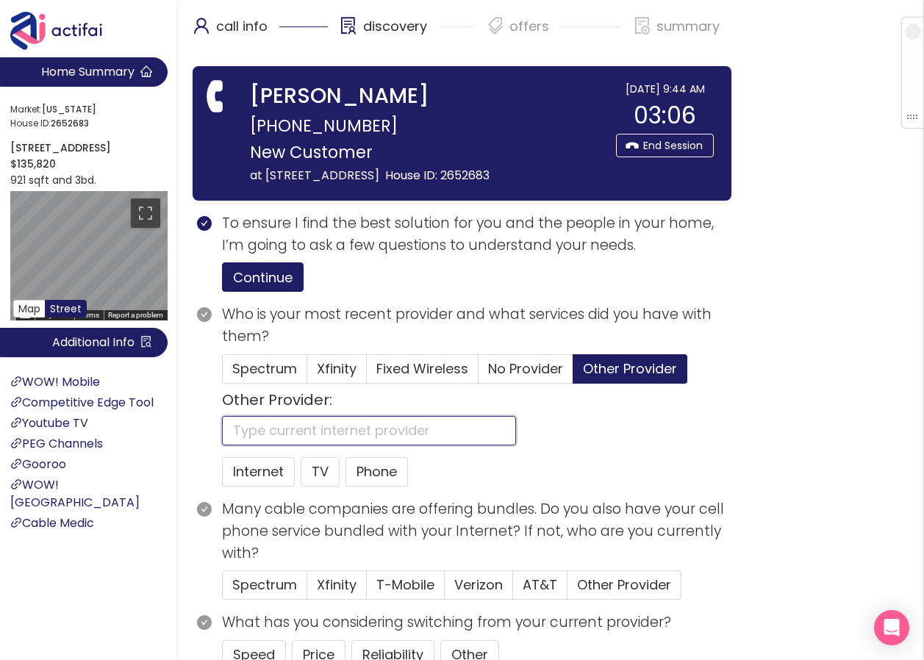
click at [256, 446] on input "text" at bounding box center [369, 430] width 294 height 29
type input "MEDIA COM"
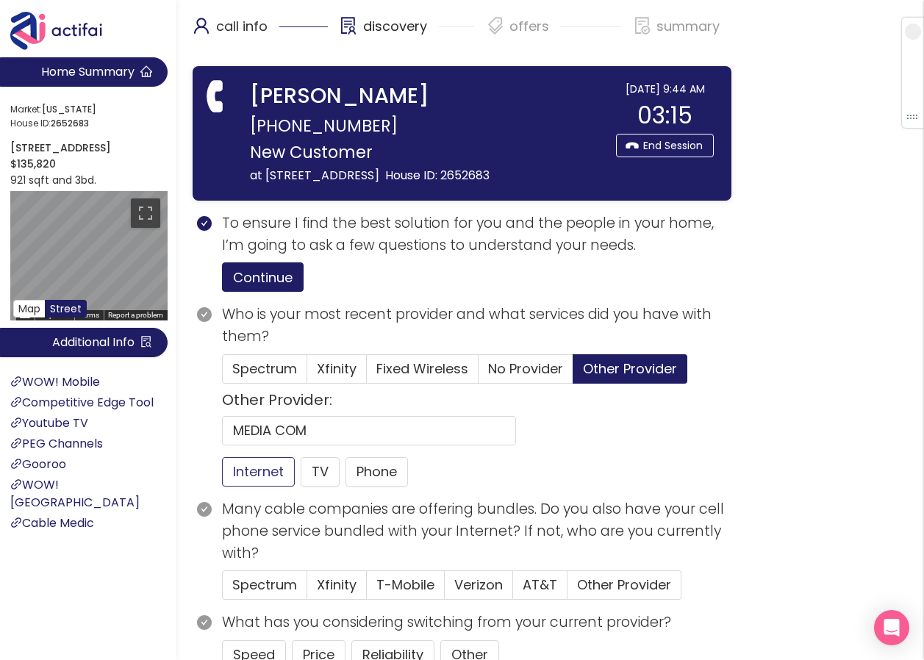
click at [268, 487] on button "Internet" at bounding box center [258, 471] width 73 height 29
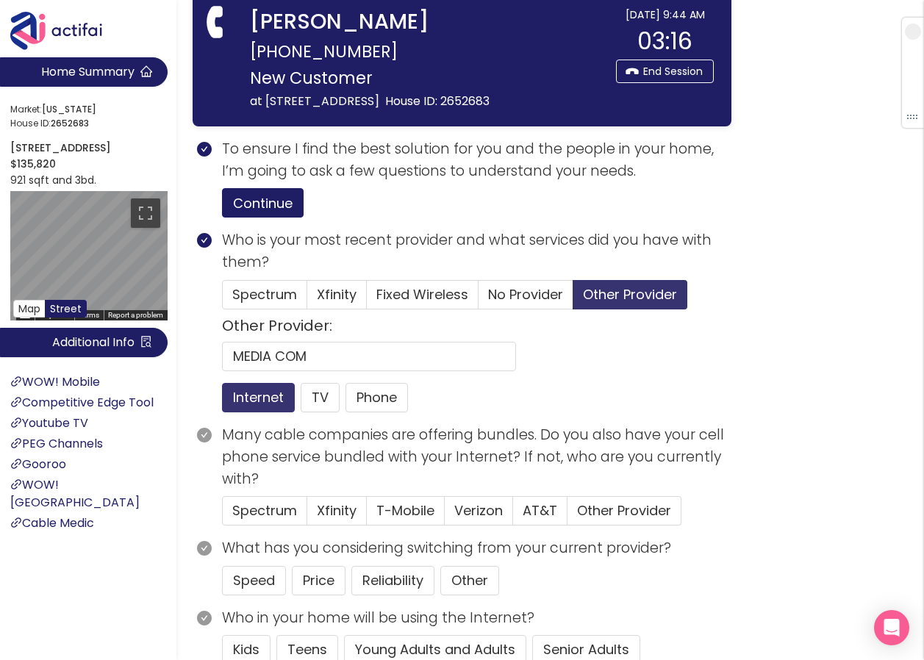
scroll to position [147, 0]
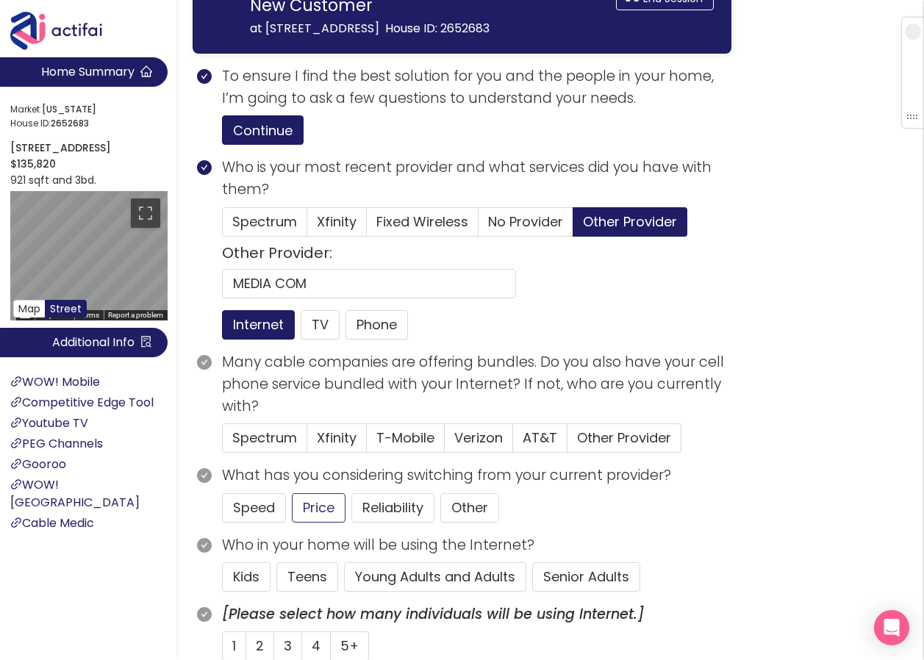
click at [317, 523] on button "Price" at bounding box center [319, 507] width 54 height 29
click at [440, 592] on button "Young Adults and Adults" at bounding box center [435, 576] width 182 height 29
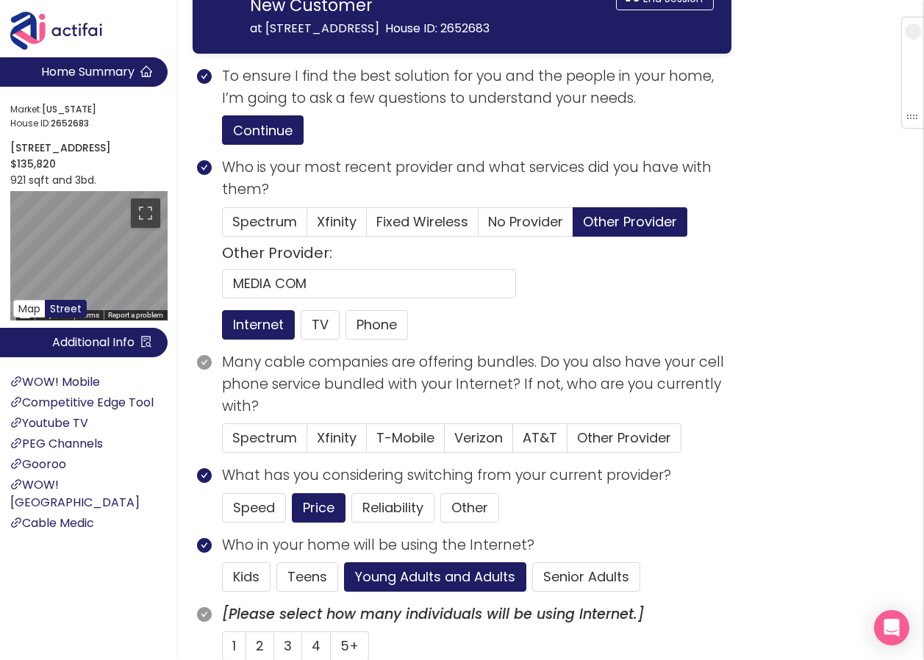
drag, startPoint x: 515, startPoint y: 377, endPoint x: 572, endPoint y: 315, distance: 84.3
click at [572, 299] on div "Other Provider: MEDIA COM" at bounding box center [477, 268] width 510 height 62
click at [595, 447] on span "Other Provider" at bounding box center [624, 438] width 94 height 18
click at [568, 443] on input "Other Provider" at bounding box center [568, 443] width 0 height 0
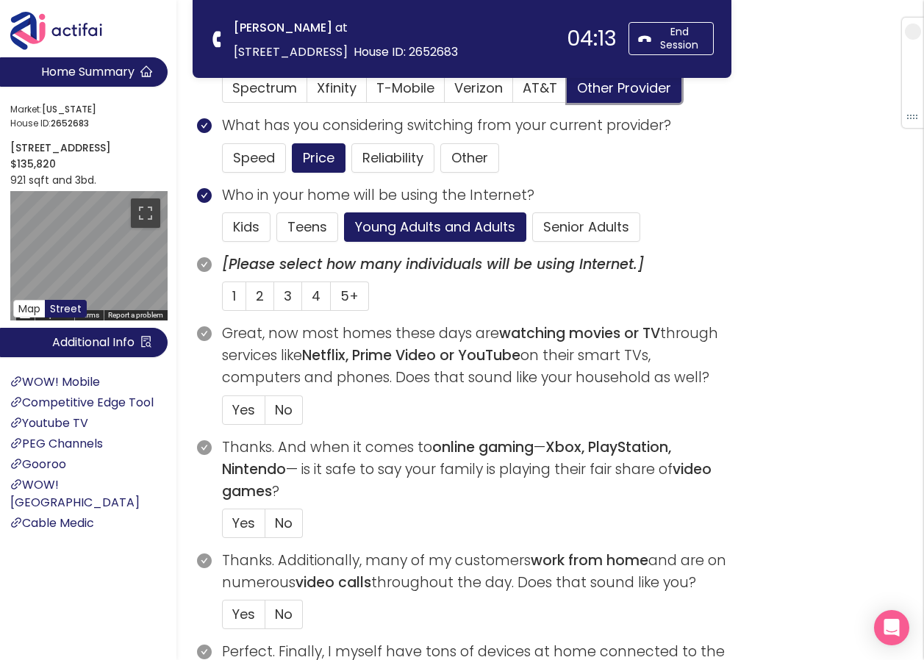
scroll to position [368, 0]
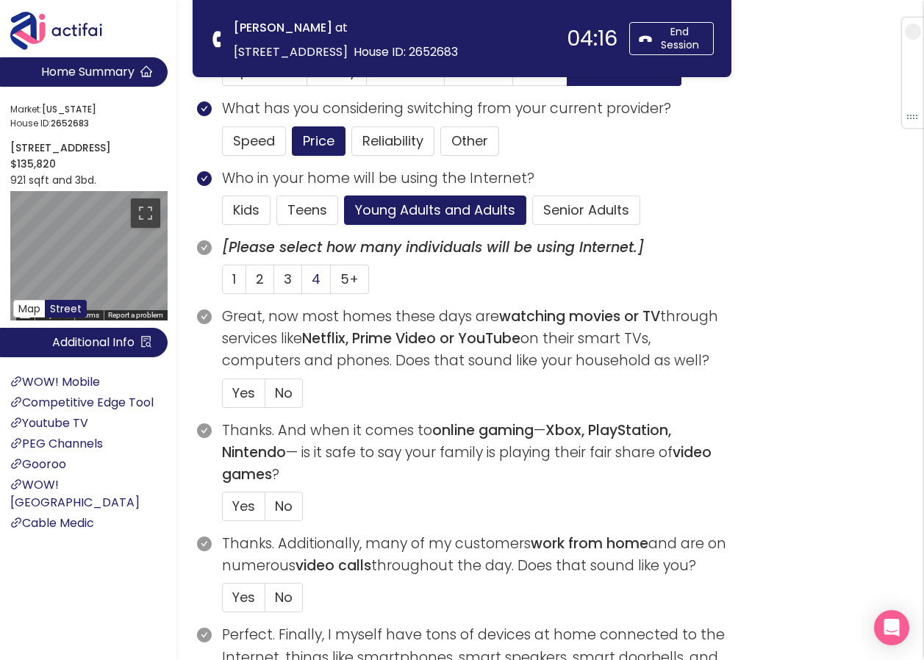
click at [315, 279] on span "4" at bounding box center [316, 279] width 9 height 18
click at [302, 284] on input "4" at bounding box center [302, 284] width 0 height 0
click at [246, 511] on span "Yes" at bounding box center [243, 506] width 23 height 18
click at [223, 511] on input "Yes" at bounding box center [223, 511] width 0 height 0
click at [243, 385] on span "Yes" at bounding box center [243, 393] width 23 height 18
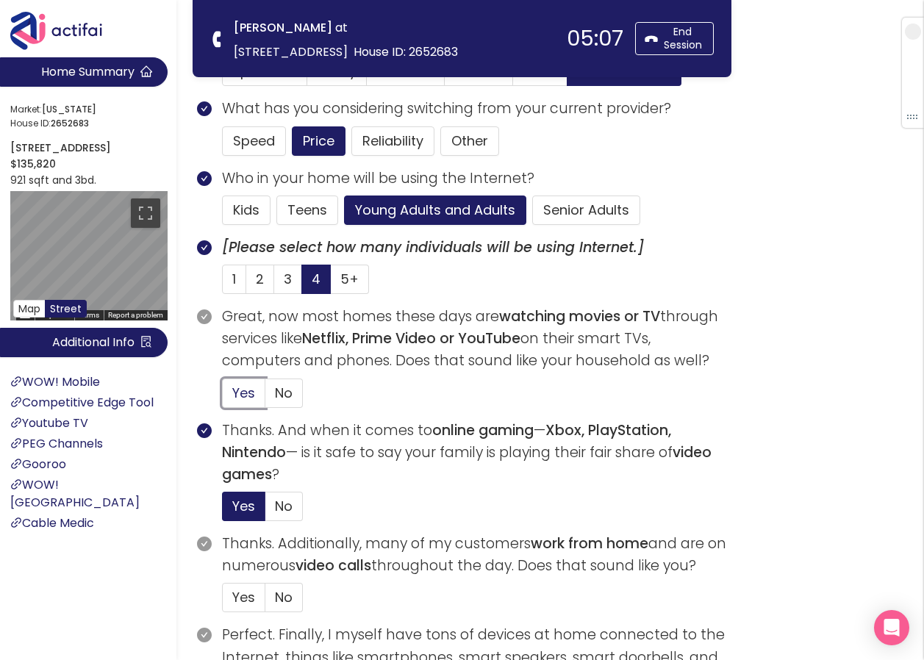
click at [223, 398] on input "Yes" at bounding box center [223, 398] width 0 height 0
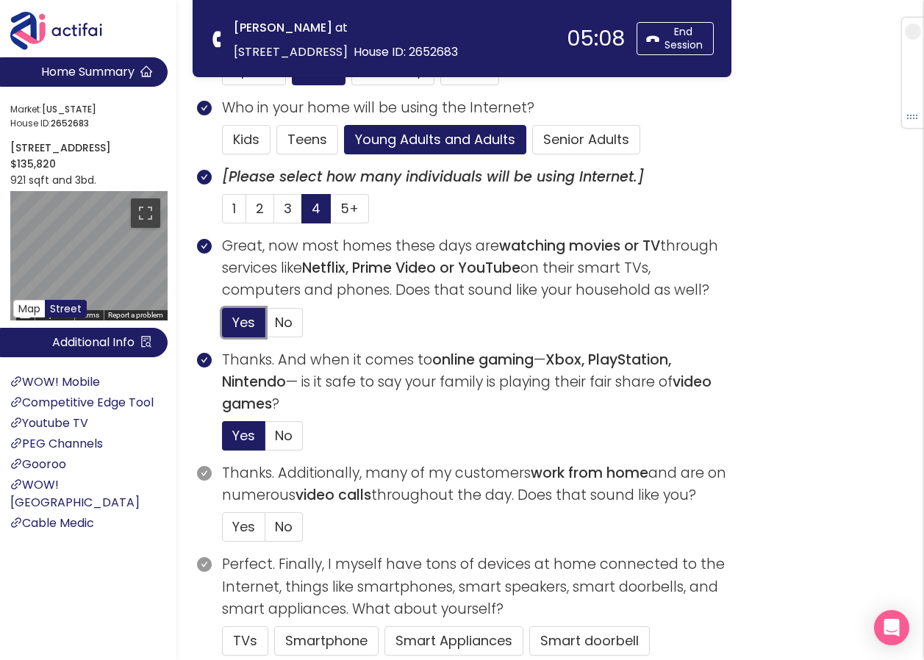
scroll to position [588, 0]
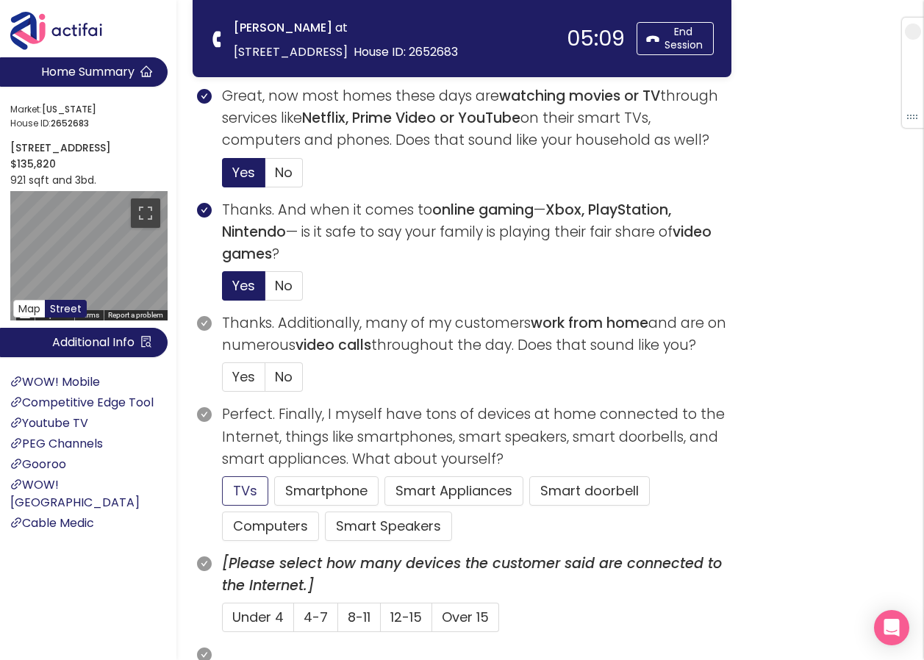
click at [241, 493] on button "TVs" at bounding box center [245, 490] width 46 height 29
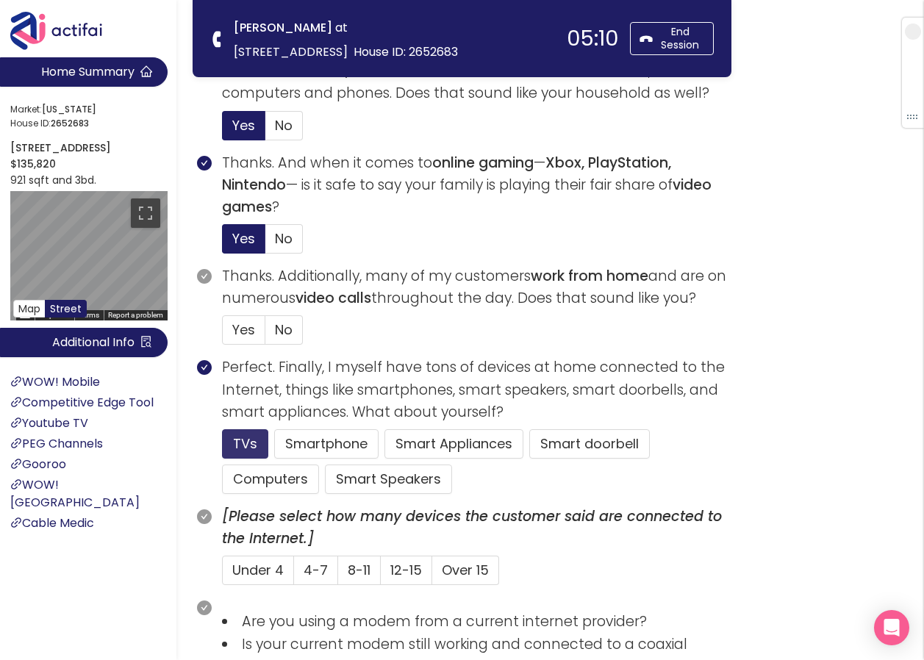
scroll to position [662, 0]
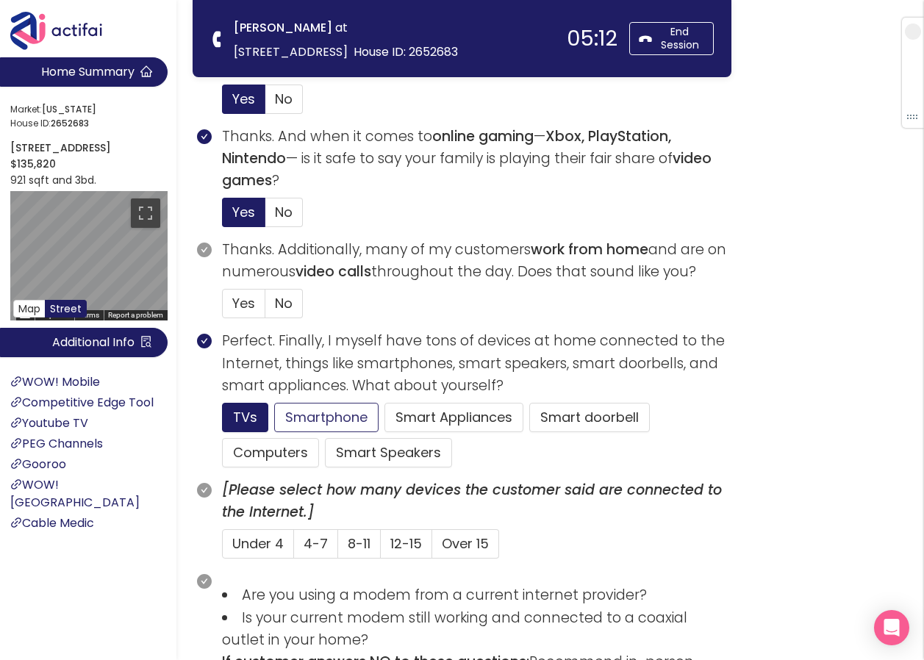
click at [328, 423] on button "Smartphone" at bounding box center [326, 417] width 104 height 29
click at [276, 305] on span "No" at bounding box center [284, 303] width 18 height 18
click at [265, 308] on input "No" at bounding box center [265, 308] width 0 height 0
click at [324, 549] on span "4-7" at bounding box center [316, 544] width 24 height 18
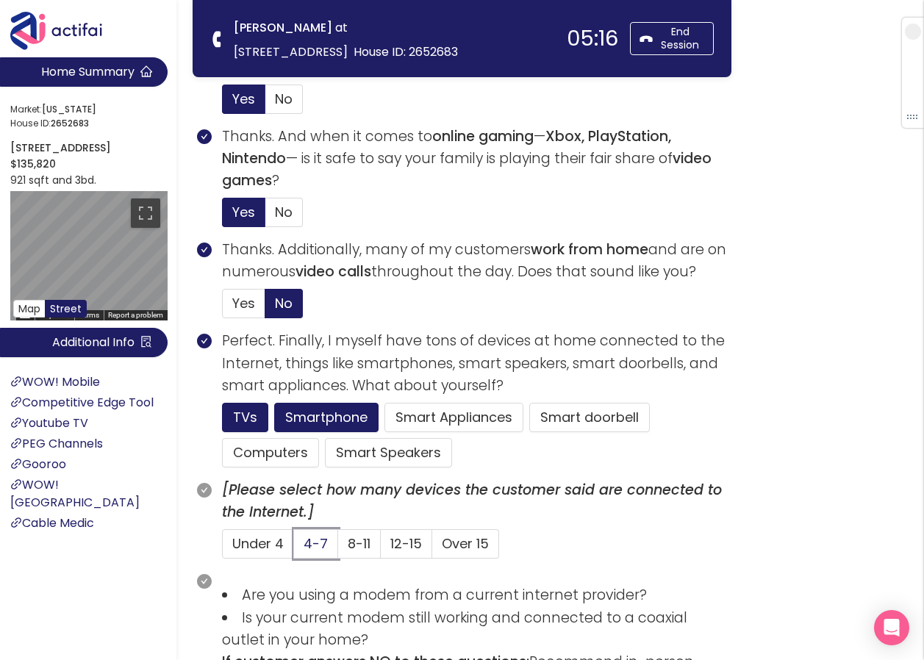
click at [294, 548] on input "4-7" at bounding box center [294, 548] width 0 height 0
click at [371, 551] on label "8-11" at bounding box center [359, 543] width 43 height 29
click at [338, 548] on input "8-11" at bounding box center [338, 548] width 0 height 0
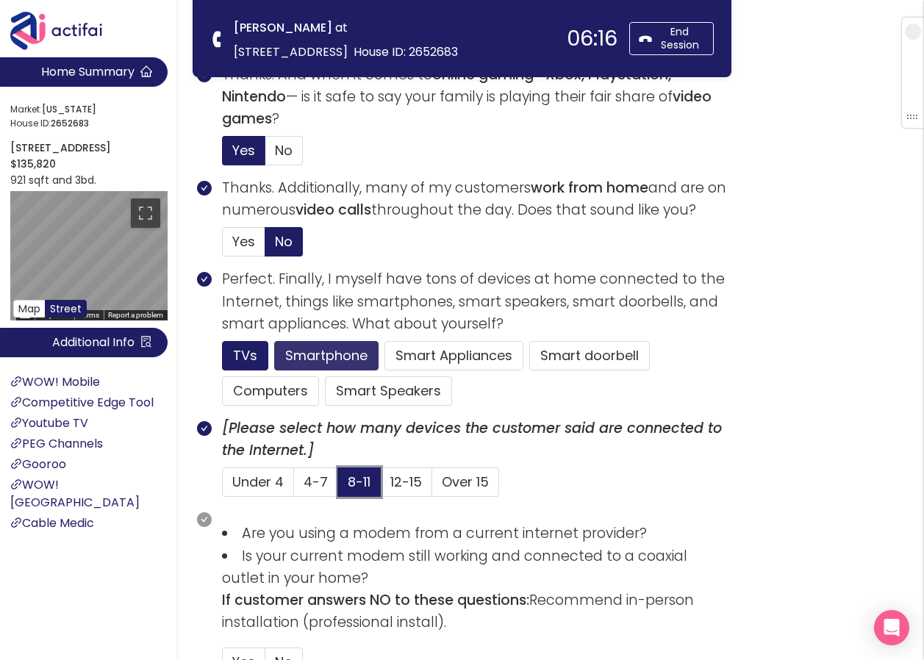
scroll to position [809, 0]
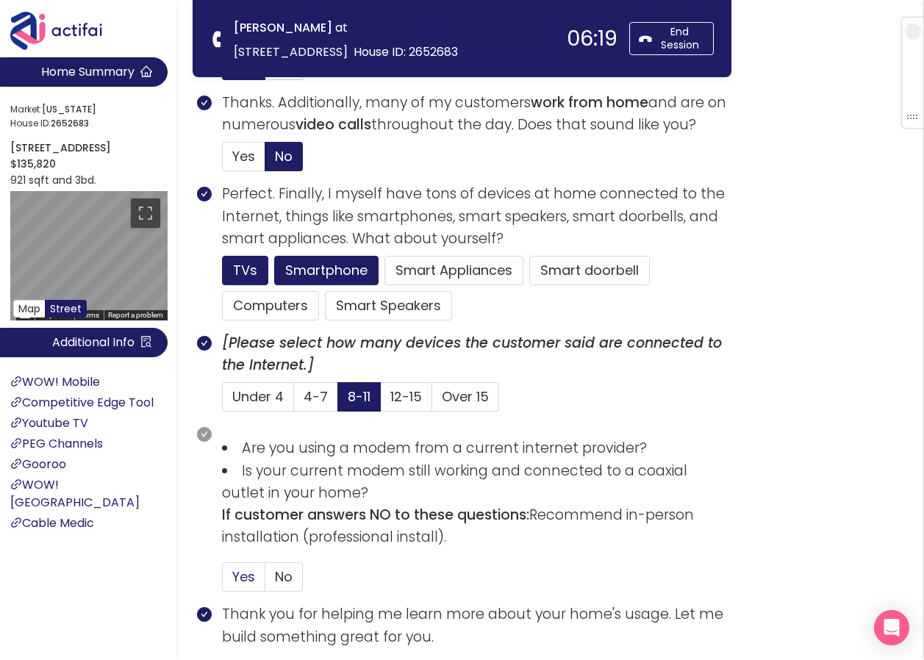
click at [237, 584] on span "Yes" at bounding box center [243, 577] width 23 height 18
click at [223, 582] on input "Yes" at bounding box center [223, 582] width 0 height 0
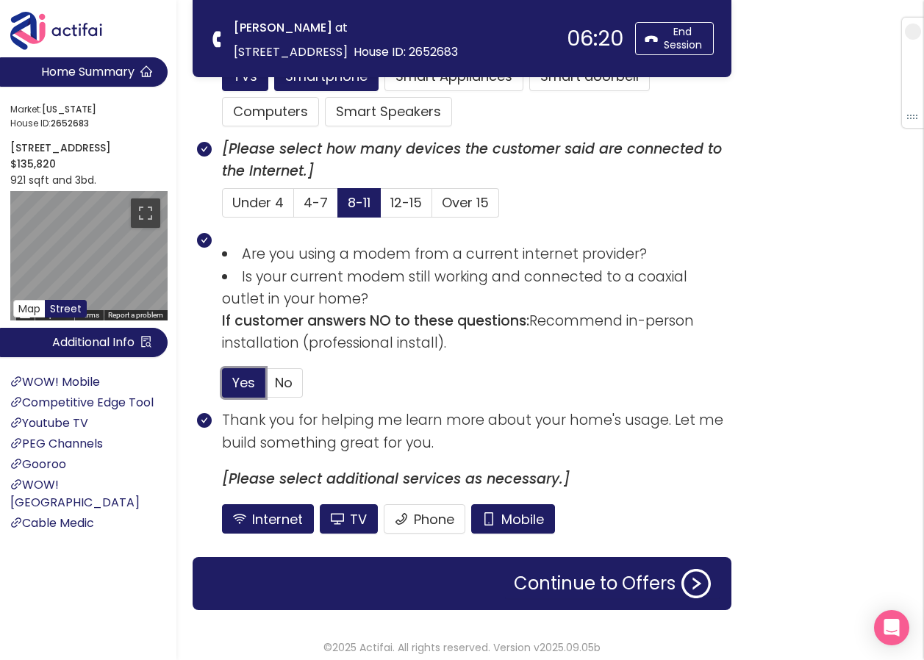
scroll to position [1012, 0]
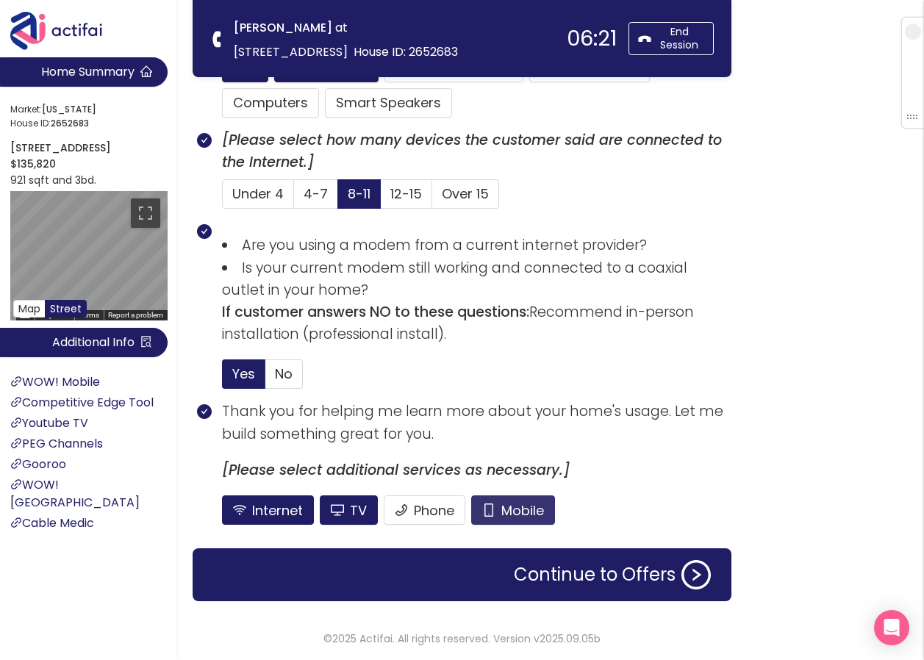
click at [518, 514] on button "Mobile" at bounding box center [513, 510] width 84 height 29
click at [348, 515] on button "TV" at bounding box center [349, 510] width 58 height 29
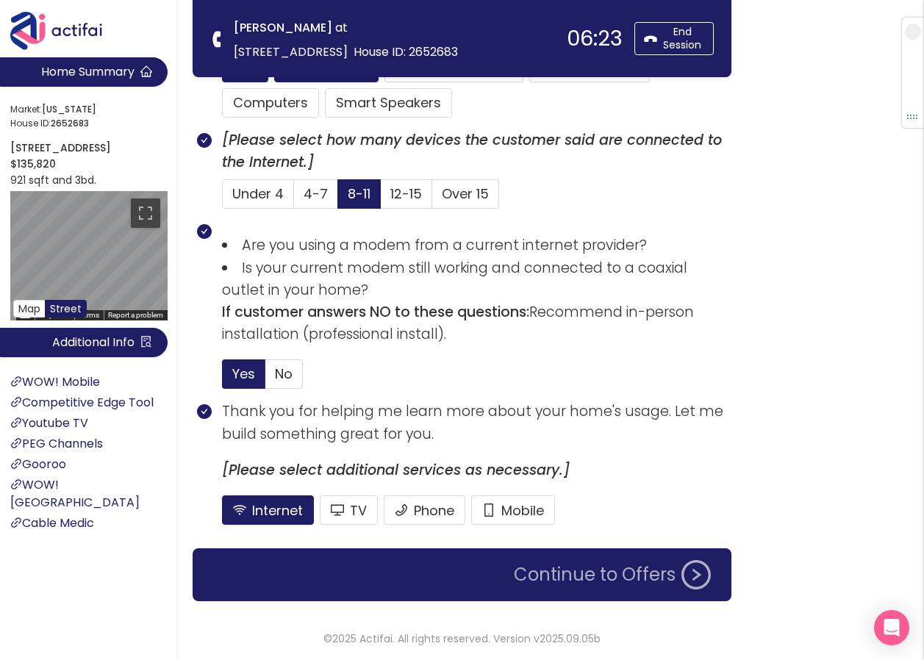
click at [529, 575] on button "Continue to Offers" at bounding box center [612, 574] width 215 height 29
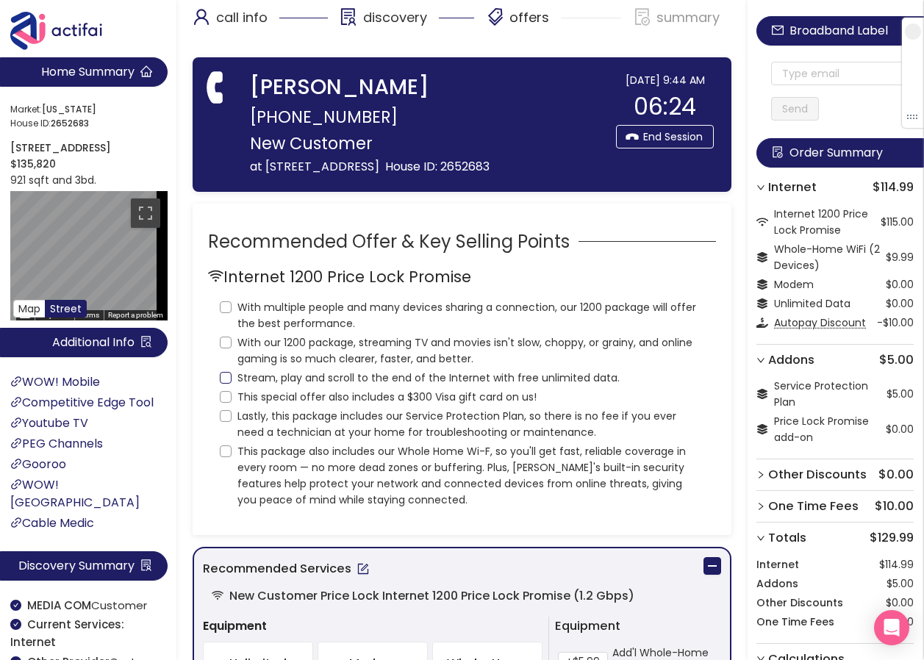
scroll to position [0, 0]
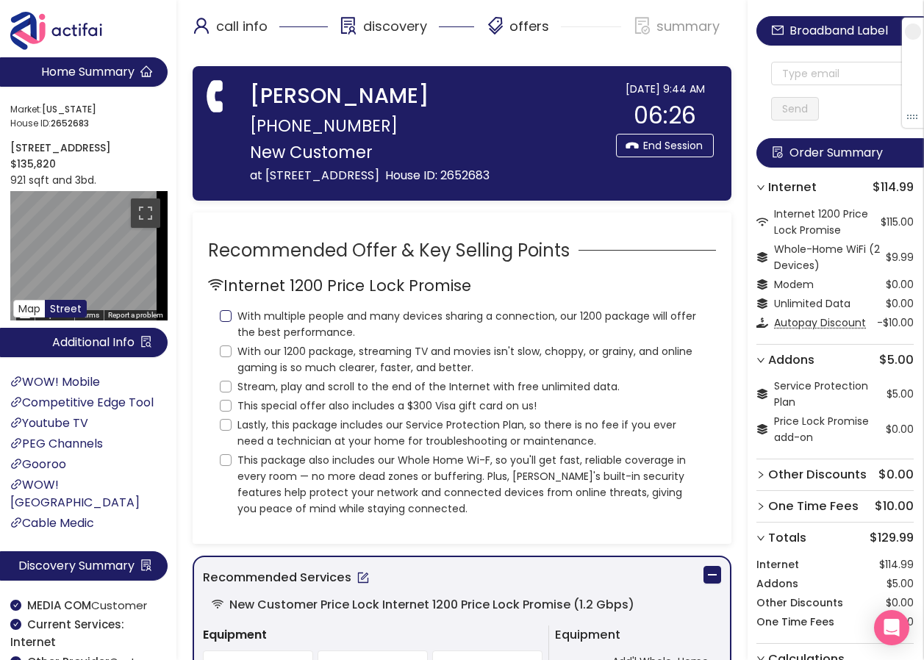
click at [224, 322] on input "With multiple people and many devices sharing a connection, our 1200 package wi…" at bounding box center [226, 316] width 12 height 12
checkbox input "true"
click at [220, 357] on input "With our 1200 package, streaming TV and movies isn't slow, choppy, or grainy, a…" at bounding box center [226, 352] width 12 height 12
checkbox input "true"
click at [224, 393] on input "Stream, play and scroll to the end of the Internet with free unlimited data." at bounding box center [226, 387] width 12 height 12
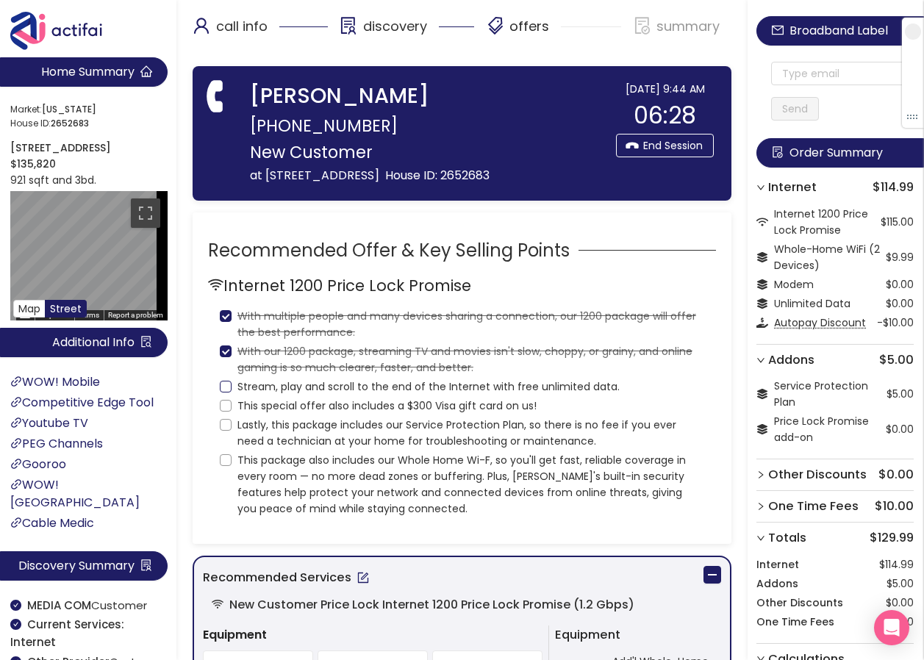
checkbox input "true"
click at [226, 412] on input "This special offer also includes a $300 Visa gift card on us!" at bounding box center [226, 406] width 12 height 12
checkbox input "true"
click at [224, 431] on input "Lastly, this package includes our Service Protection Plan, so there is no fee i…" at bounding box center [226, 425] width 12 height 12
checkbox input "true"
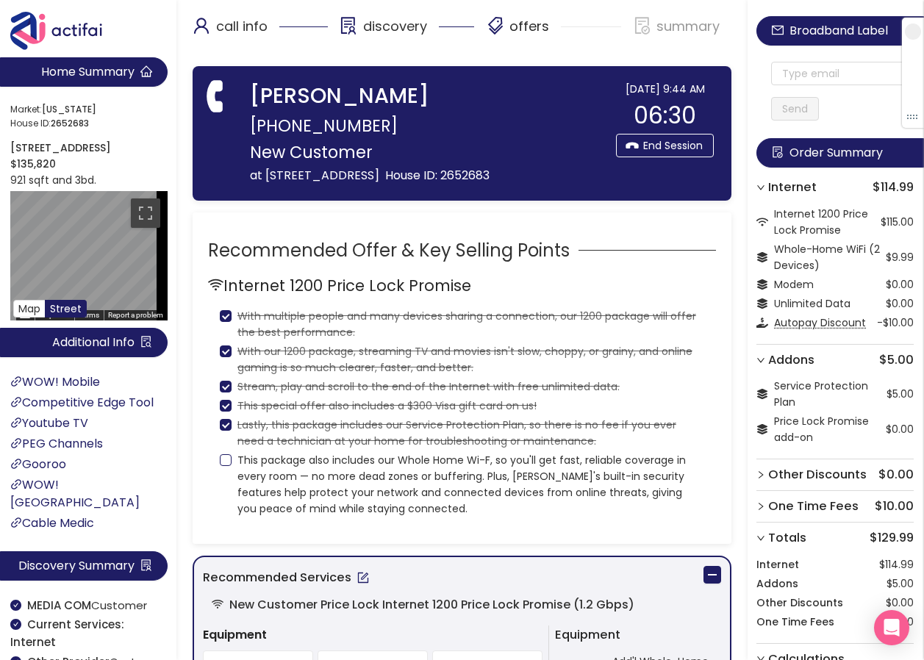
drag, startPoint x: 230, startPoint y: 482, endPoint x: 238, endPoint y: 479, distance: 8.6
click at [230, 466] on input "This package also includes our Whole Home Wi-F, so you'll get fast, reliable co…" at bounding box center [226, 460] width 12 height 12
checkbox input "true"
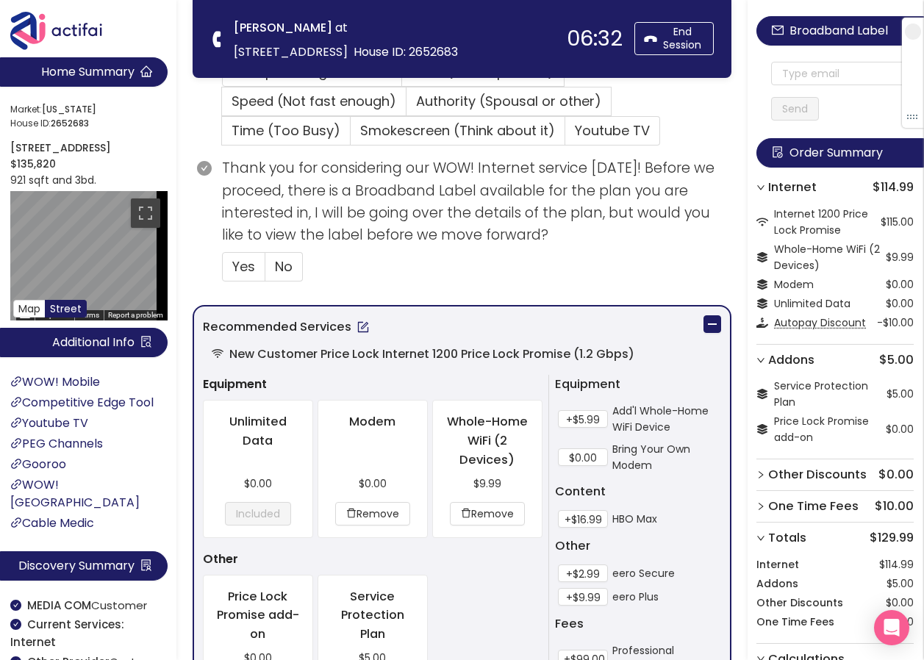
scroll to position [515, 0]
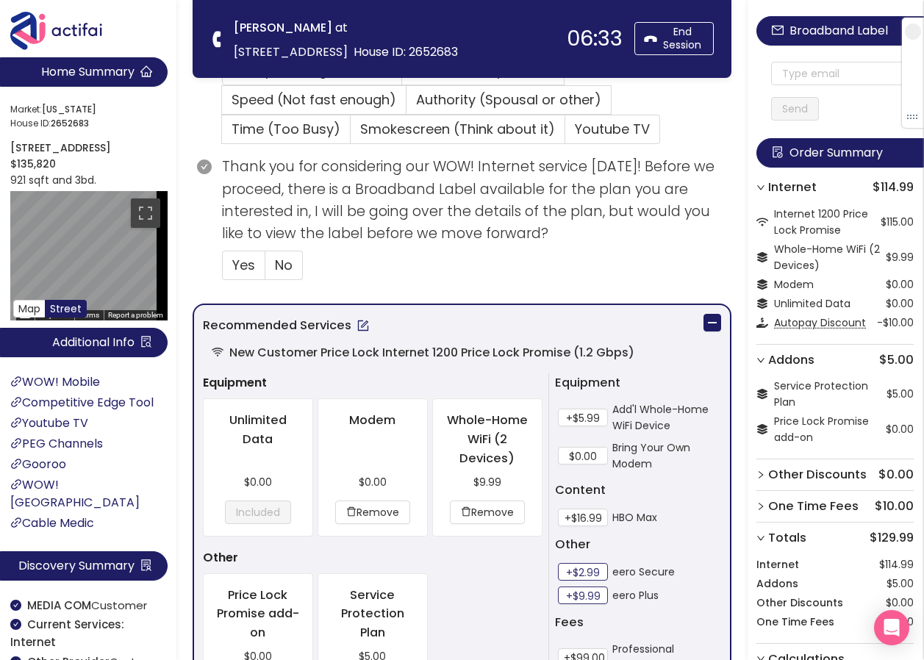
click at [575, 567] on button "+$2.99" at bounding box center [583, 572] width 50 height 18
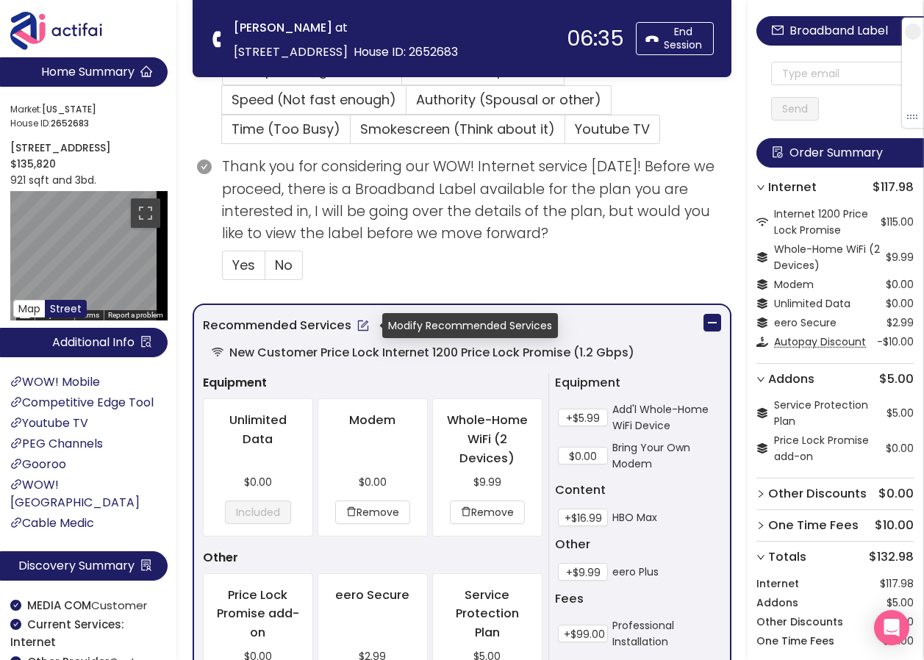
click at [362, 327] on button "button" at bounding box center [363, 326] width 24 height 24
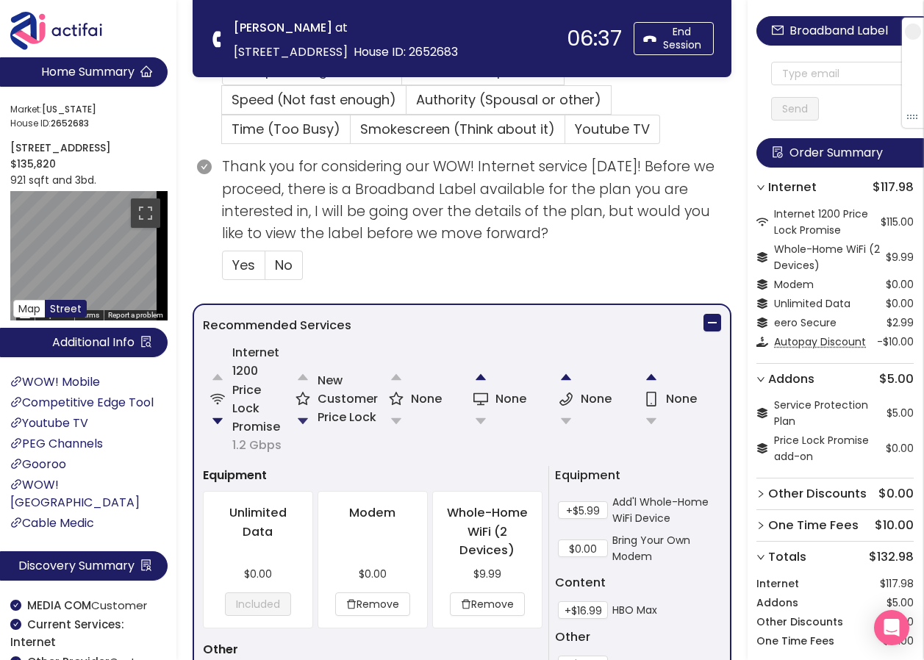
click at [303, 421] on button "button" at bounding box center [302, 421] width 29 height 29
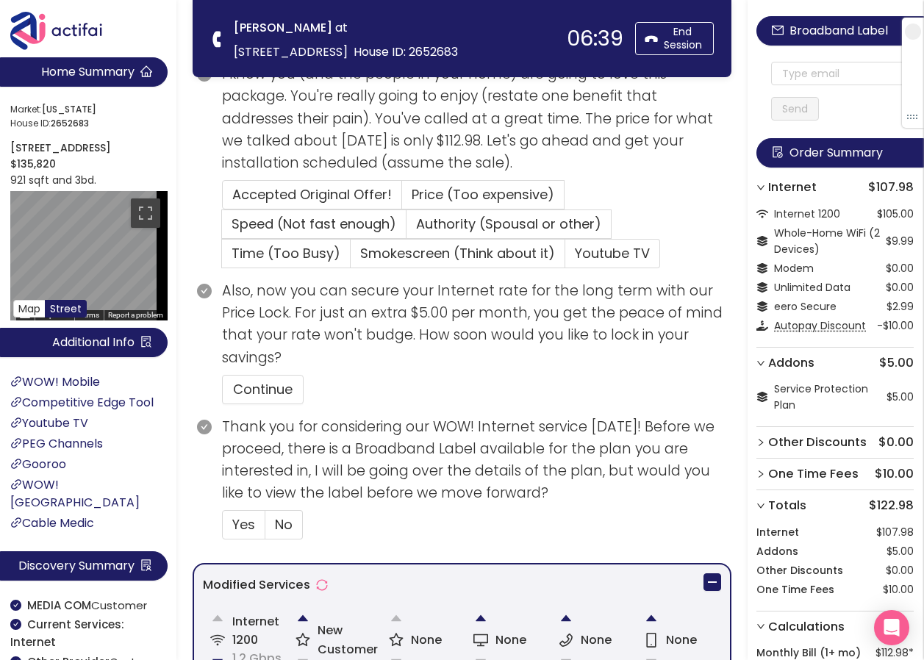
scroll to position [460, 0]
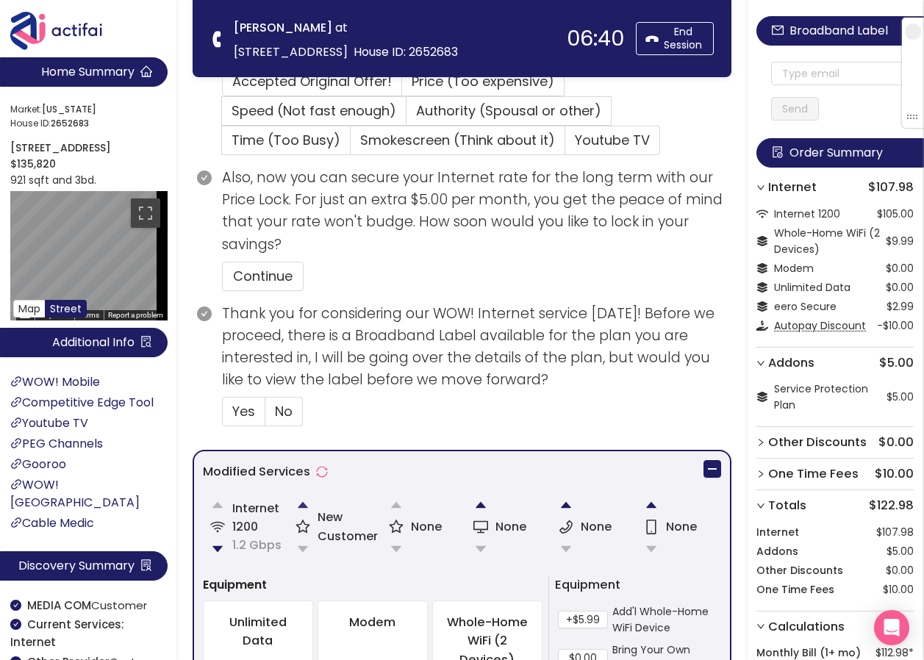
click at [306, 503] on button "button" at bounding box center [302, 504] width 29 height 29
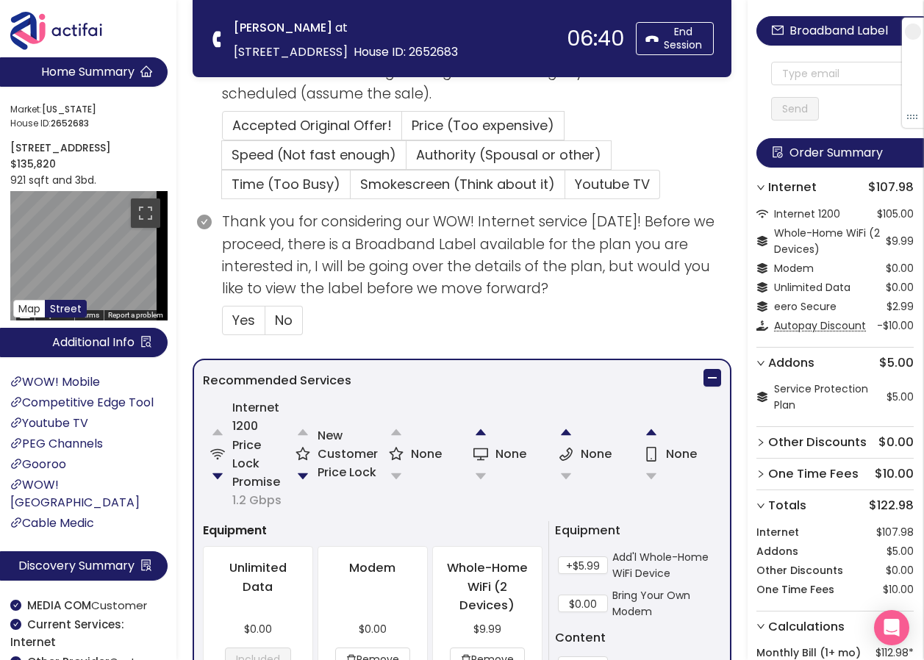
scroll to position [368, 0]
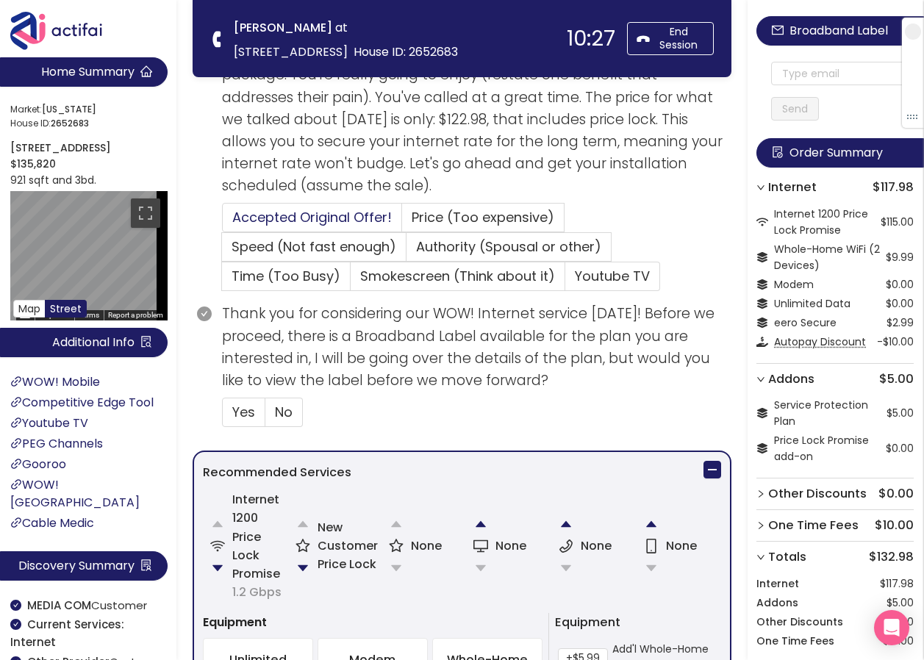
click at [275, 210] on span "Accepted Original Offer!" at bounding box center [312, 217] width 160 height 18
click at [223, 222] on input "Accepted Original Offer!" at bounding box center [223, 222] width 0 height 0
click at [223, 418] on label "Yes" at bounding box center [243, 412] width 43 height 29
click at [223, 417] on input "Yes" at bounding box center [223, 417] width 0 height 0
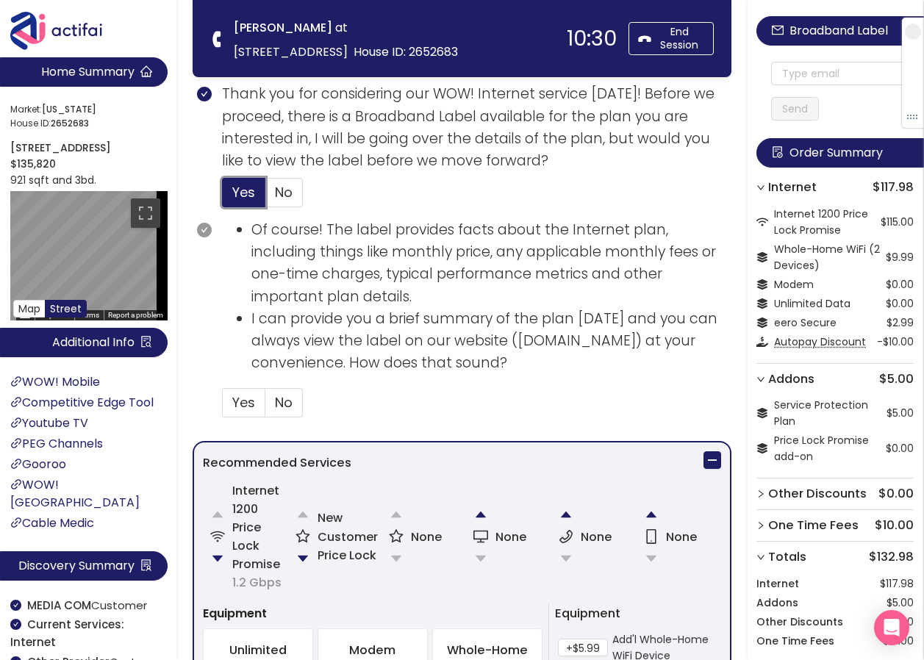
scroll to position [588, 0]
click at [237, 411] on span "Yes" at bounding box center [243, 402] width 23 height 18
click at [223, 407] on input "Yes" at bounding box center [223, 407] width 0 height 0
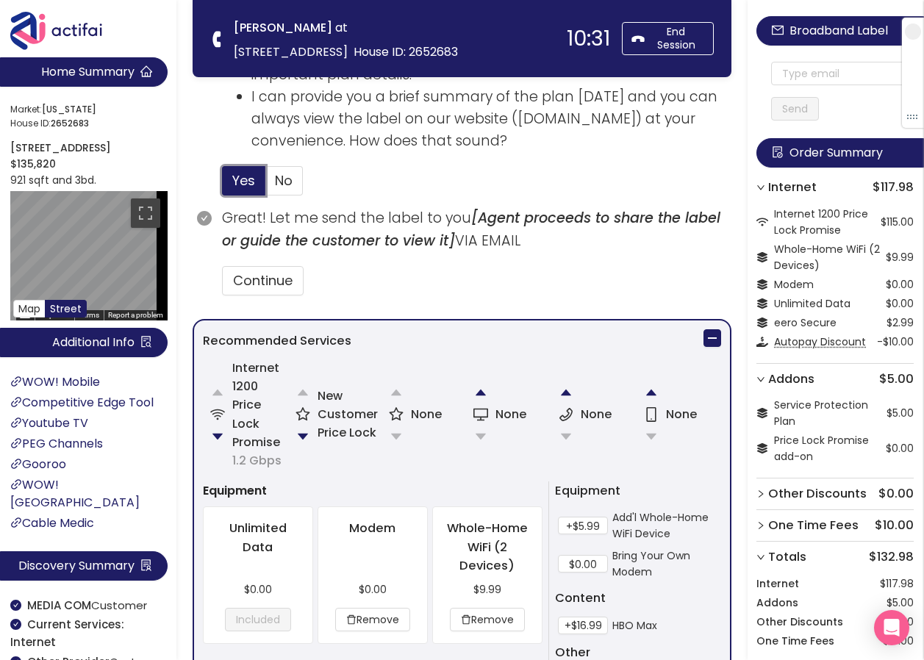
scroll to position [882, 0]
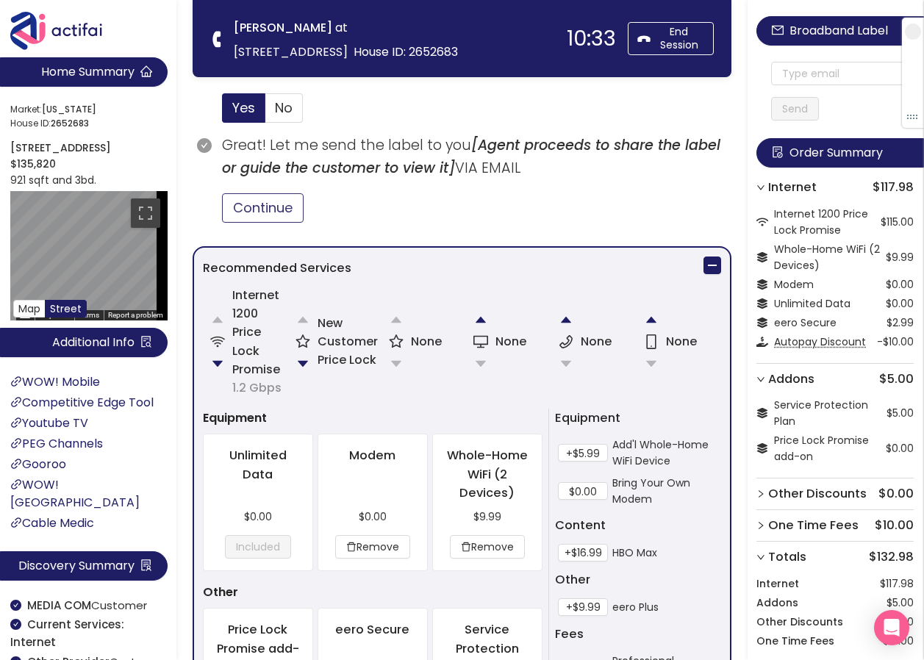
click at [240, 210] on button "Continue" at bounding box center [263, 207] width 82 height 29
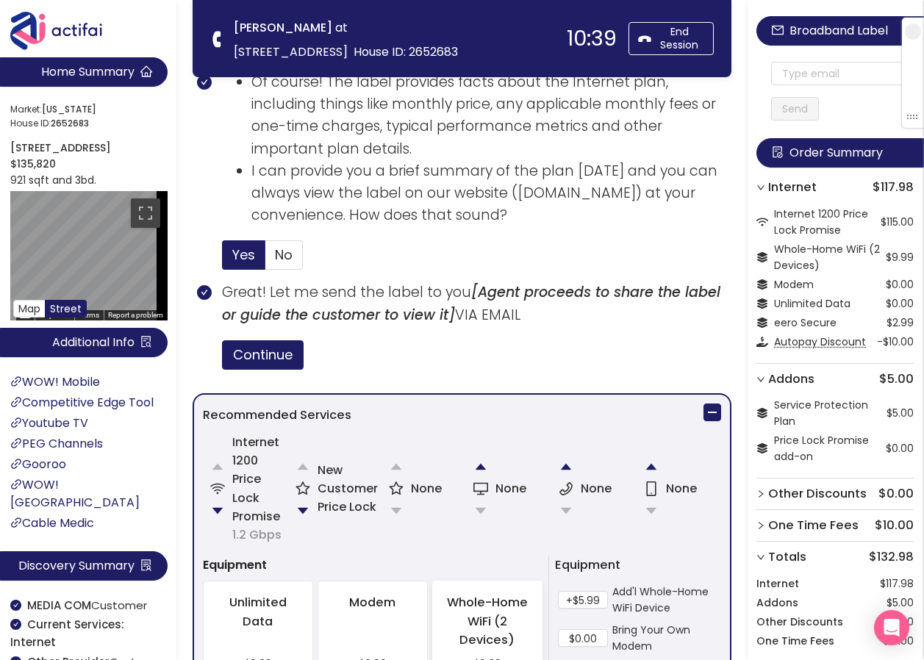
scroll to position [662, 0]
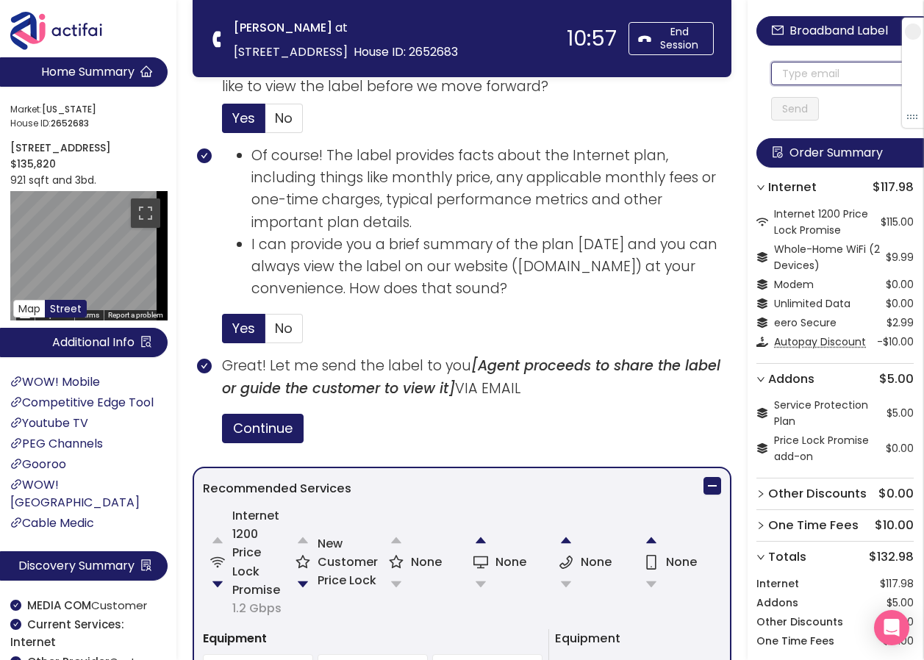
click at [805, 68] on input "text" at bounding box center [842, 74] width 143 height 24
drag, startPoint x: 879, startPoint y: 72, endPoint x: 787, endPoint y: 74, distance: 92.7
click at [787, 74] on input "[EMAIL_ADDRESS][DOMAIN_NAME]" at bounding box center [842, 74] width 143 height 24
click at [788, 74] on input "[EMAIL_ADDRESS][DOMAIN_NAME]" at bounding box center [842, 74] width 143 height 24
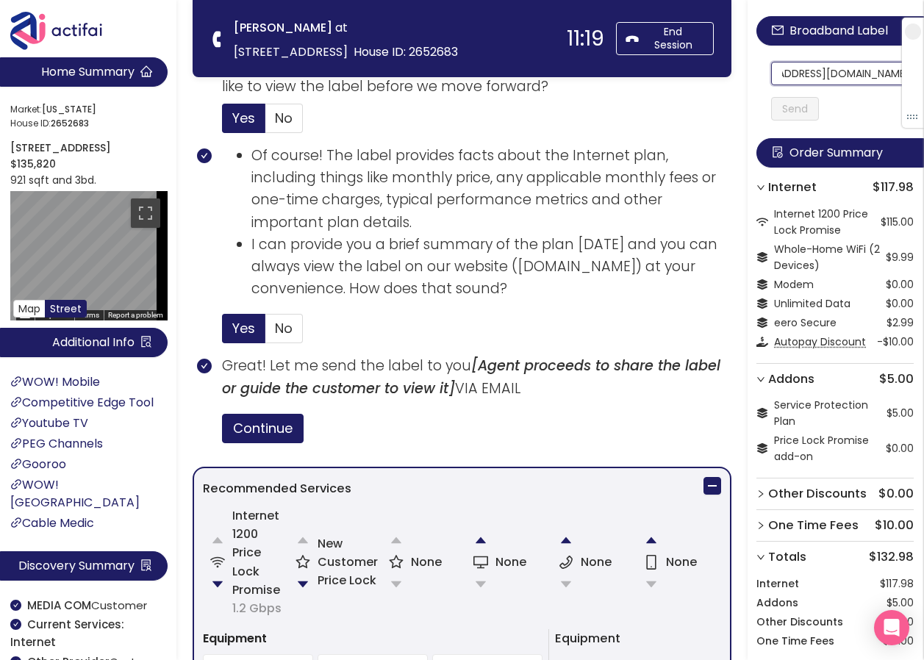
scroll to position [0, 49]
drag, startPoint x: 788, startPoint y: 74, endPoint x: 901, endPoint y: 87, distance: 114.0
click at [370, 65] on section "Home Summary Market: [US_STATE][GEOGRAPHIC_DATA] ID: 2652683 19913 [STREET_ADDR…" at bounding box center [462, 393] width 924 height 2111
type input "[EMAIL_ADDRESS][DOMAIN_NAME]"
click at [819, 108] on button "Send" at bounding box center [795, 109] width 48 height 24
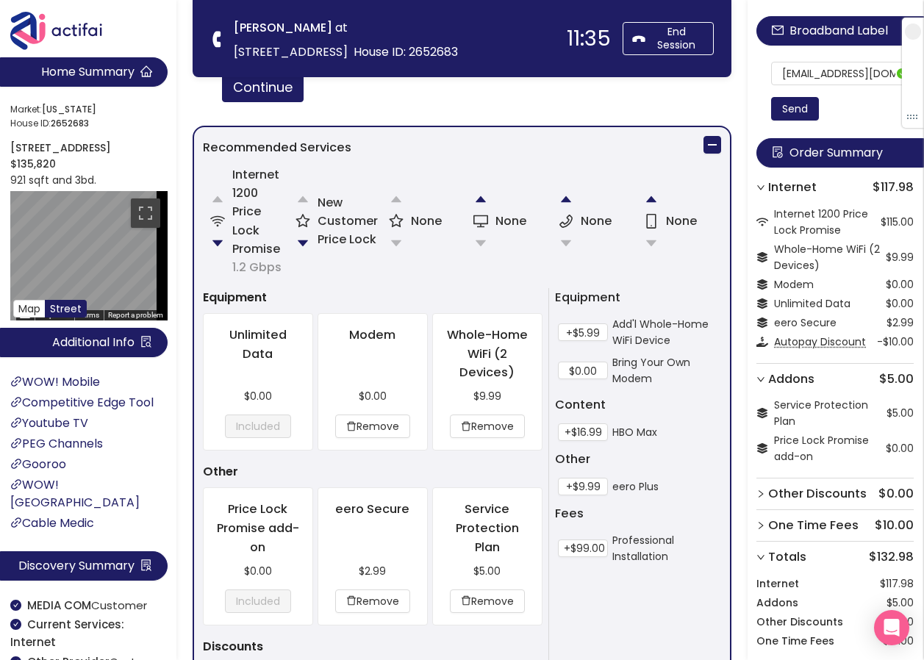
scroll to position [1451, 0]
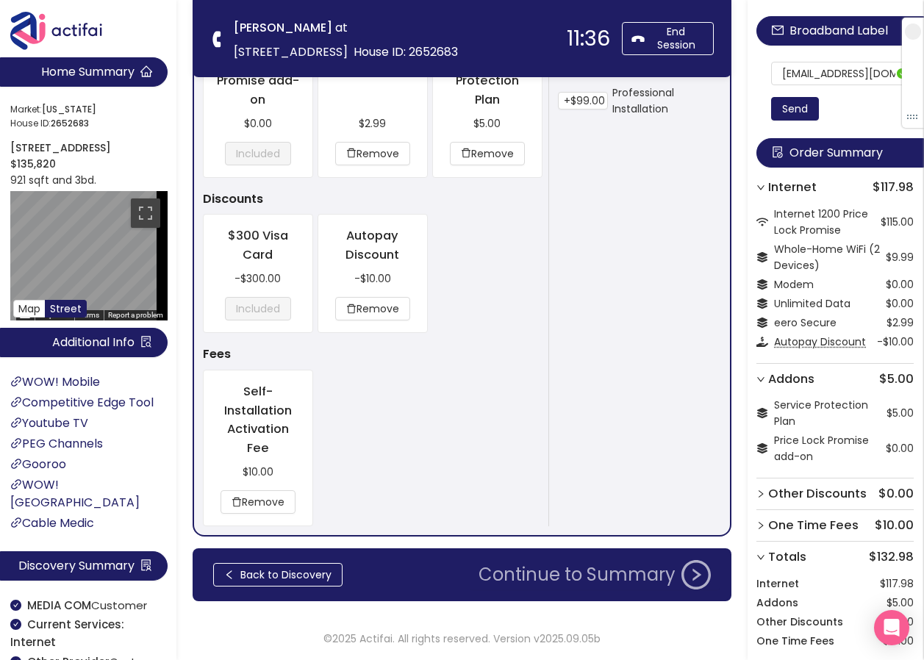
click at [592, 578] on button "Continue to Summary" at bounding box center [595, 574] width 250 height 29
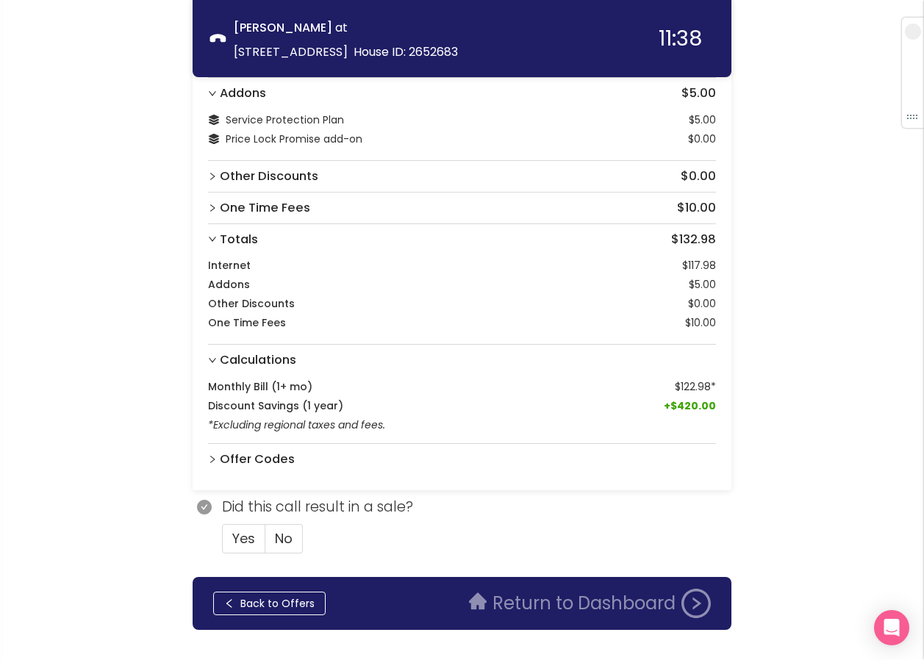
scroll to position [237, 0]
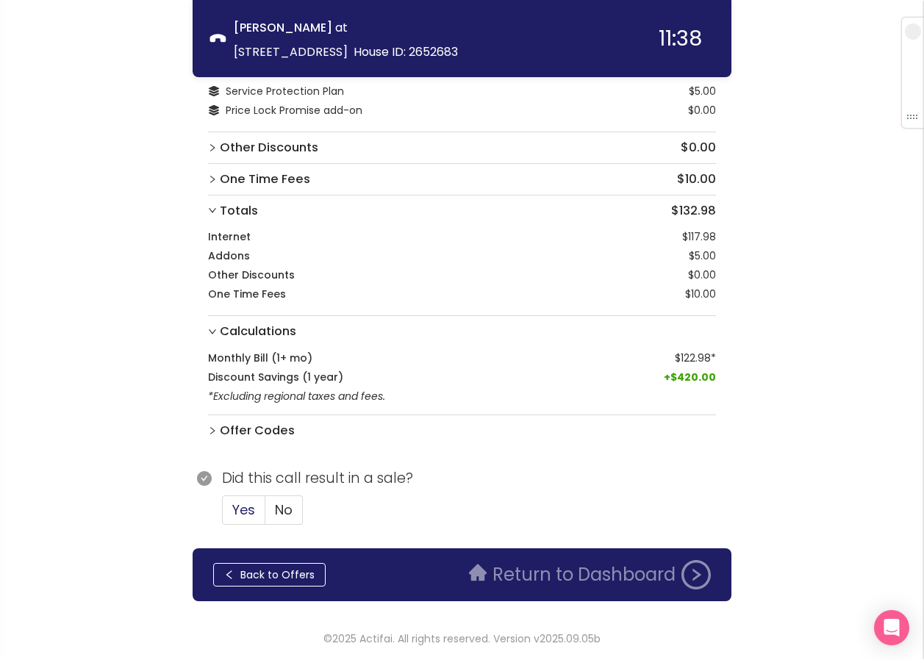
click at [254, 509] on span "Yes" at bounding box center [243, 510] width 23 height 18
click at [223, 515] on input "Yes" at bounding box center [223, 515] width 0 height 0
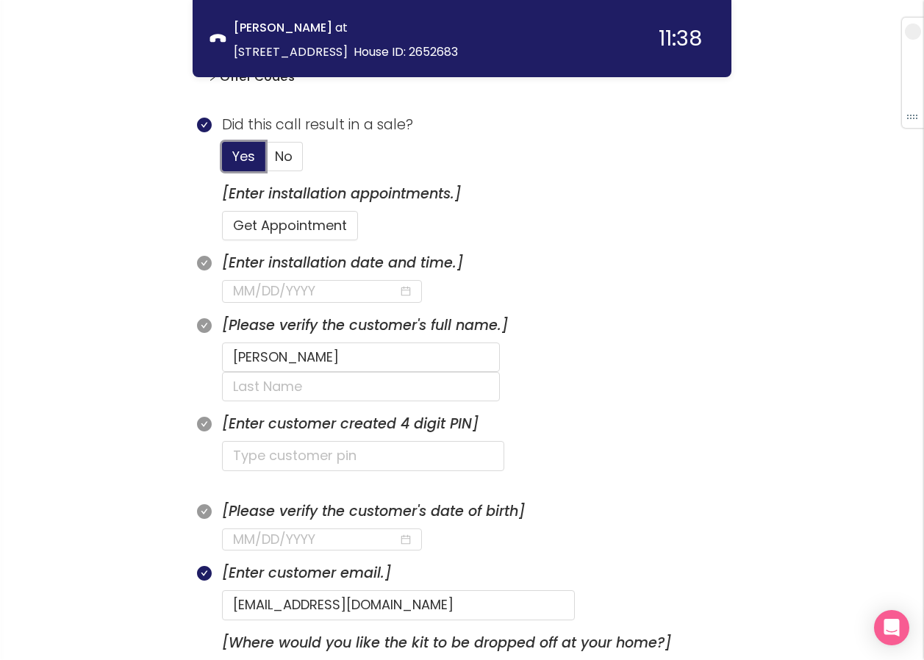
scroll to position [604, 0]
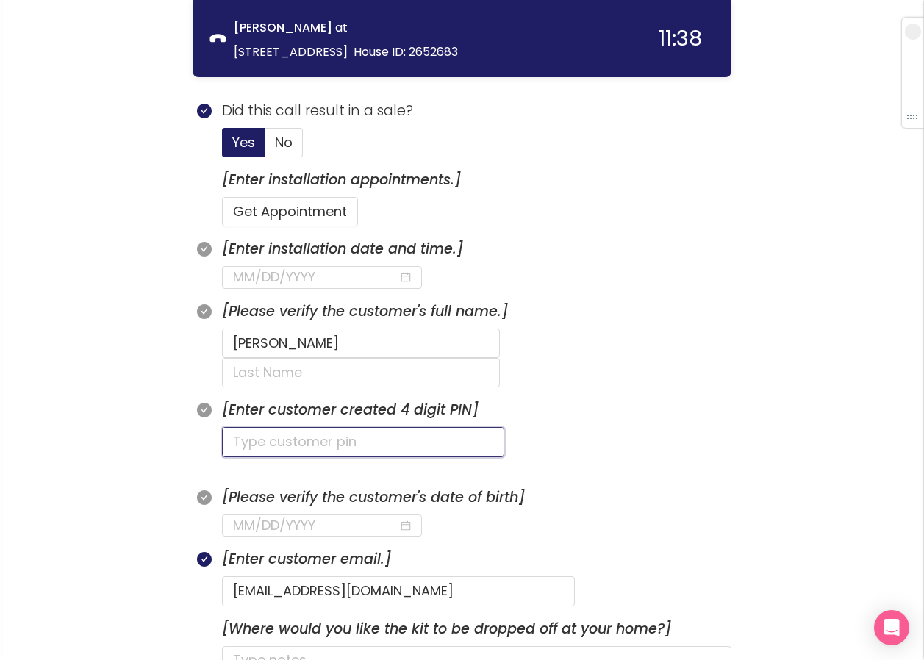
click at [269, 427] on input "text" at bounding box center [363, 441] width 282 height 29
type input "0530"
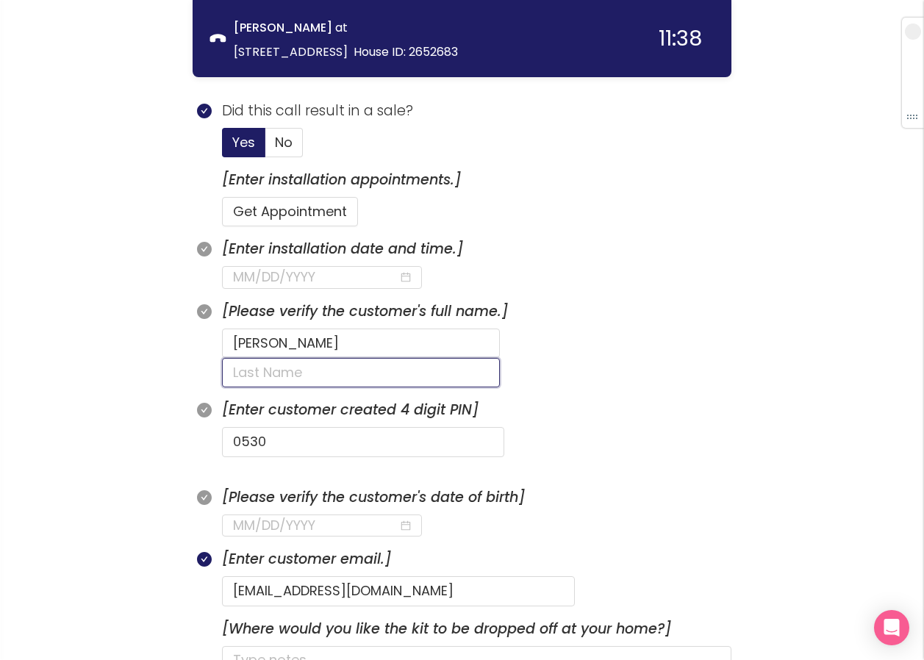
click at [465, 358] on input "text" at bounding box center [361, 372] width 278 height 29
type input "[PERSON_NAME]"
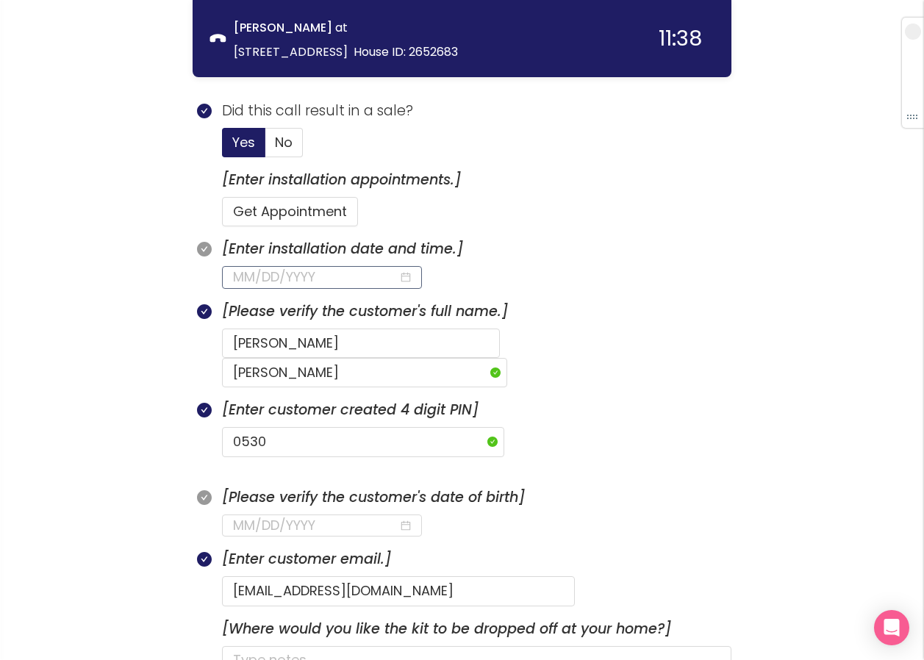
click at [285, 277] on input at bounding box center [315, 277] width 165 height 21
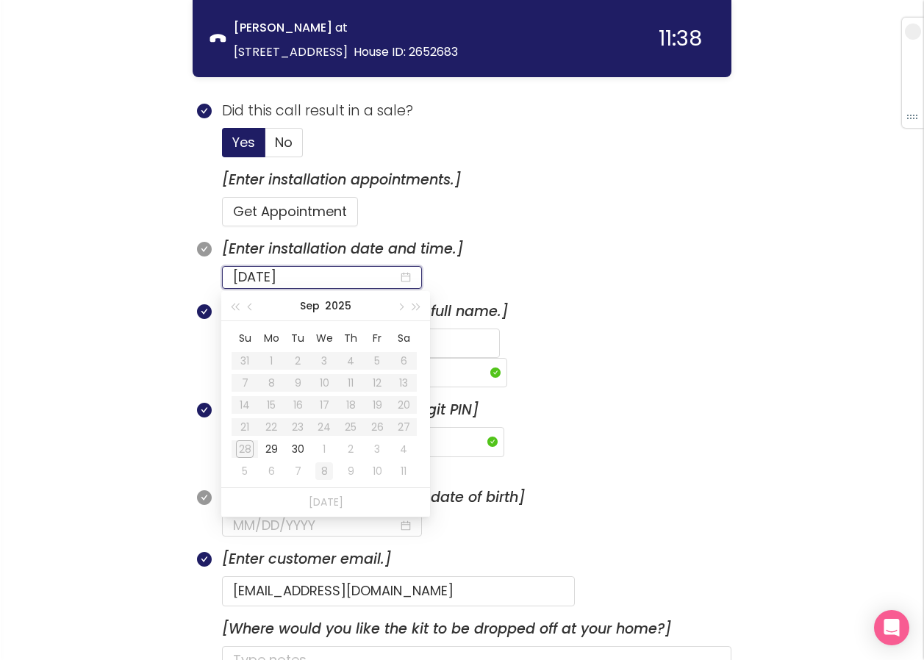
type input "[DATE]"
click at [269, 448] on div "29" at bounding box center [271, 449] width 18 height 18
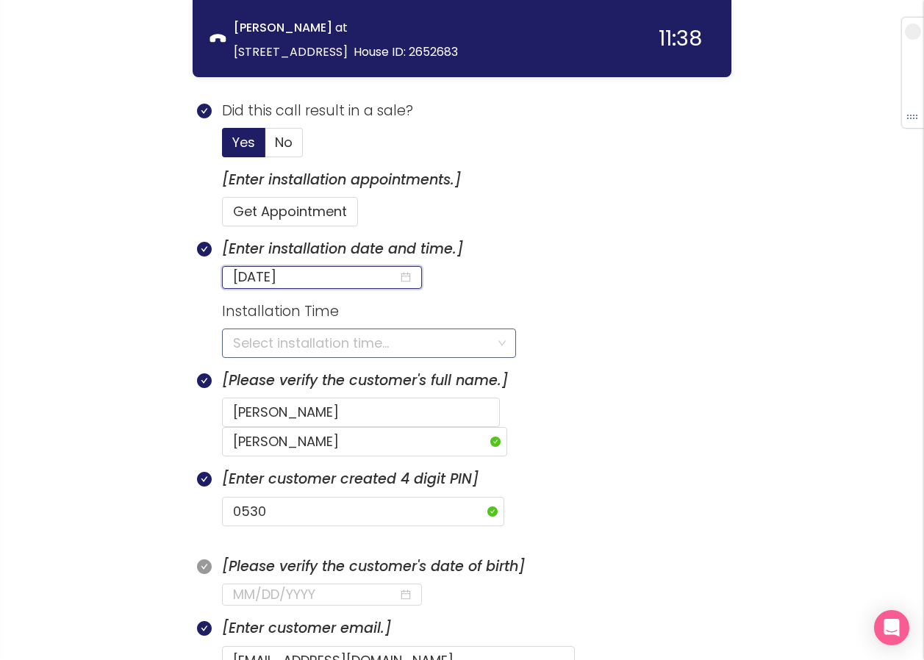
click at [245, 334] on input "search" at bounding box center [364, 343] width 262 height 28
click at [492, 165] on section "Did this call result in a sale? Yes No" at bounding box center [477, 134] width 510 height 69
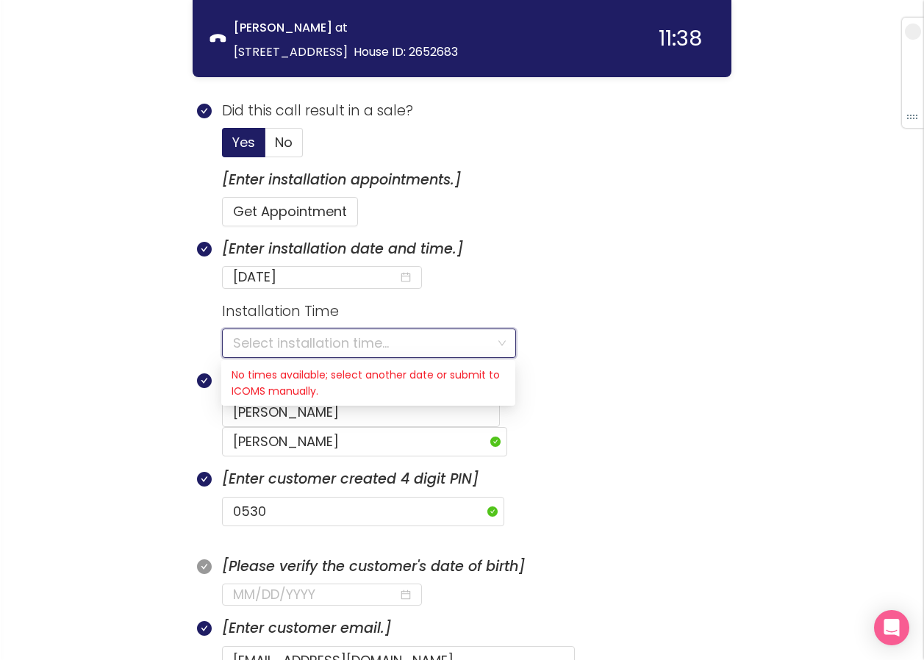
click at [319, 341] on input "search" at bounding box center [364, 343] width 262 height 28
click at [321, 279] on input "[DATE]" at bounding box center [315, 277] width 165 height 21
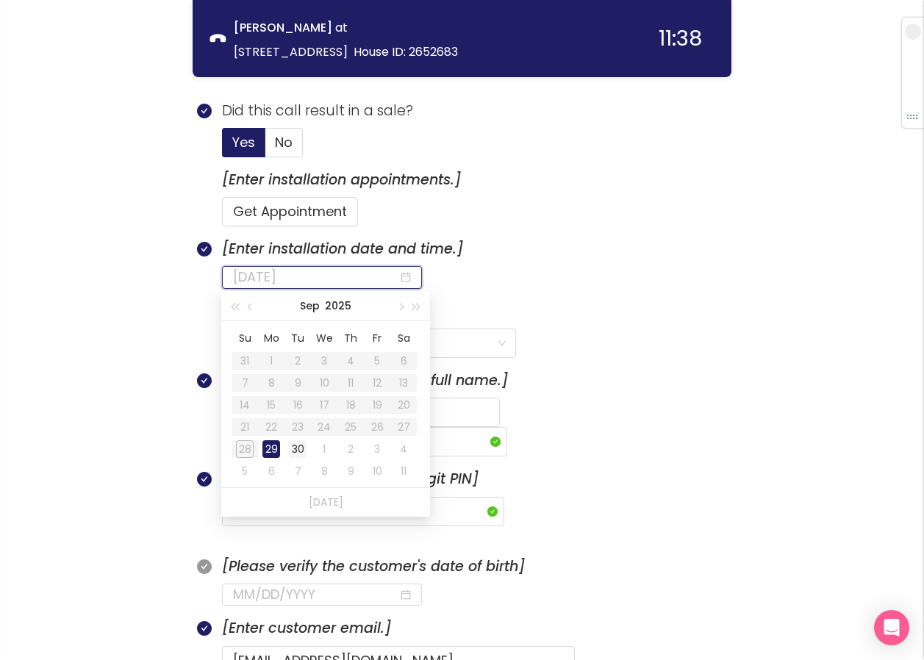
type input "[DATE]"
click at [302, 451] on div "30" at bounding box center [298, 449] width 18 height 18
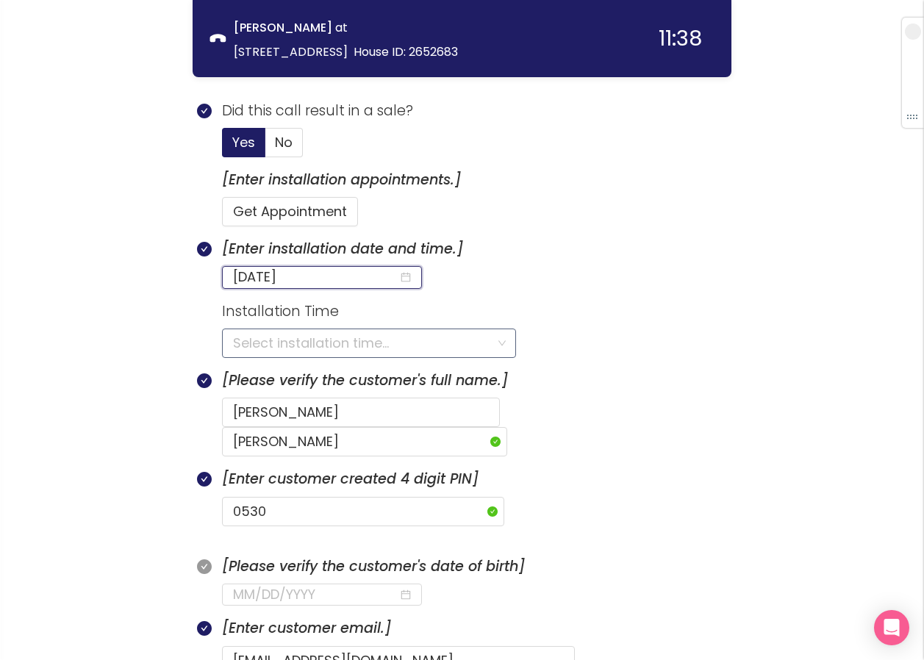
click at [271, 342] on input "search" at bounding box center [364, 343] width 262 height 28
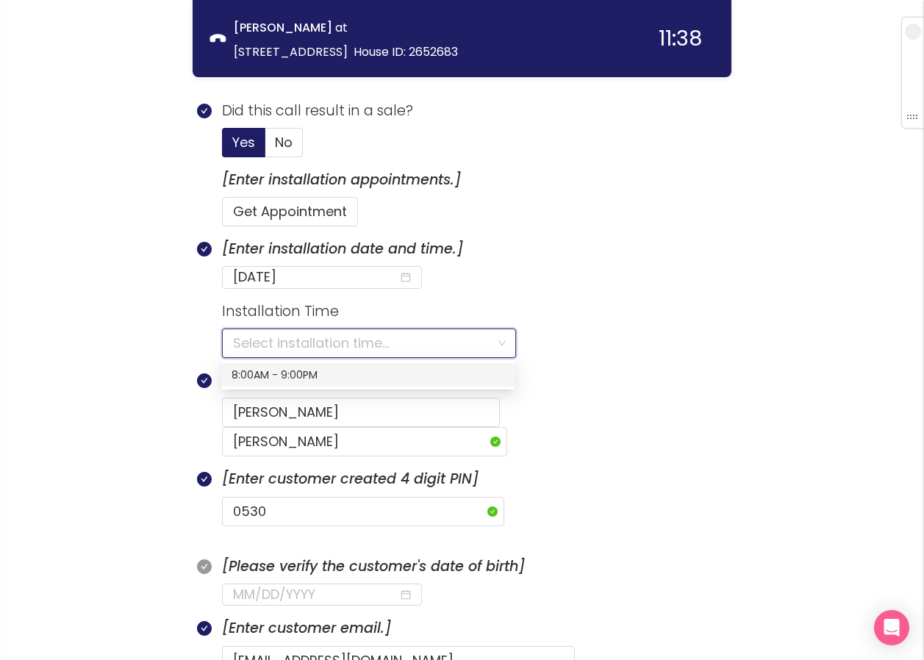
click at [316, 375] on div "8:00AM - 9:00PM" at bounding box center [369, 375] width 274 height 16
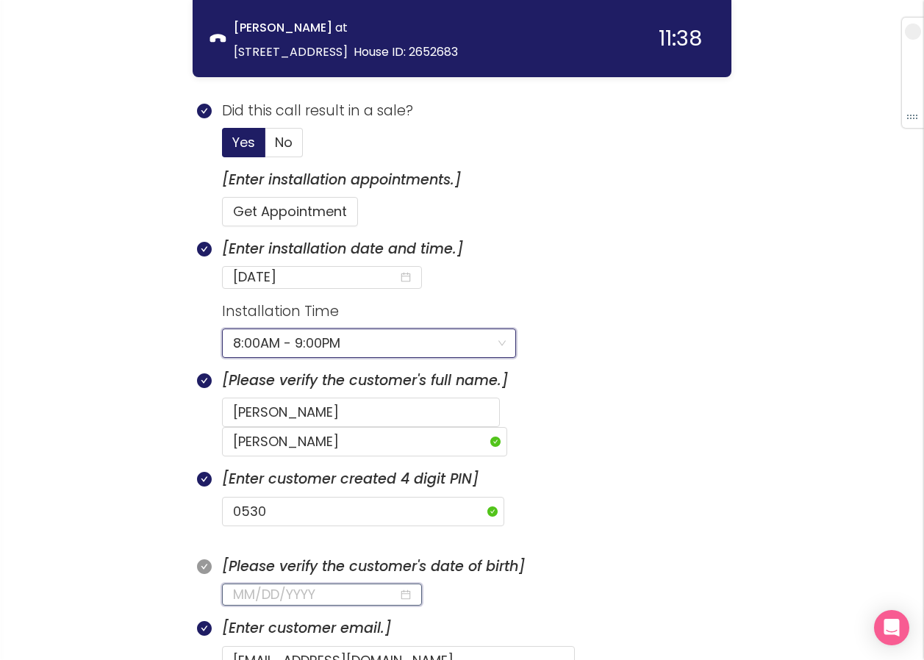
click at [242, 585] on input at bounding box center [315, 595] width 165 height 21
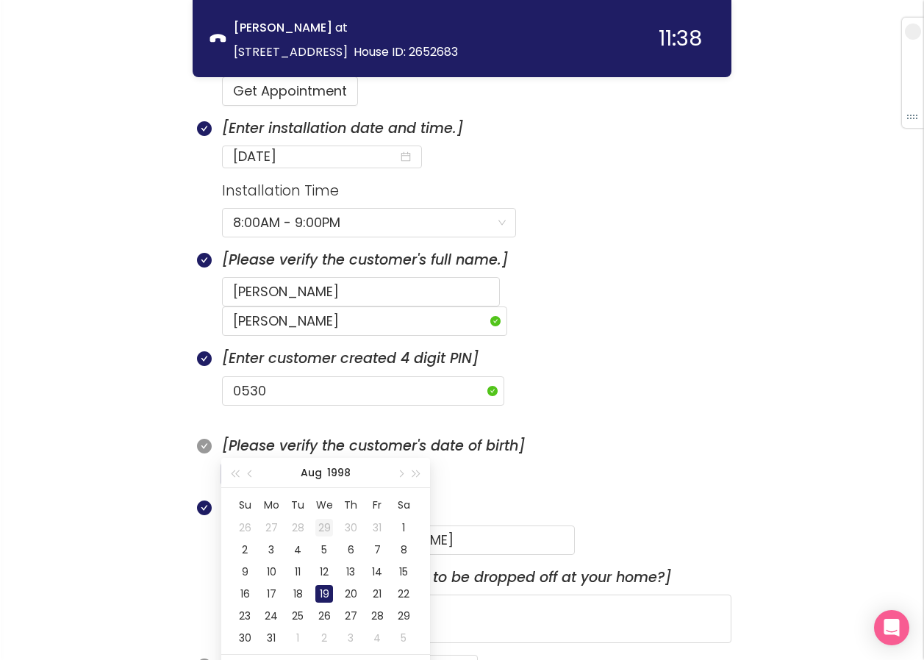
scroll to position [751, 0]
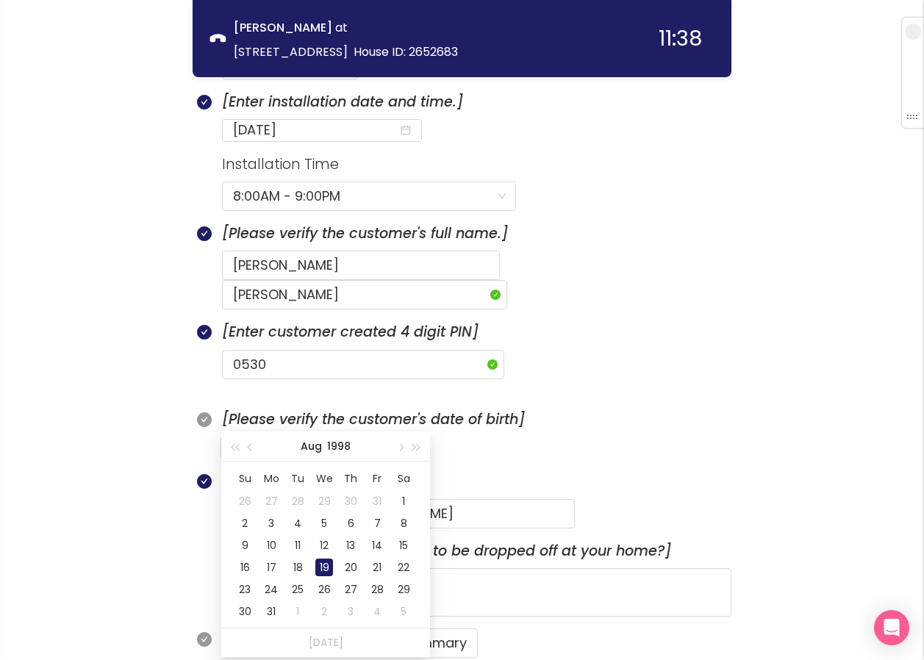
click at [313, 565] on td "19" at bounding box center [324, 568] width 26 height 22
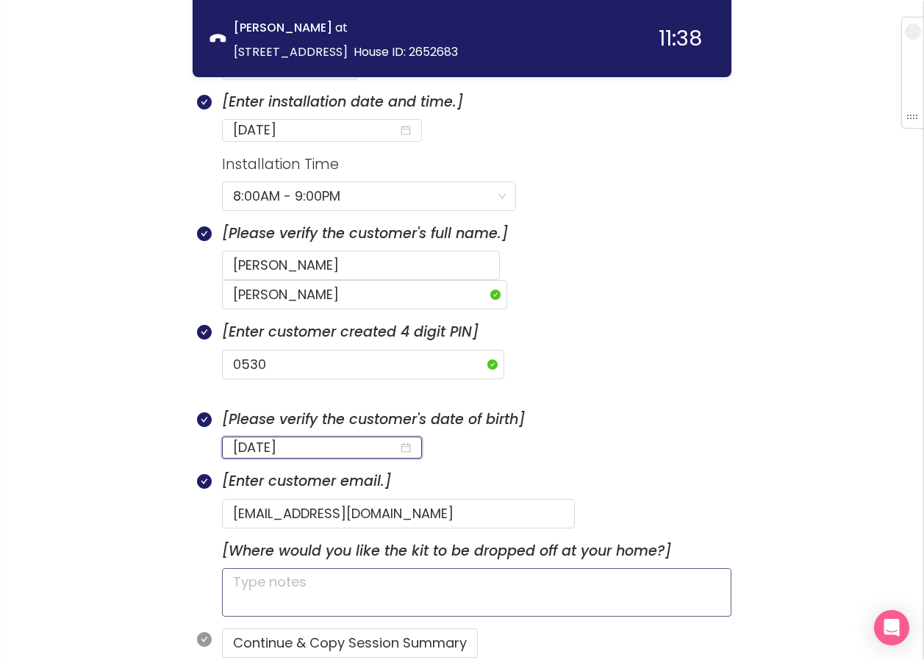
type input "[DATE]"
click at [280, 568] on textarea at bounding box center [477, 592] width 510 height 49
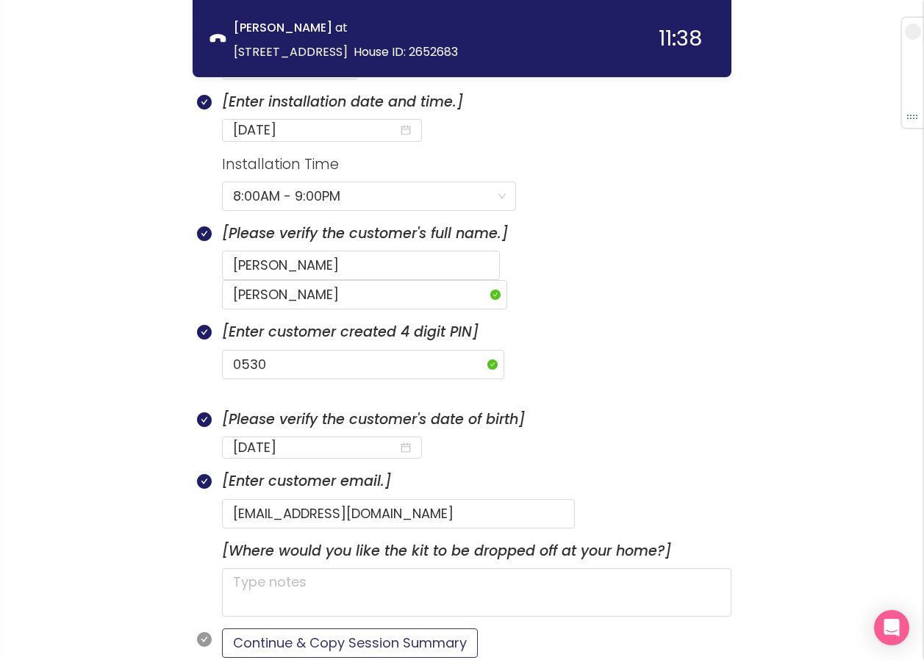
click at [265, 629] on button "Continue & Copy Session Summary" at bounding box center [350, 643] width 256 height 29
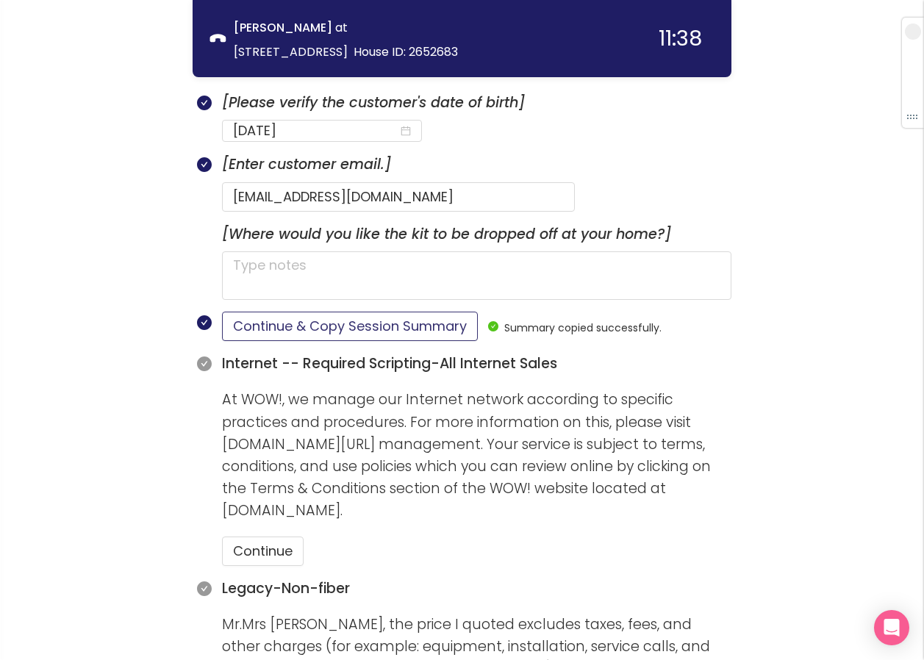
scroll to position [1119, 0]
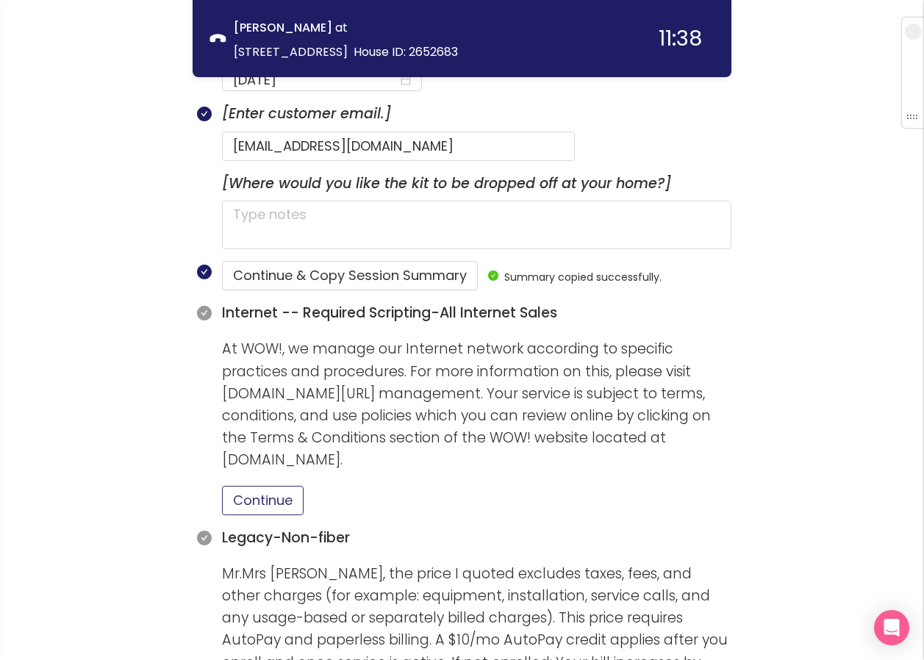
click at [288, 486] on button "Continue" at bounding box center [263, 500] width 82 height 29
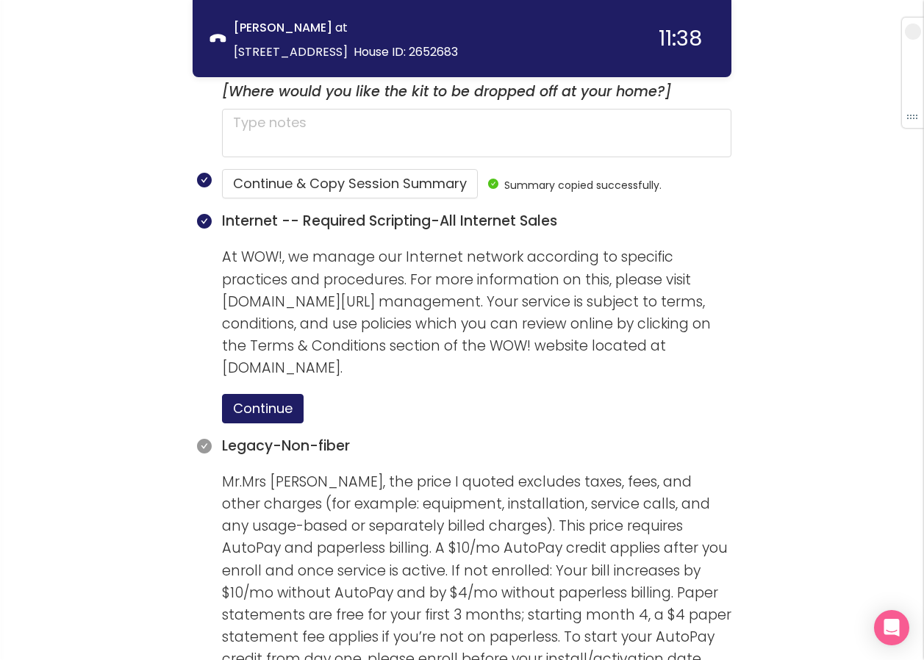
scroll to position [1413, 0]
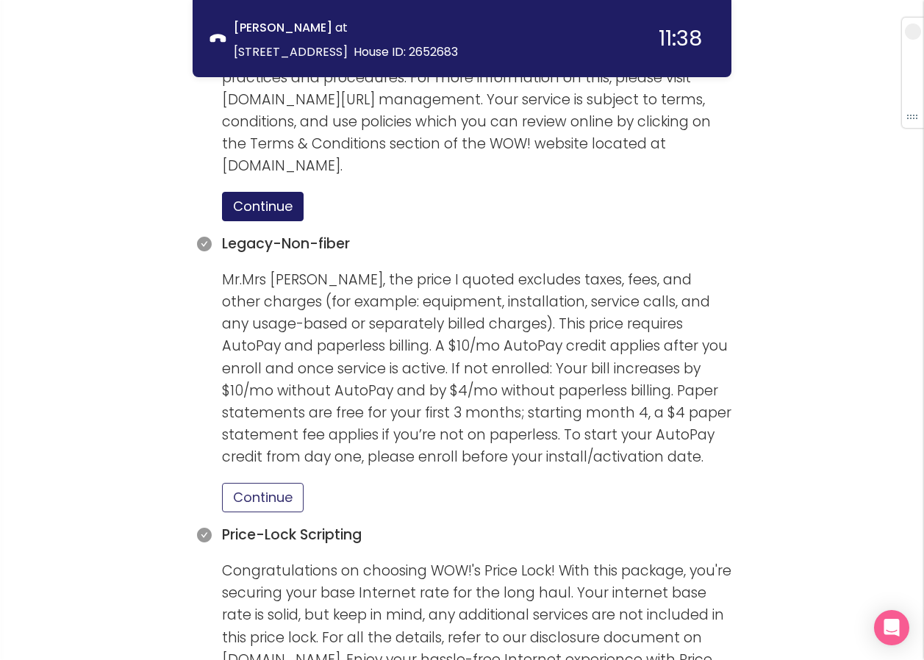
click at [275, 483] on button "Continue" at bounding box center [263, 497] width 82 height 29
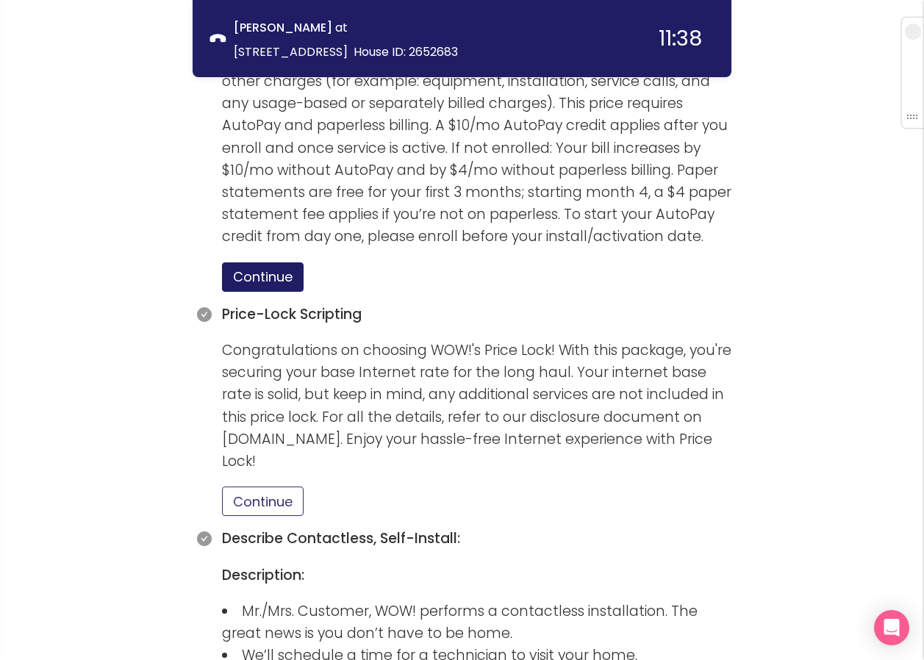
click at [260, 487] on button "Continue" at bounding box center [263, 501] width 82 height 29
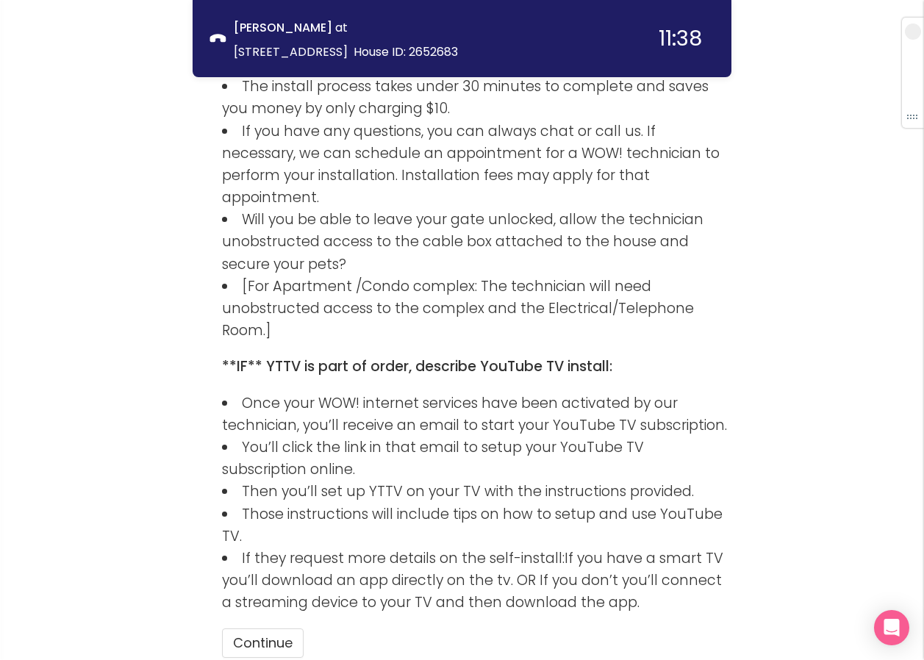
scroll to position [2462, 0]
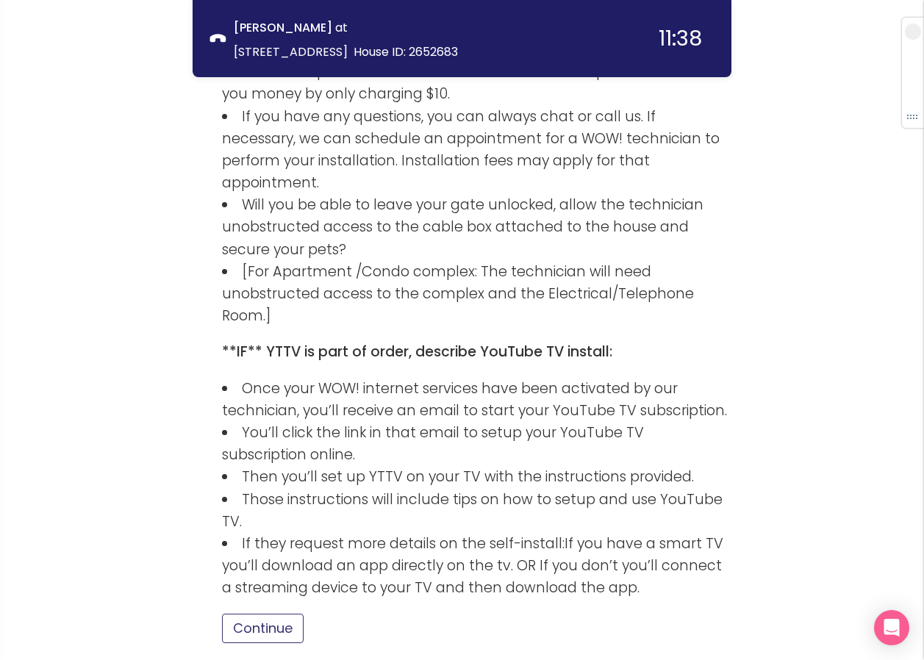
click at [267, 614] on button "Continue" at bounding box center [263, 628] width 82 height 29
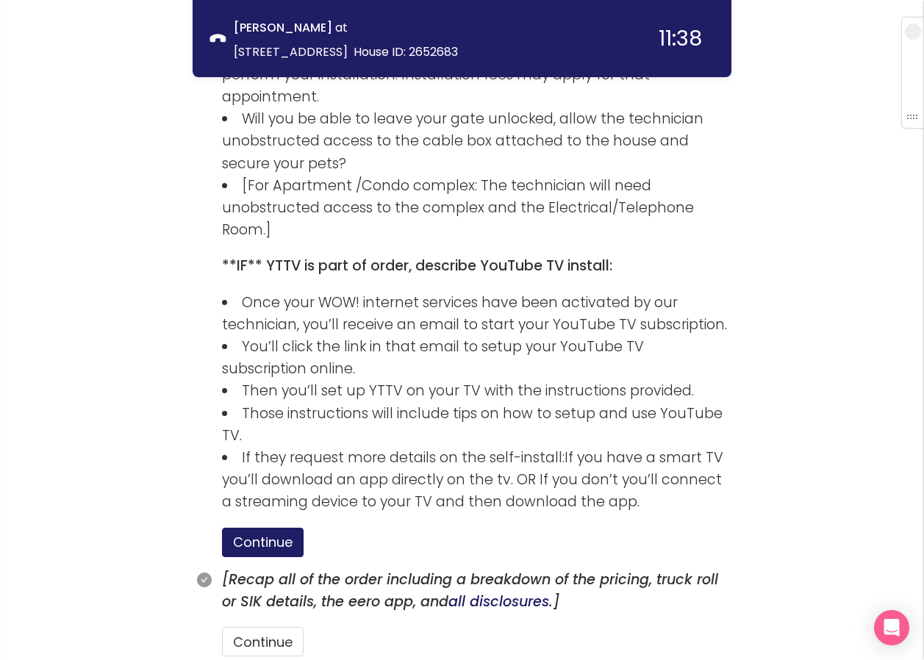
scroll to position [2561, 0]
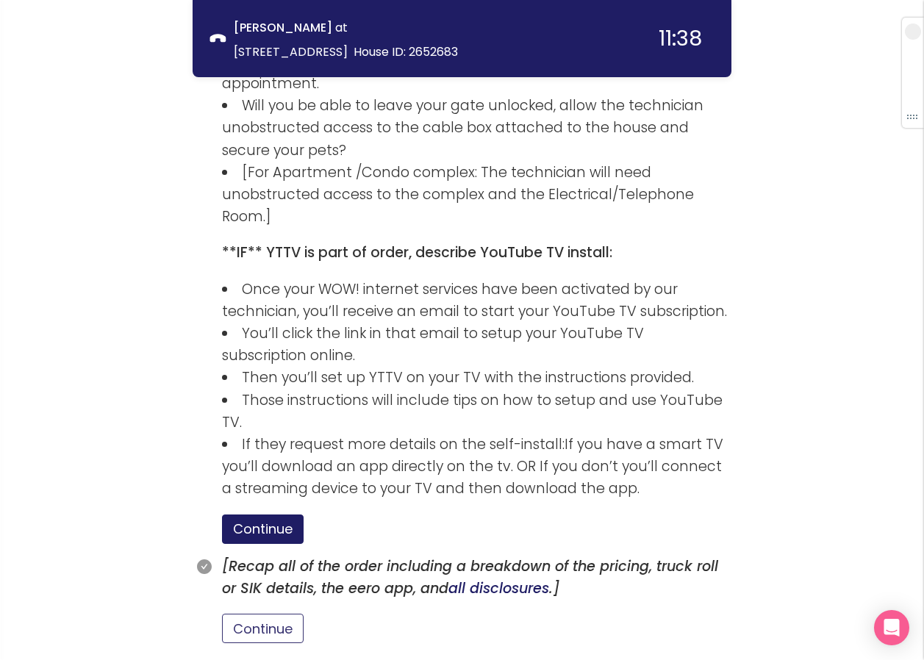
click at [274, 614] on button "Continue" at bounding box center [263, 628] width 82 height 29
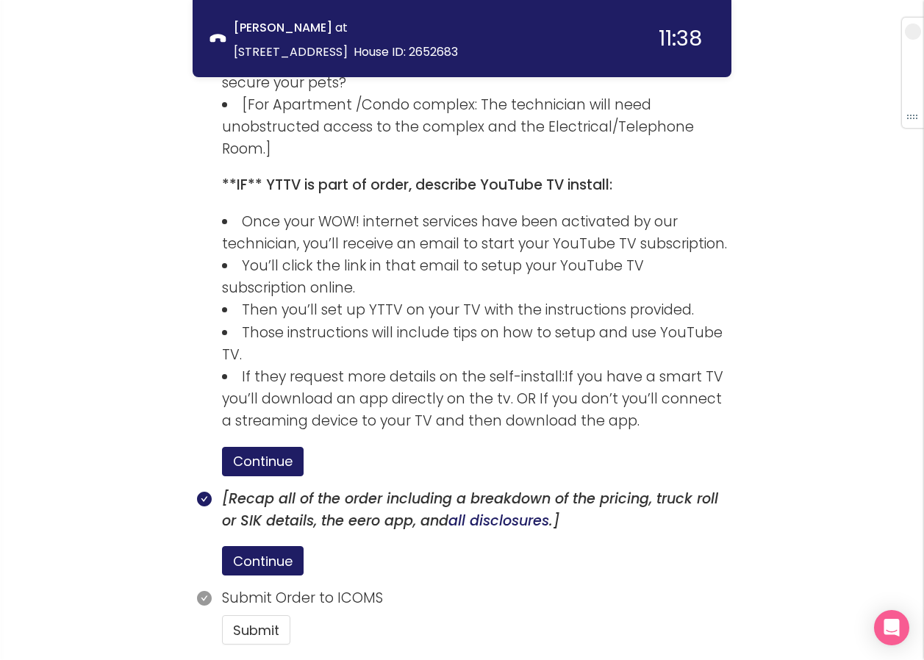
scroll to position [2630, 0]
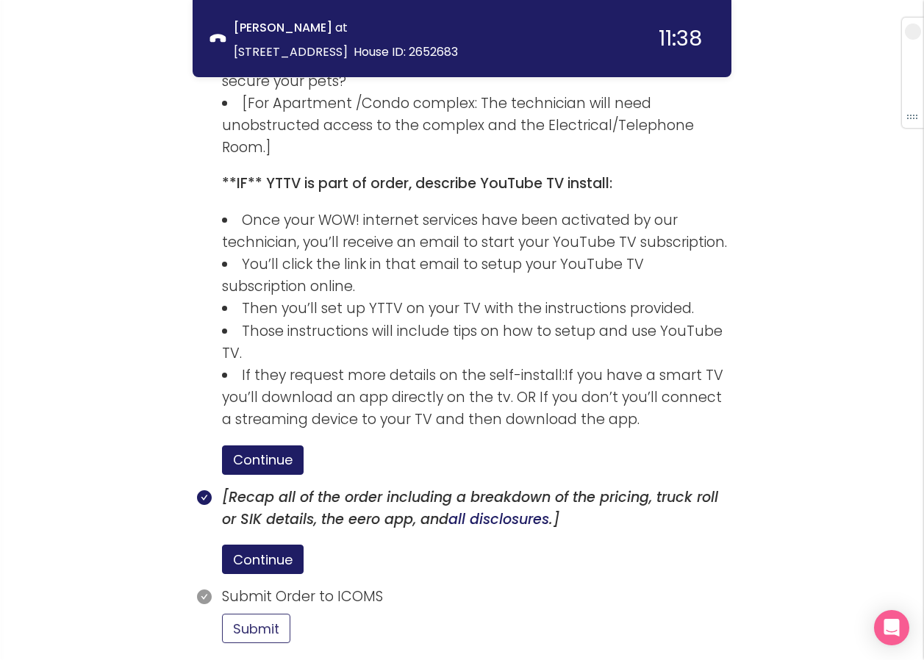
click at [248, 614] on button "Submit" at bounding box center [256, 628] width 68 height 29
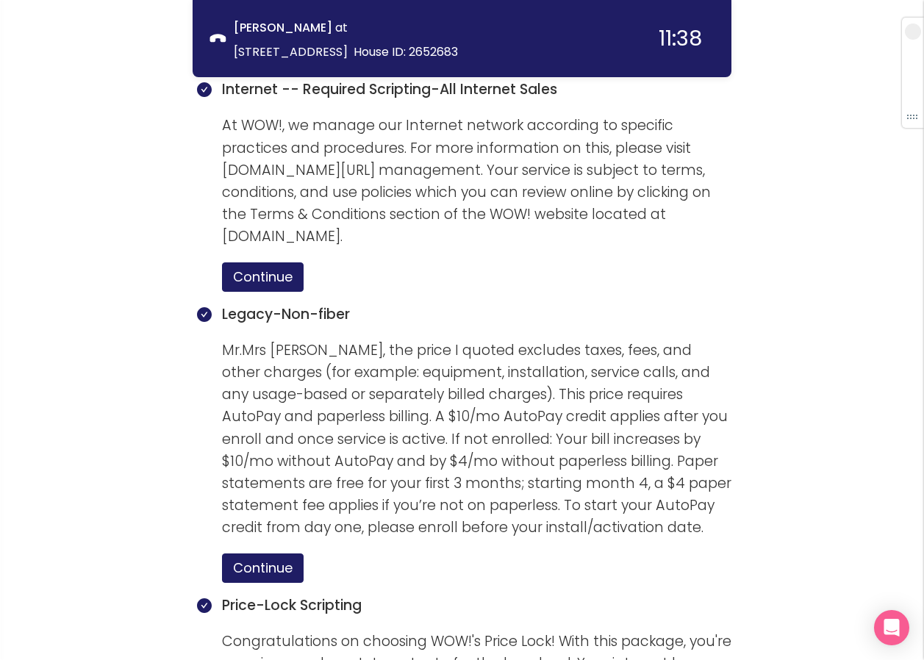
scroll to position [1470, 0]
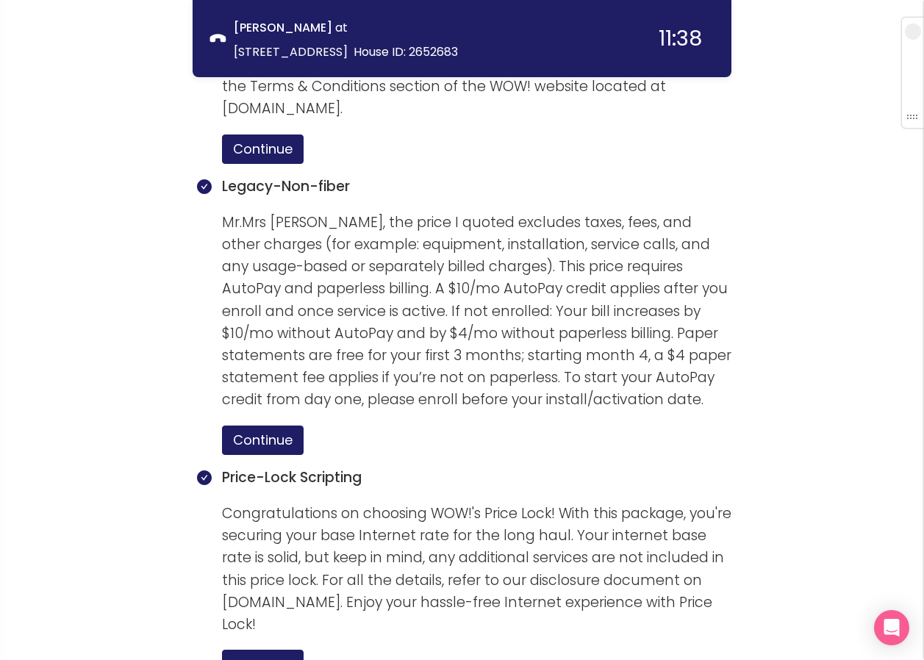
click at [96, 337] on div "call info discovery offers summary [PERSON_NAME] at [STREET_ADDRESS] House ID: …" at bounding box center [462, 279] width 924 height 3498
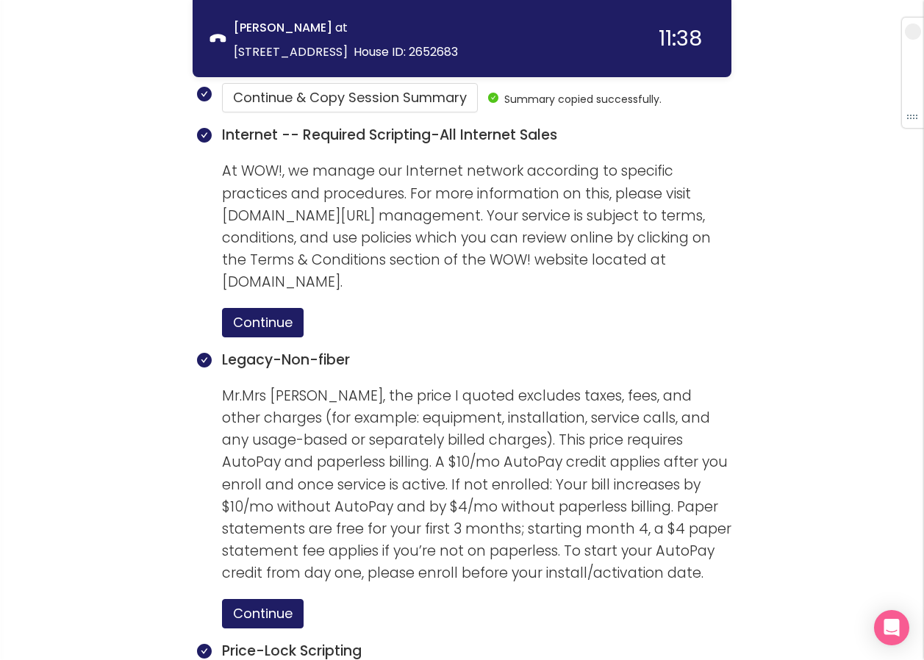
scroll to position [1295, 0]
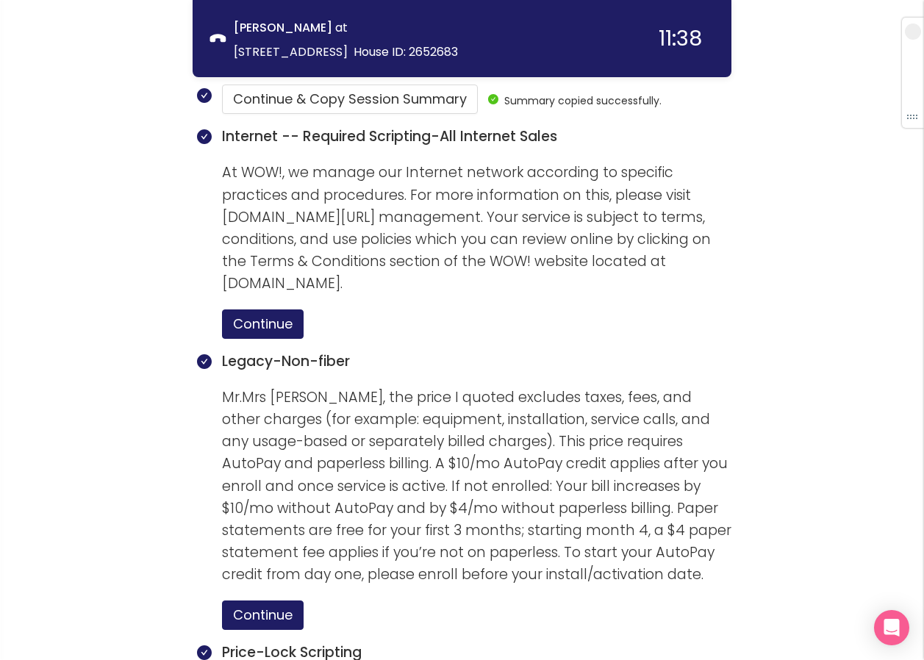
click at [815, 438] on div "call info discovery offers summary [PERSON_NAME] at [STREET_ADDRESS] House ID: …" at bounding box center [462, 454] width 924 height 3498
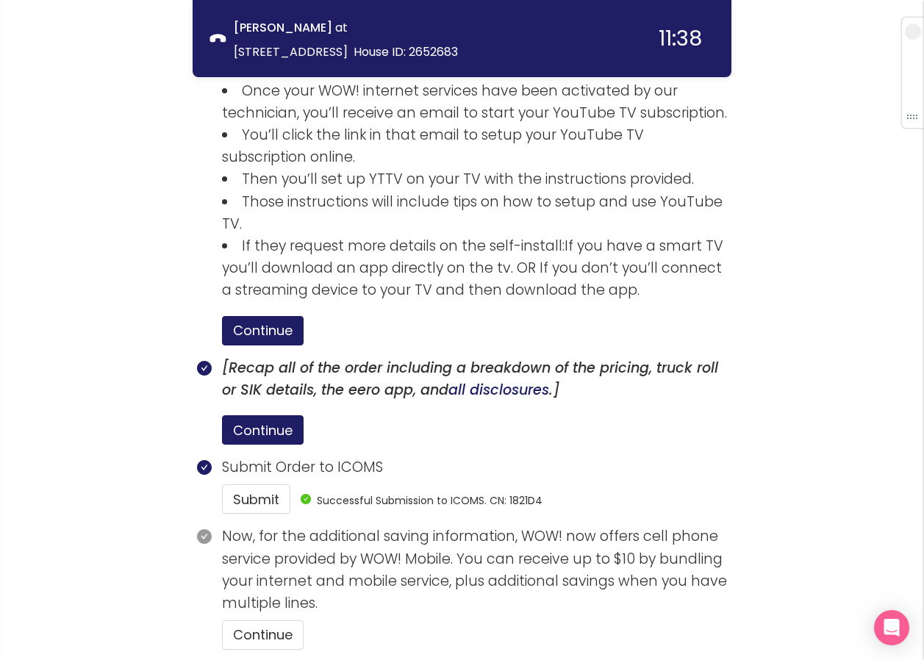
scroll to position [2766, 0]
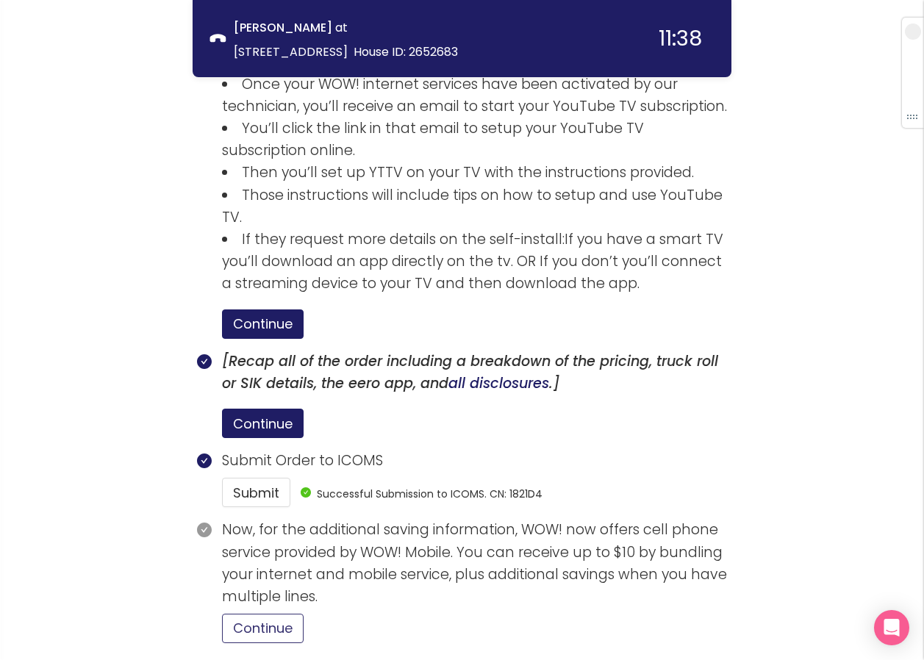
click at [283, 614] on button "Continue" at bounding box center [263, 628] width 82 height 29
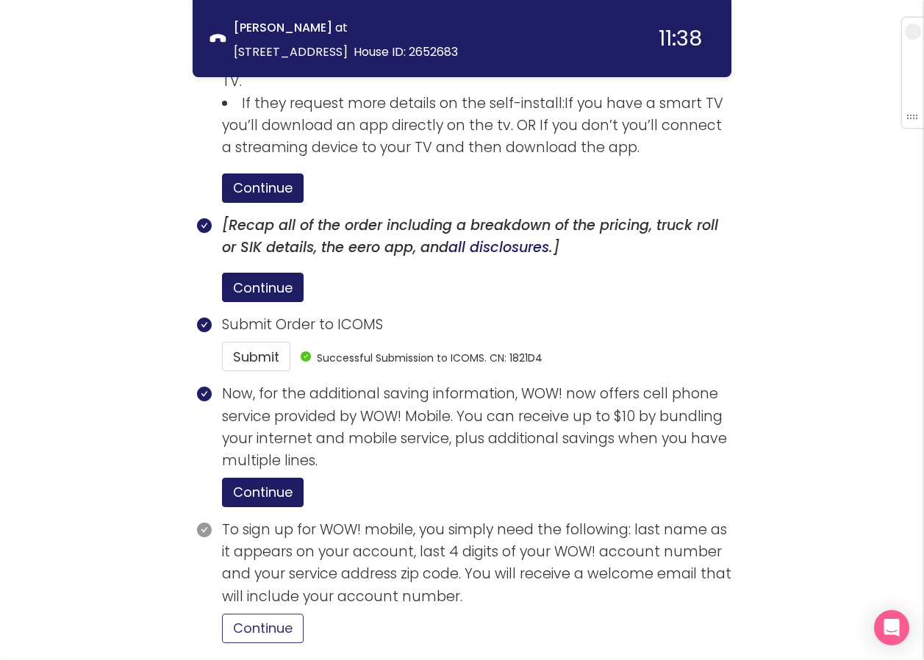
click at [280, 614] on button "Continue" at bounding box center [263, 628] width 82 height 29
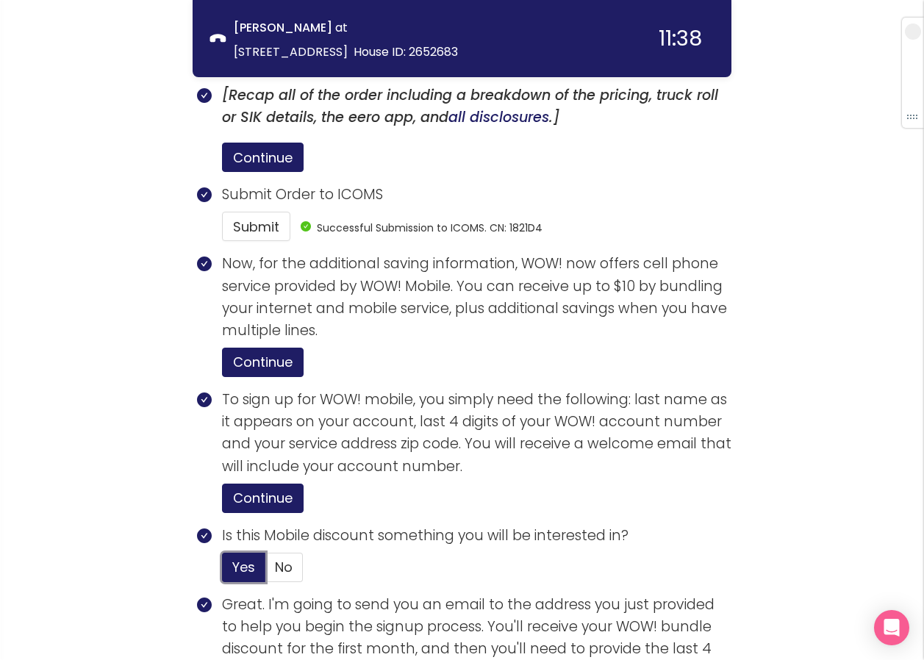
scroll to position [3251, 0]
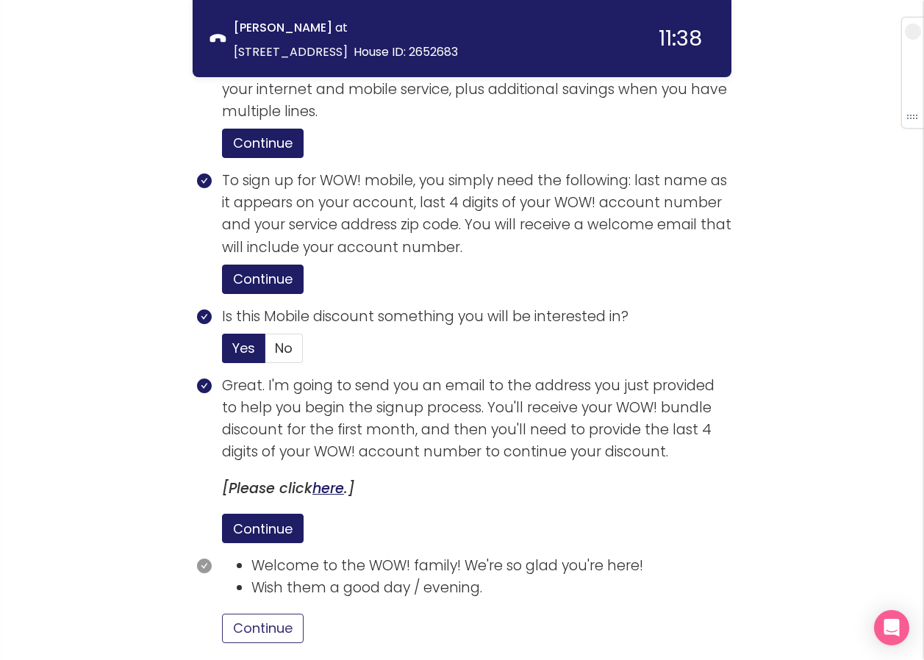
click at [242, 614] on button "Continue" at bounding box center [263, 628] width 82 height 29
click at [335, 479] on link "here" at bounding box center [328, 489] width 32 height 20
click at [318, 479] on link "here" at bounding box center [328, 489] width 32 height 20
